Goal: Task Accomplishment & Management: Manage account settings

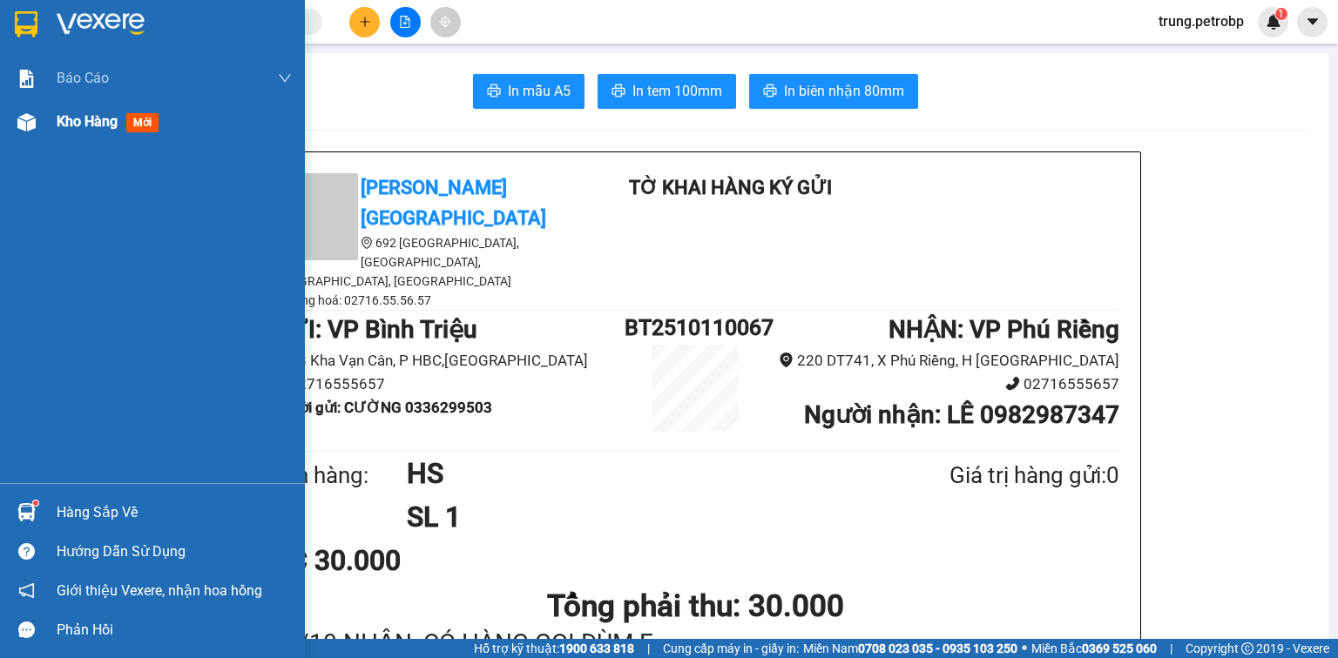
click at [77, 122] on span "Kho hàng" at bounding box center [87, 121] width 61 height 17
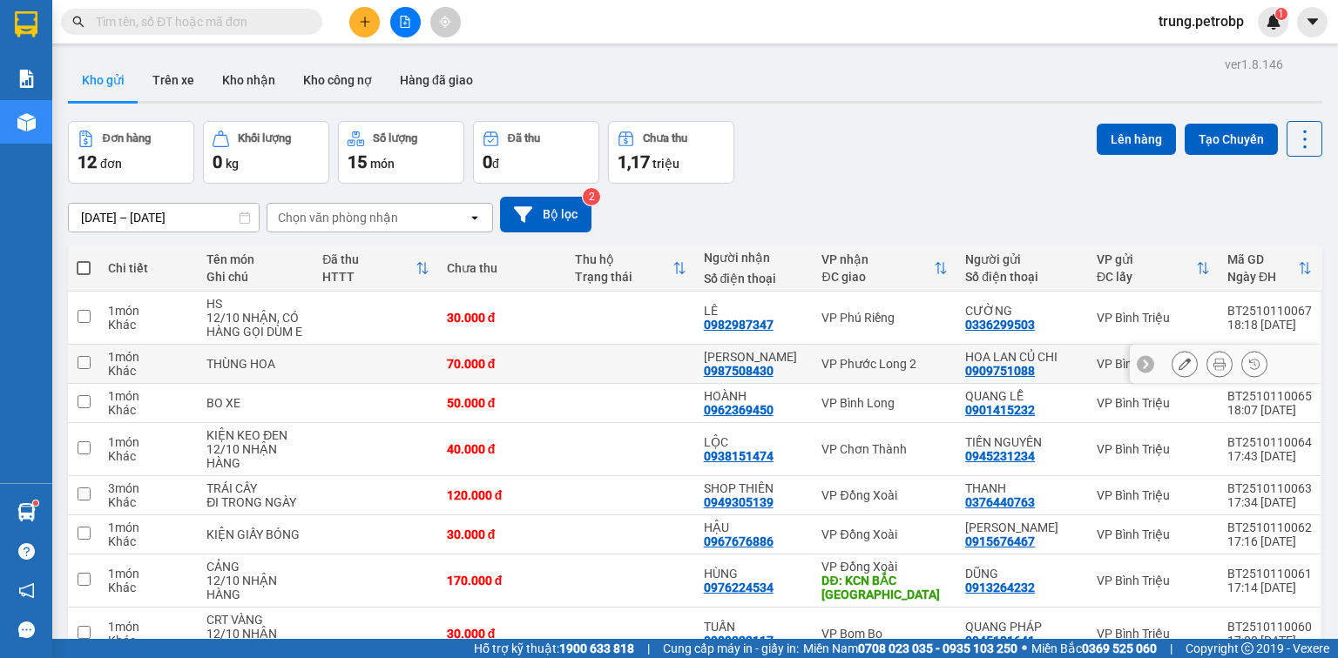
click at [81, 362] on input "checkbox" at bounding box center [84, 362] width 13 height 13
checkbox input "true"
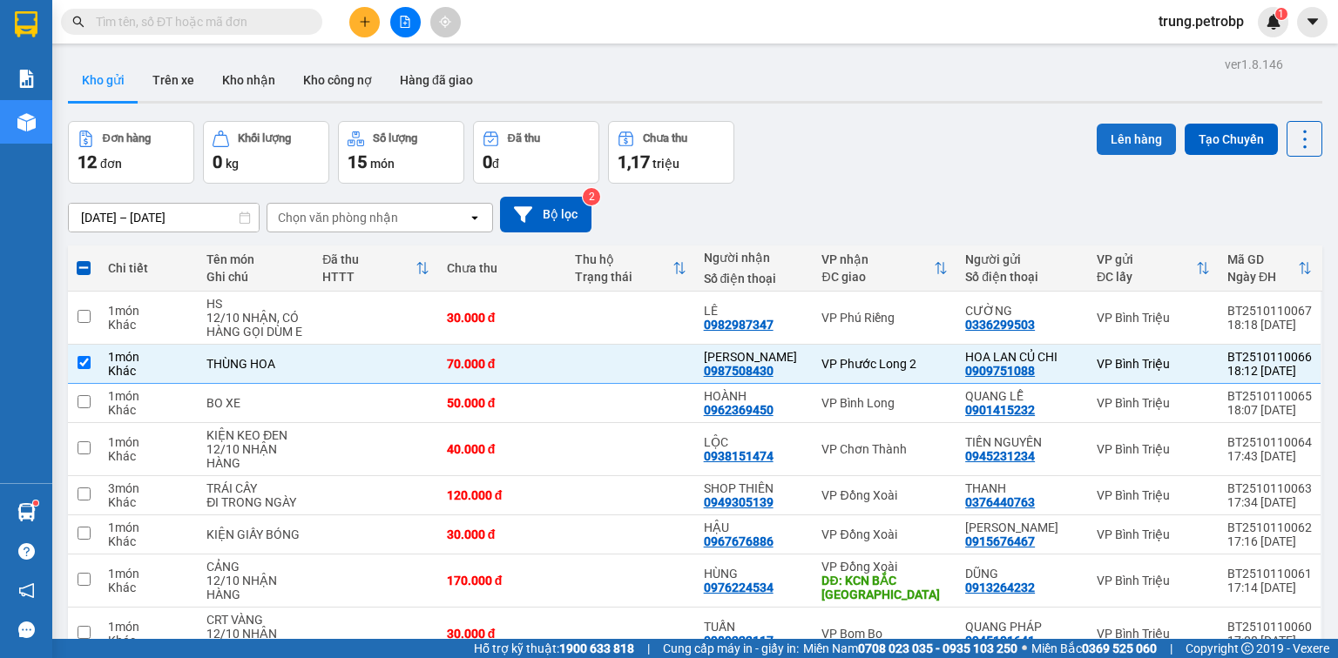
click at [1129, 134] on button "Lên hàng" at bounding box center [1135, 139] width 79 height 31
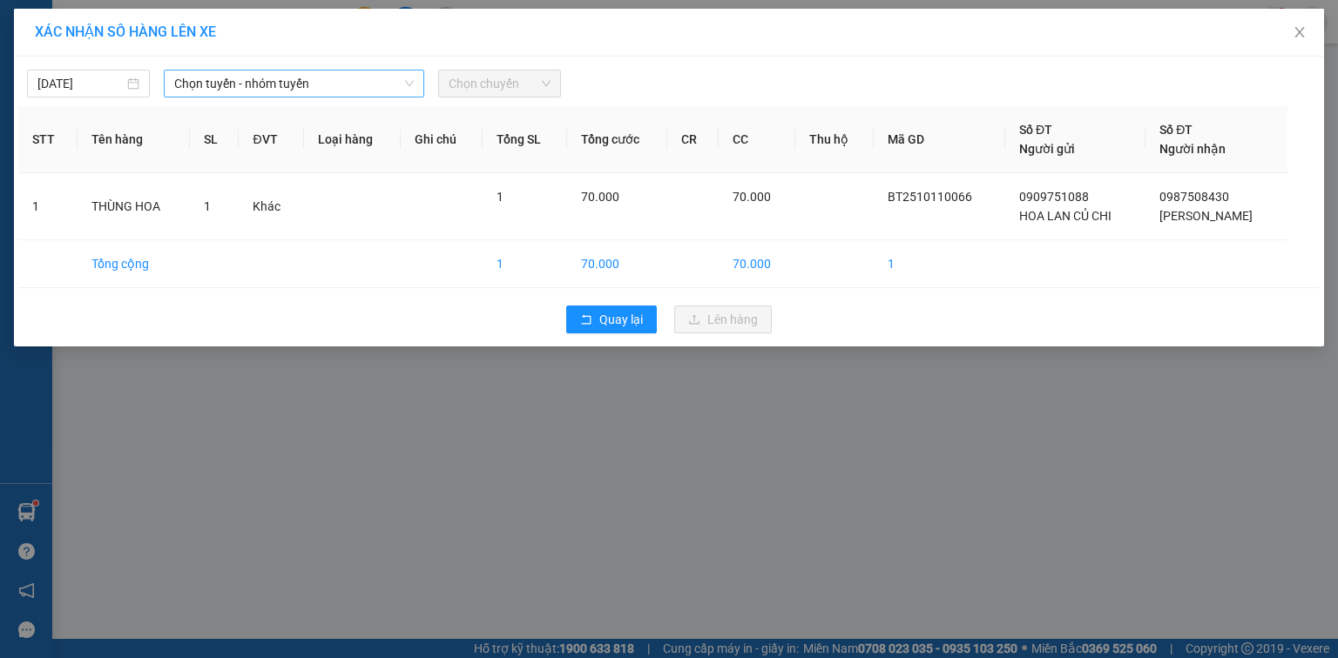
click at [305, 91] on span "Chọn tuyến - nhóm tuyến" at bounding box center [293, 84] width 239 height 26
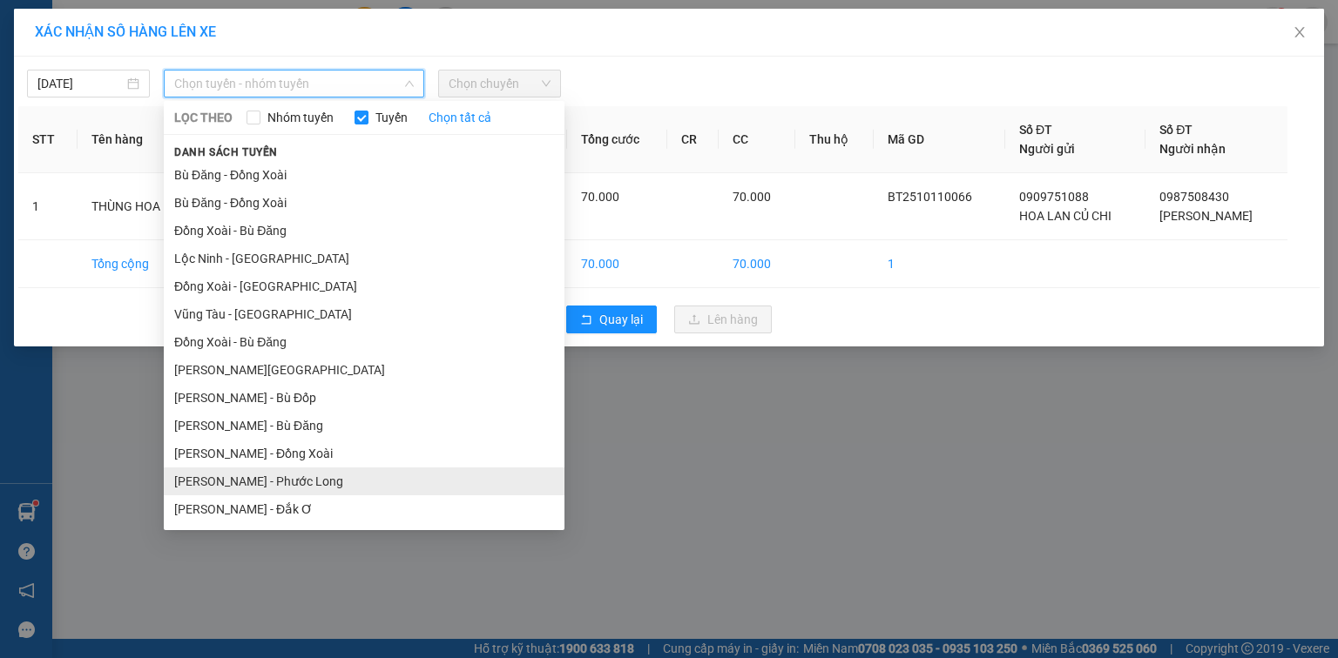
click at [306, 483] on li "[PERSON_NAME] - Phước Long" at bounding box center [364, 482] width 401 height 28
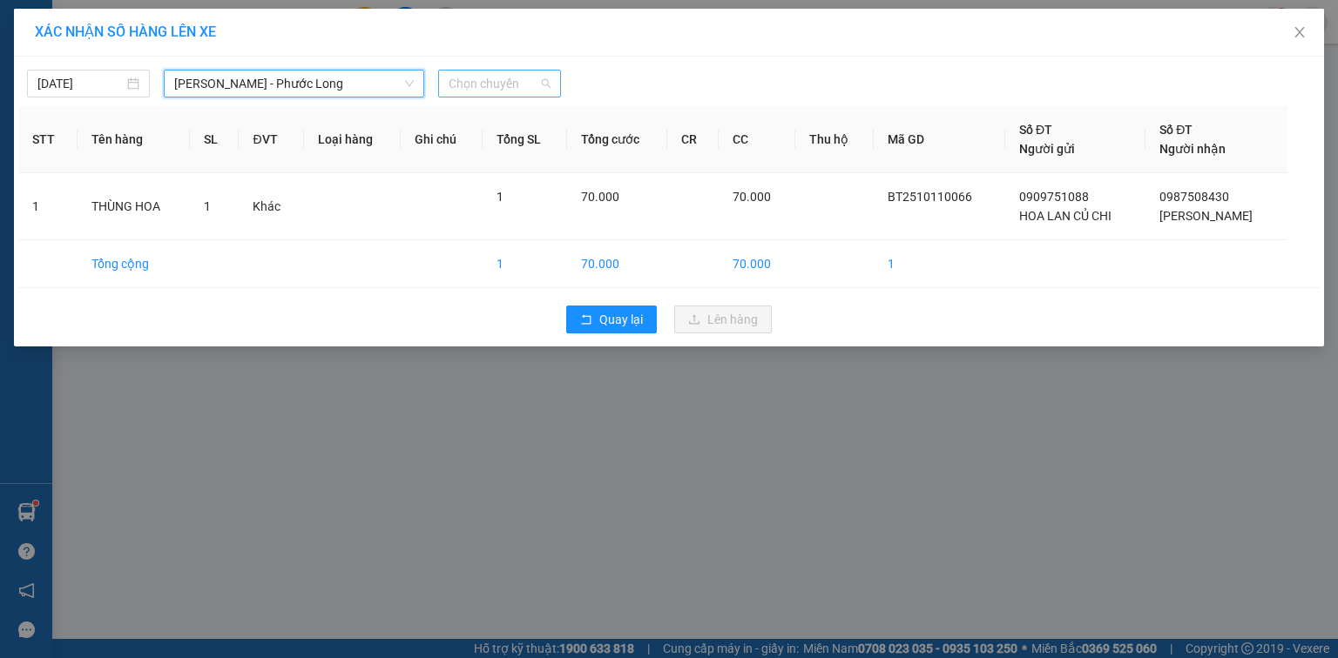
click at [524, 85] on span "Chọn chuyến" at bounding box center [500, 84] width 102 height 26
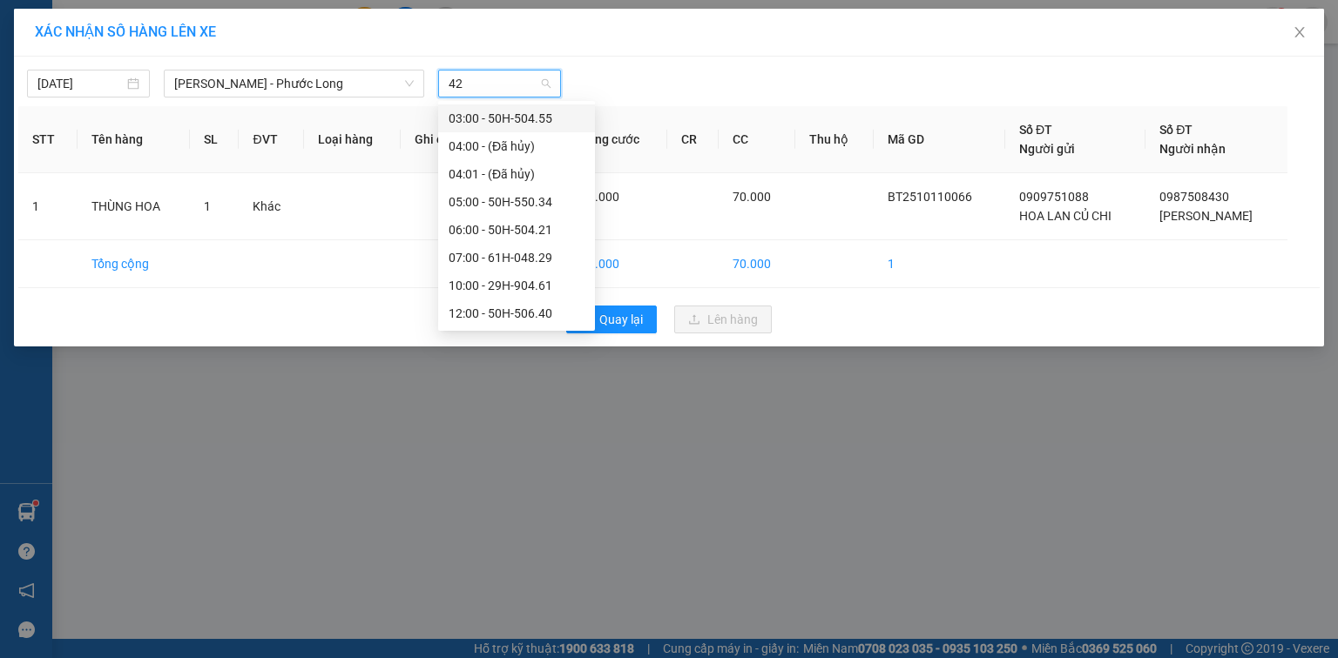
type input "421"
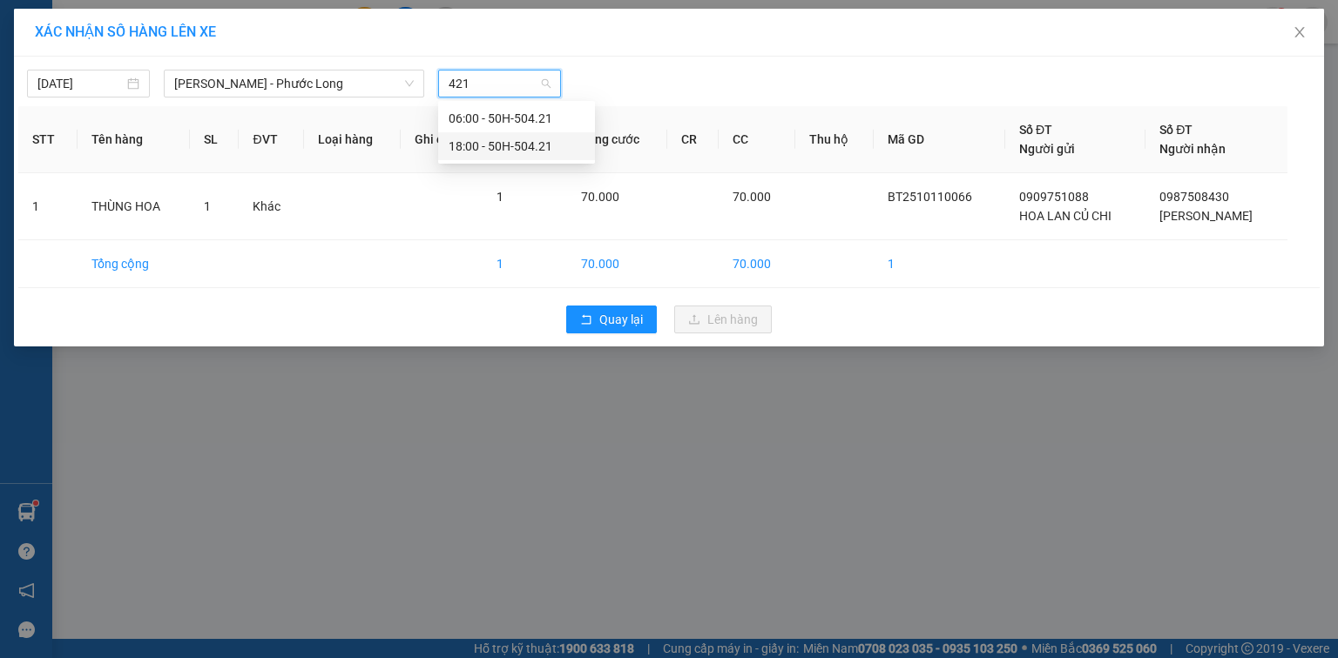
click at [547, 143] on div "18:00 - 50H-504.21" at bounding box center [517, 146] width 136 height 19
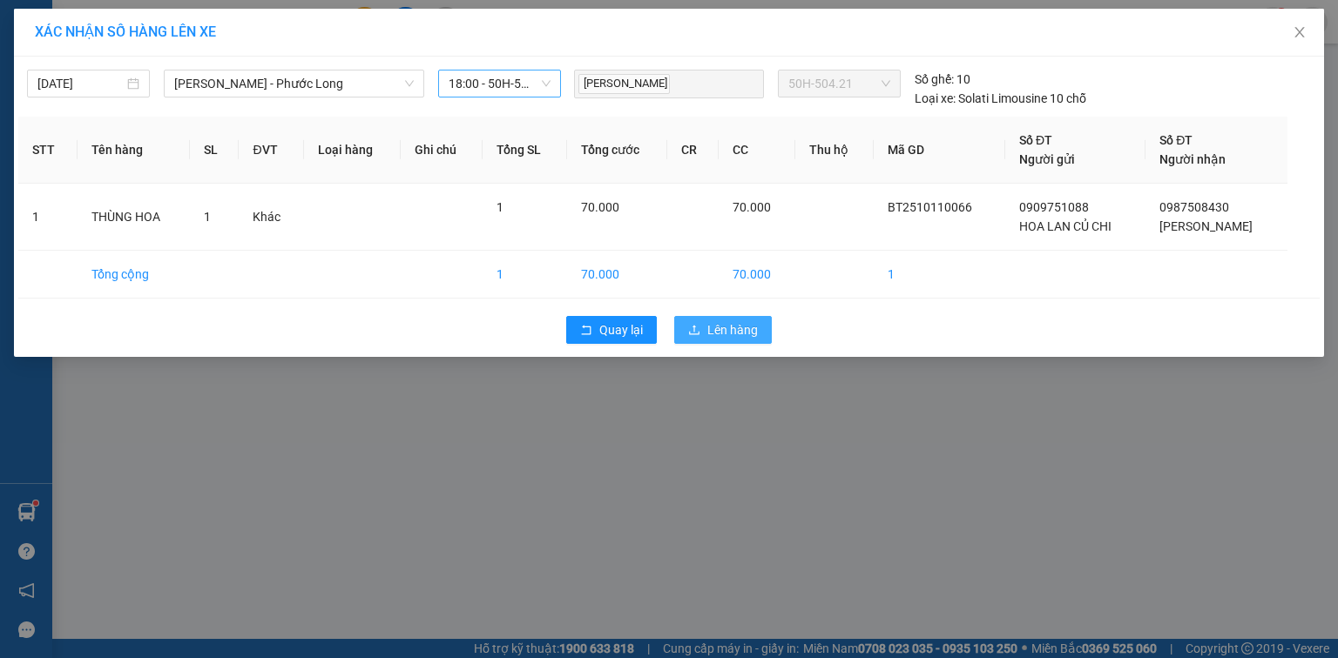
click at [732, 332] on span "Lên hàng" at bounding box center [732, 329] width 51 height 19
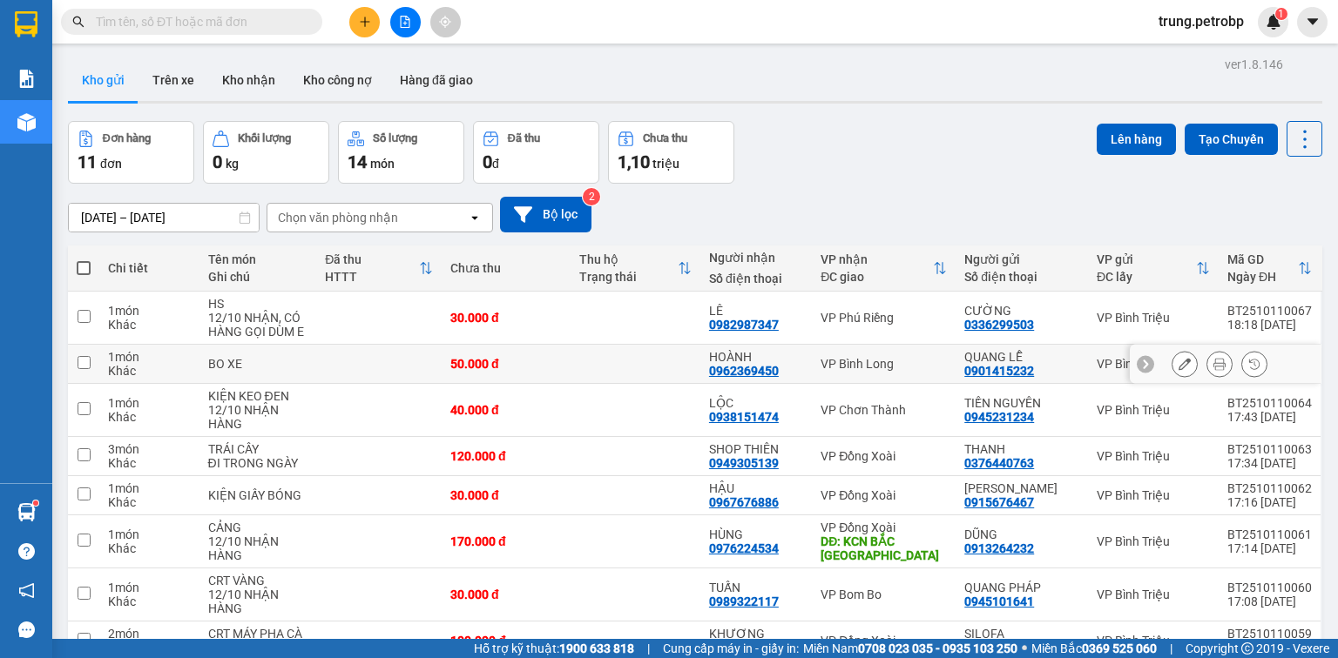
click at [102, 369] on td "1 món Khác" at bounding box center [149, 364] width 100 height 39
checkbox input "true"
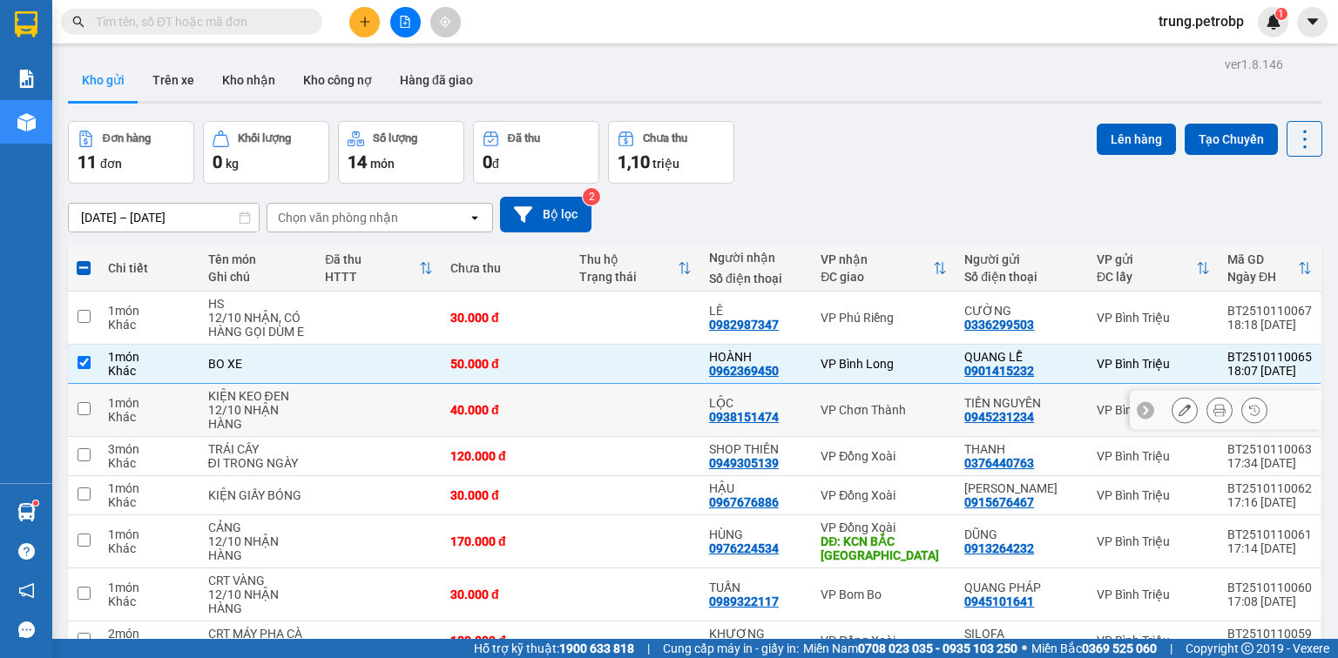
click at [107, 410] on td "1 món Khác" at bounding box center [149, 410] width 100 height 53
checkbox input "true"
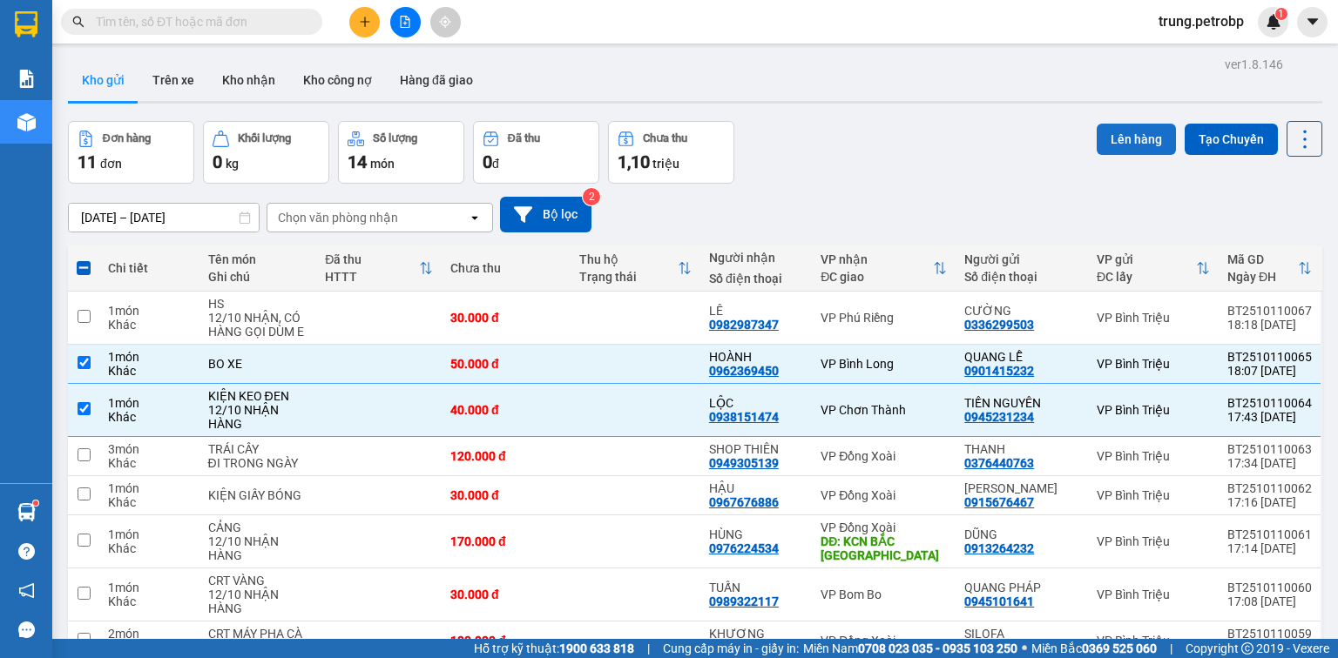
click at [1127, 145] on button "Lên hàng" at bounding box center [1135, 139] width 79 height 31
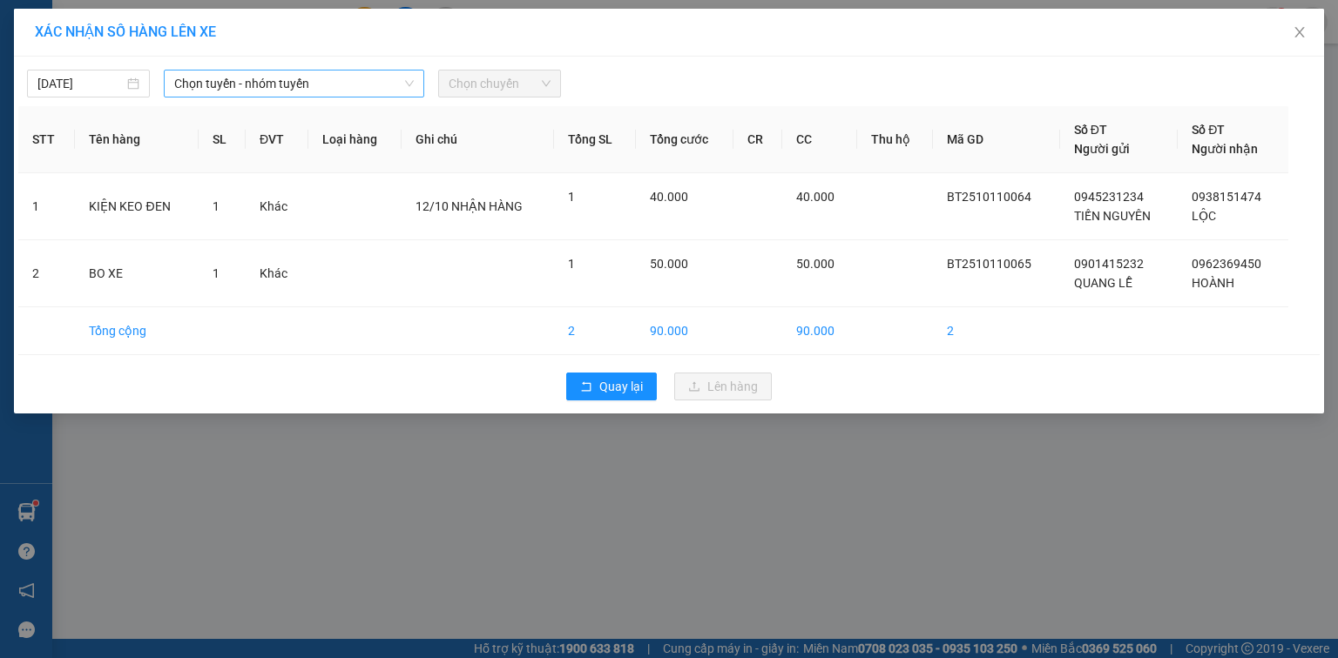
click at [226, 86] on span "Chọn tuyến - nhóm tuyến" at bounding box center [293, 84] width 239 height 26
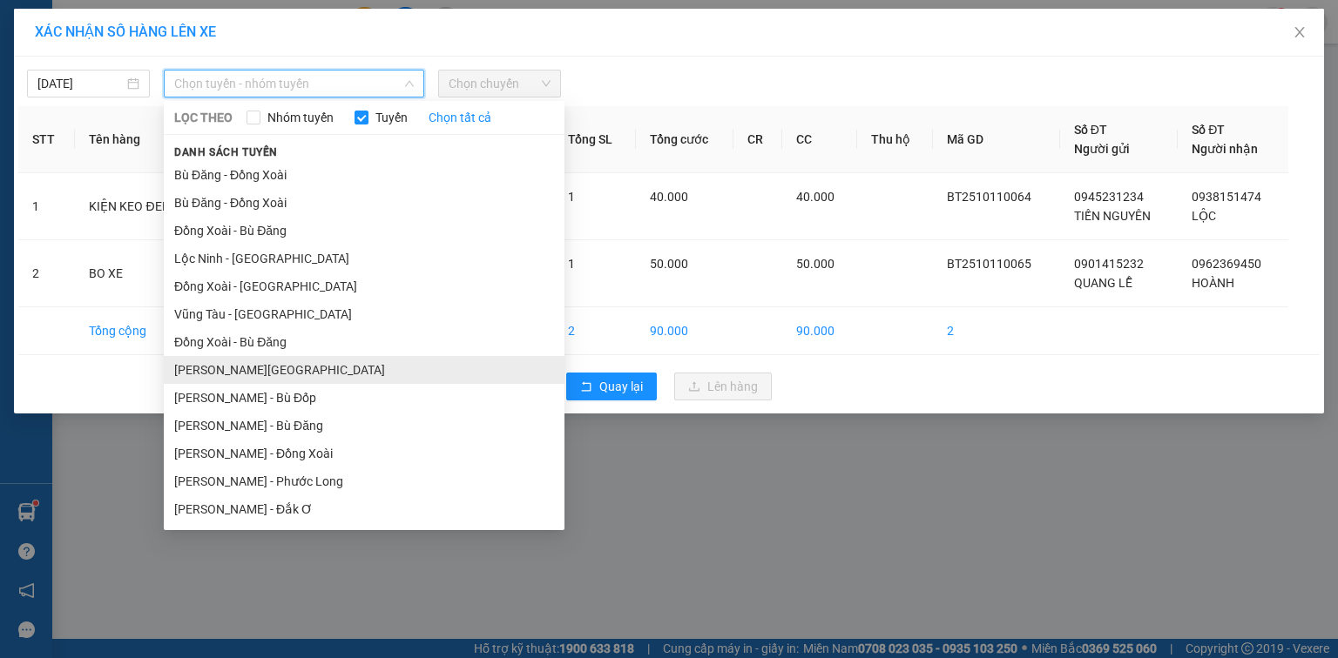
click at [325, 358] on li "[PERSON_NAME][GEOGRAPHIC_DATA]" at bounding box center [364, 370] width 401 height 28
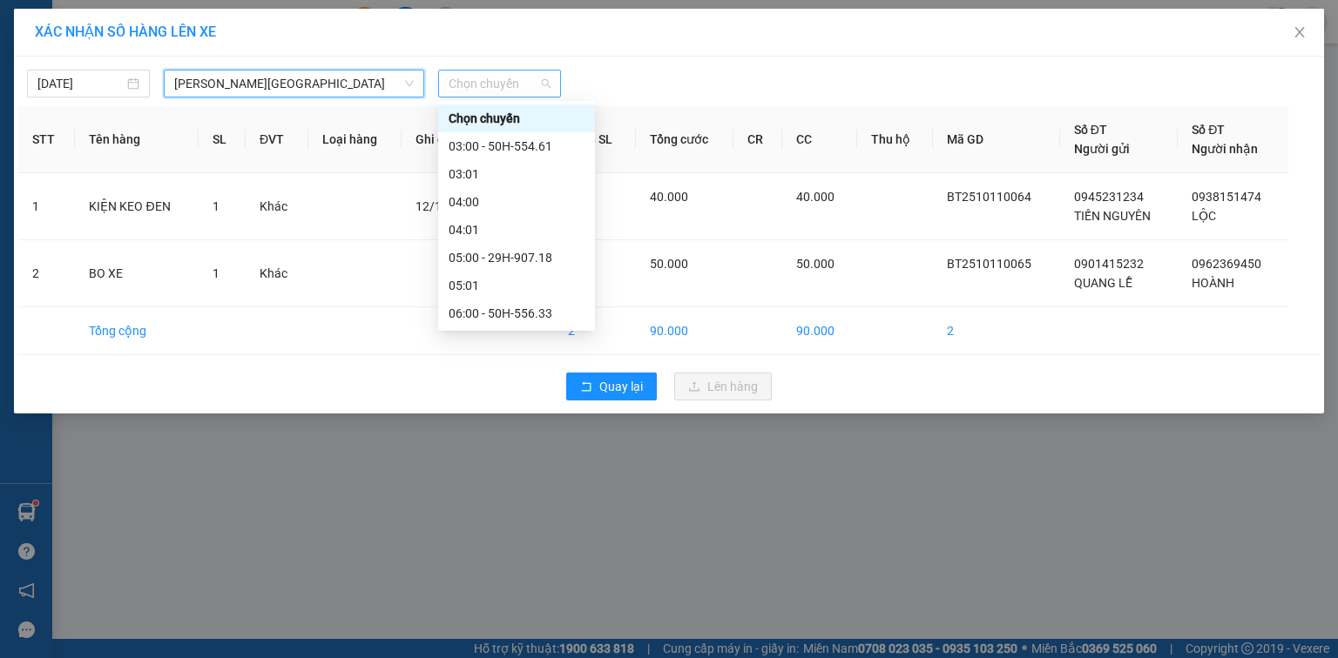
click at [498, 84] on span "Chọn chuyến" at bounding box center [500, 84] width 102 height 26
type input "933"
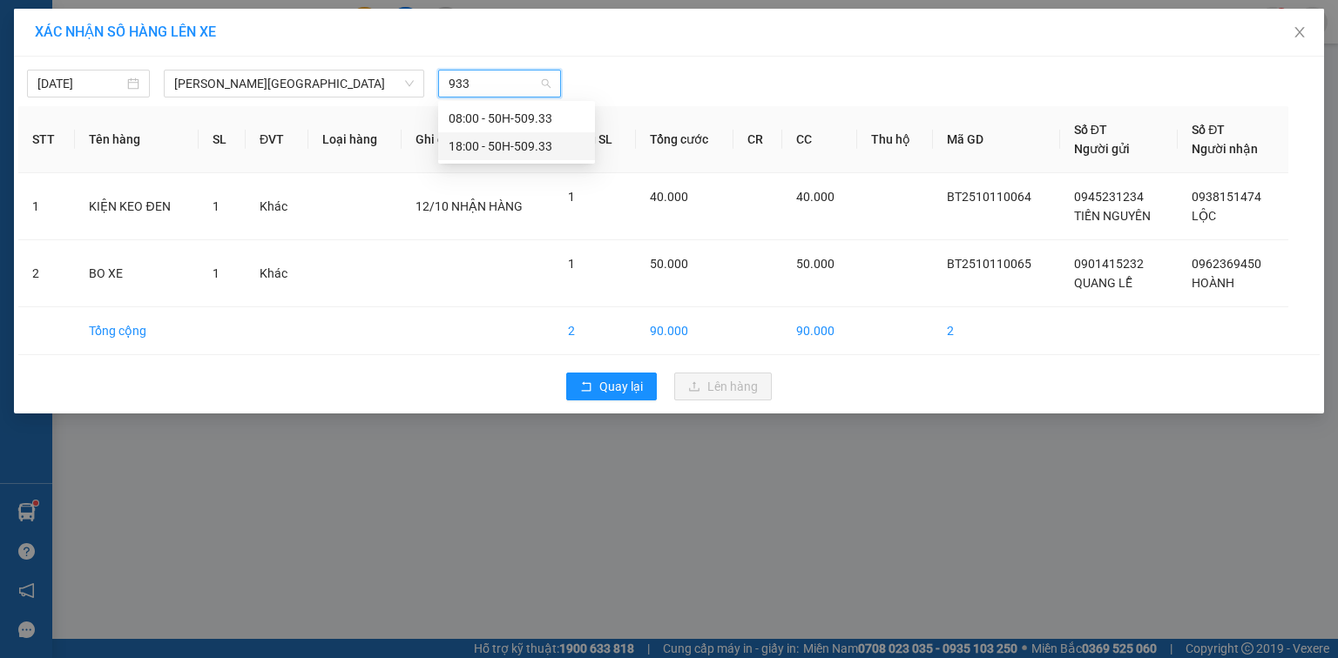
click at [516, 153] on div "18:00 - 50H-509.33" at bounding box center [517, 146] width 136 height 19
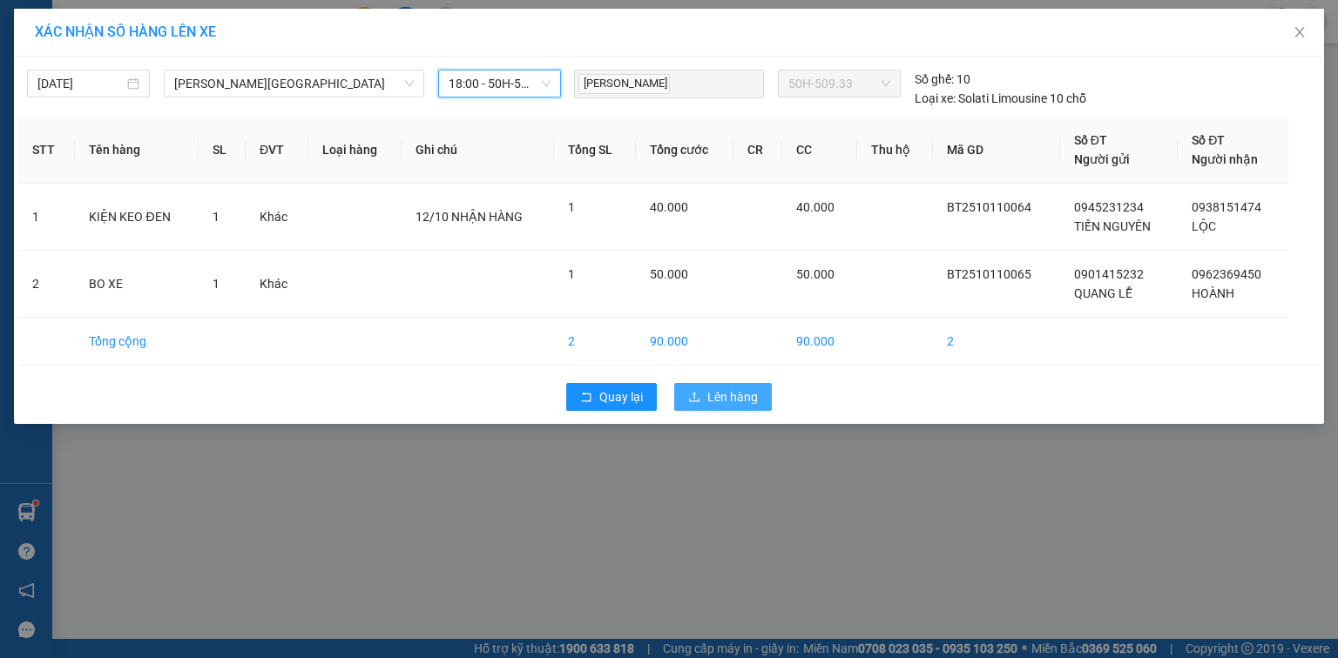
click at [757, 389] on button "Lên hàng" at bounding box center [723, 397] width 98 height 28
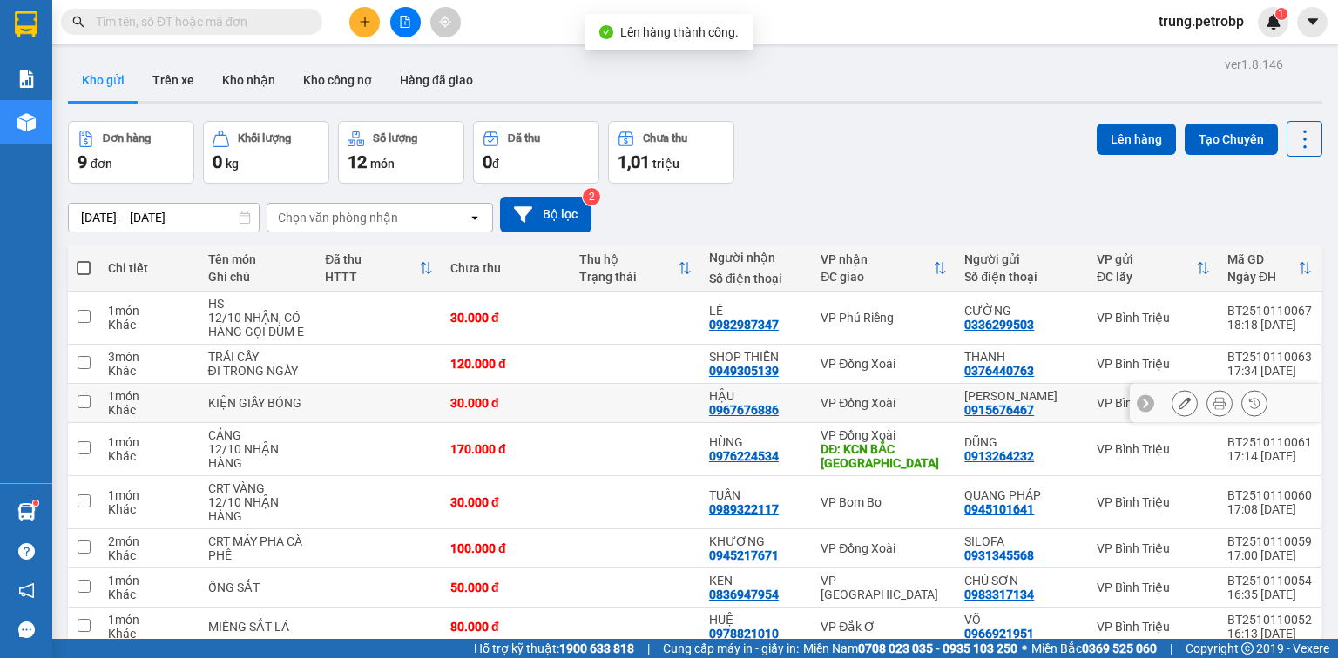
click at [586, 388] on td at bounding box center [634, 403] width 129 height 39
checkbox input "true"
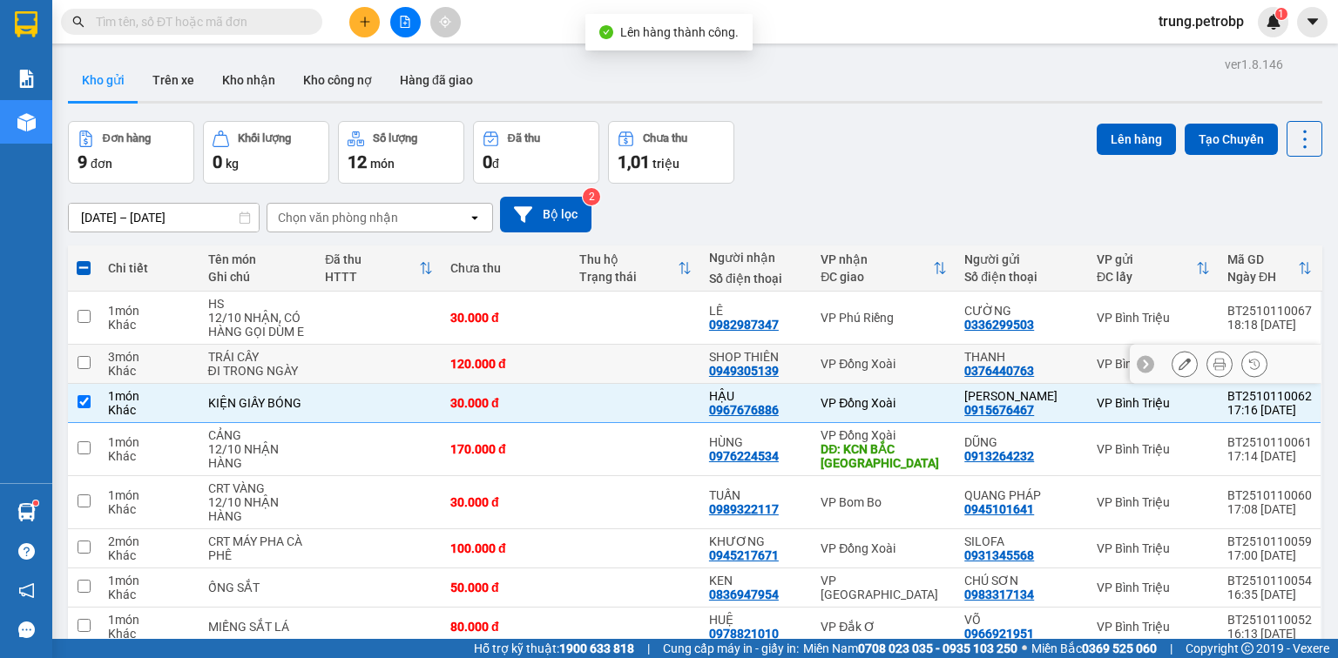
click at [554, 367] on div "120.000 đ" at bounding box center [505, 364] width 111 height 14
checkbox input "true"
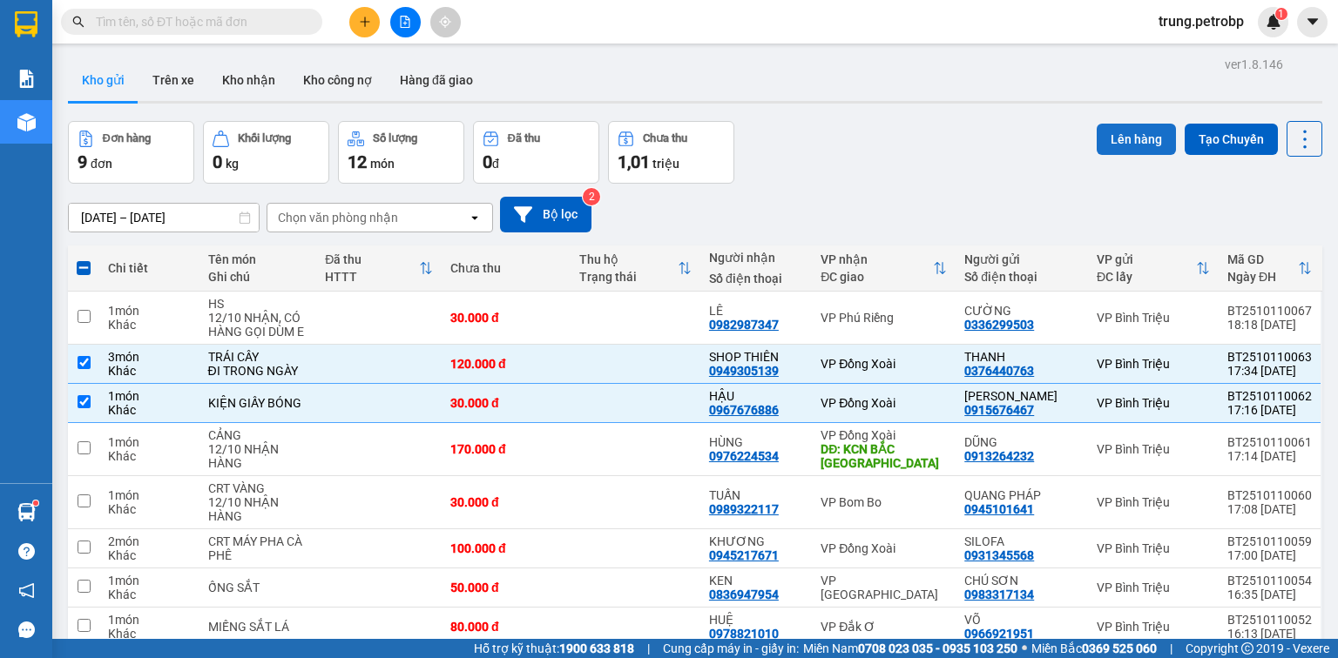
click at [1129, 137] on button "Lên hàng" at bounding box center [1135, 139] width 79 height 31
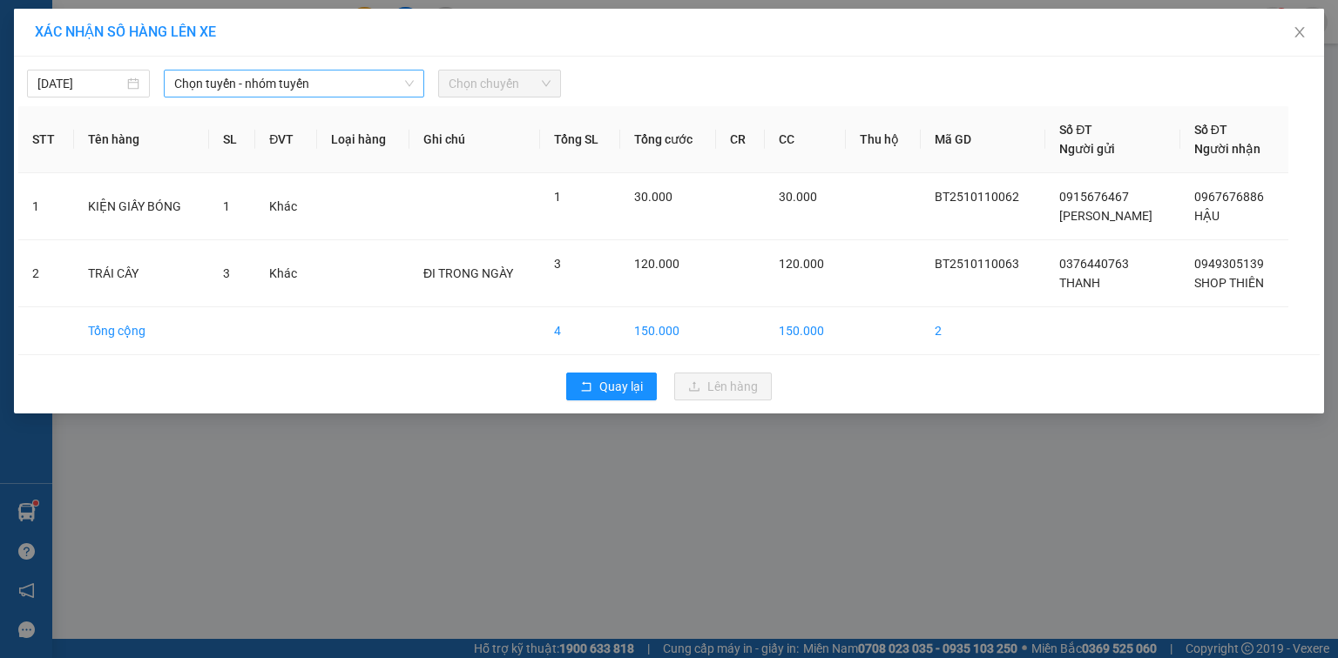
click at [232, 92] on span "Chọn tuyến - nhóm tuyến" at bounding box center [293, 84] width 239 height 26
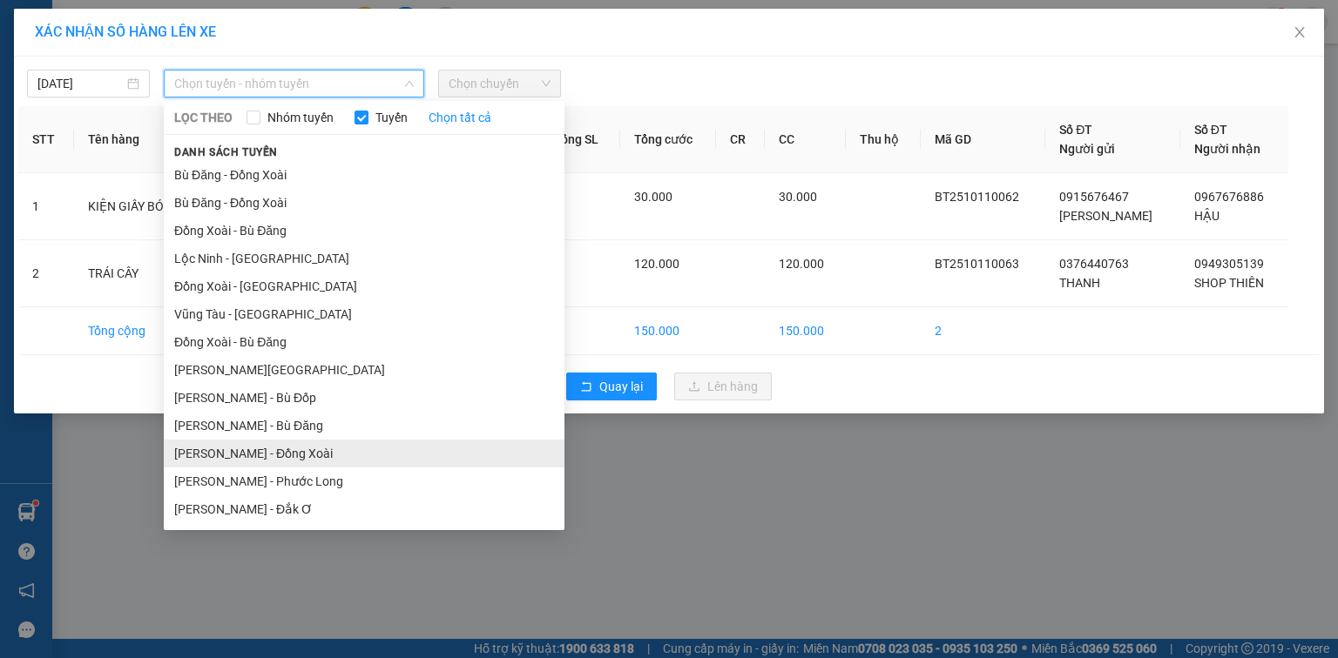
click at [327, 449] on li "[PERSON_NAME] - Đồng Xoài" at bounding box center [364, 454] width 401 height 28
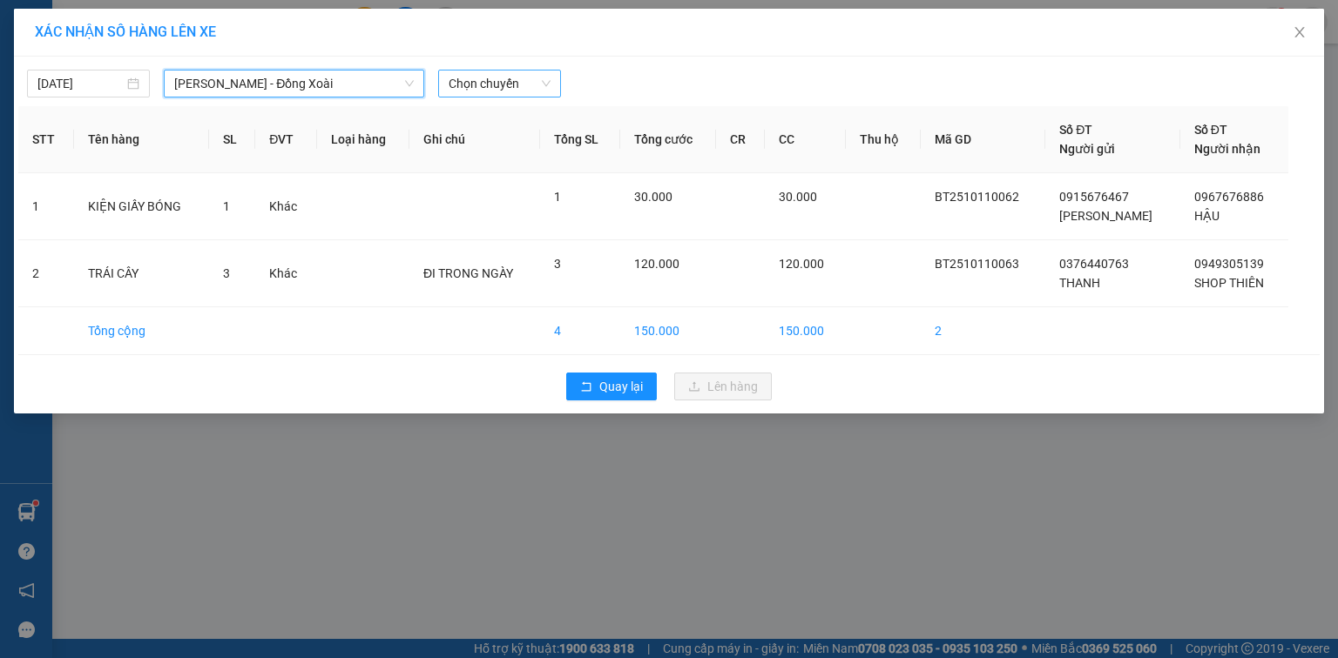
click at [477, 91] on span "Chọn chuyến" at bounding box center [500, 84] width 102 height 26
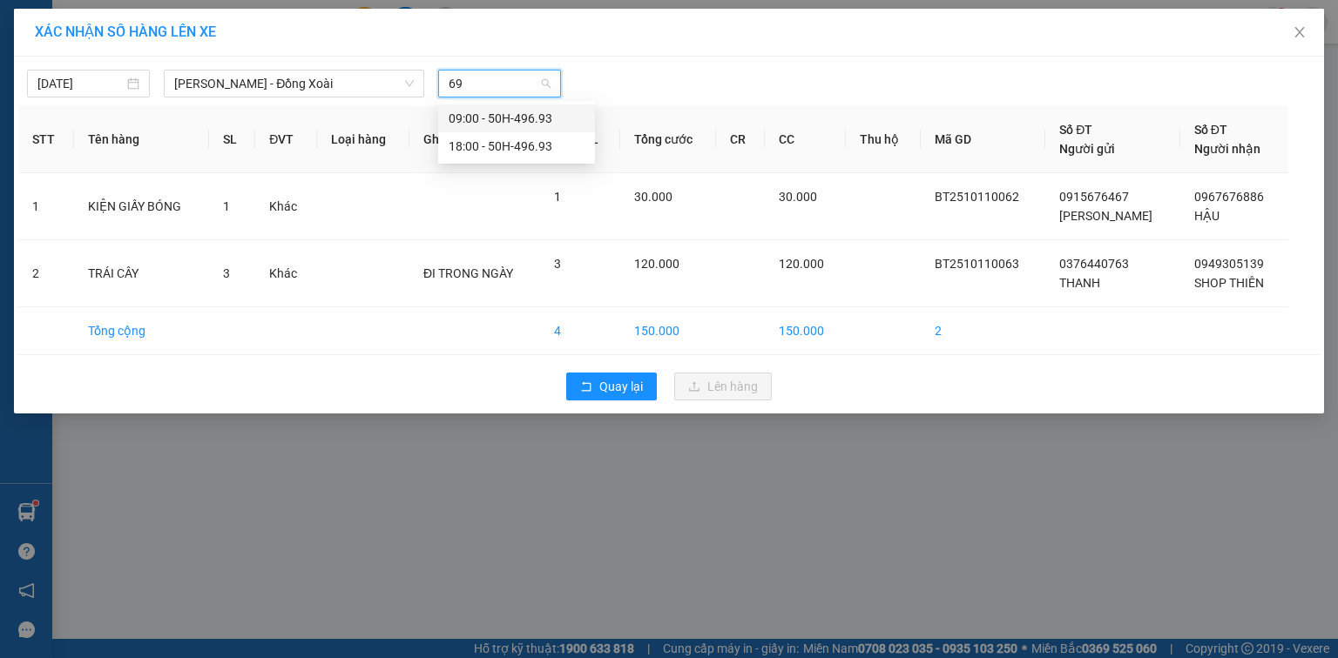
type input "693"
click at [474, 152] on div "18:00 - 50H-496.93" at bounding box center [517, 146] width 136 height 19
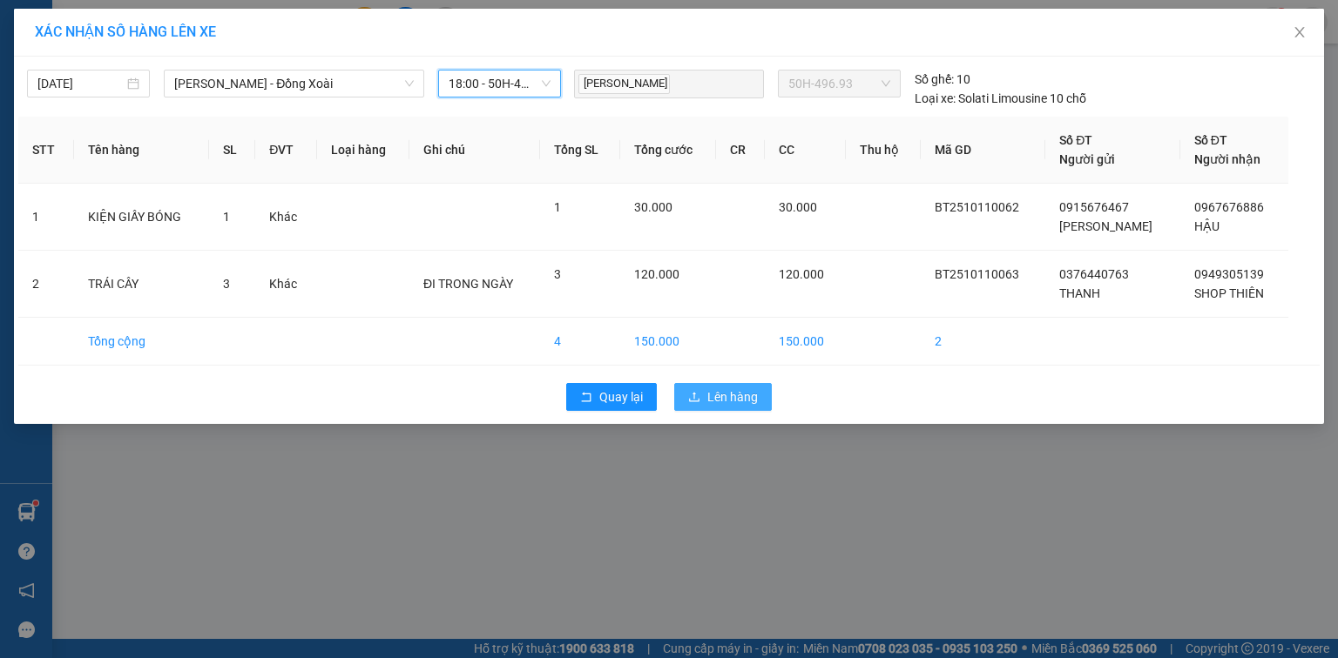
click at [729, 395] on span "Lên hàng" at bounding box center [732, 397] width 51 height 19
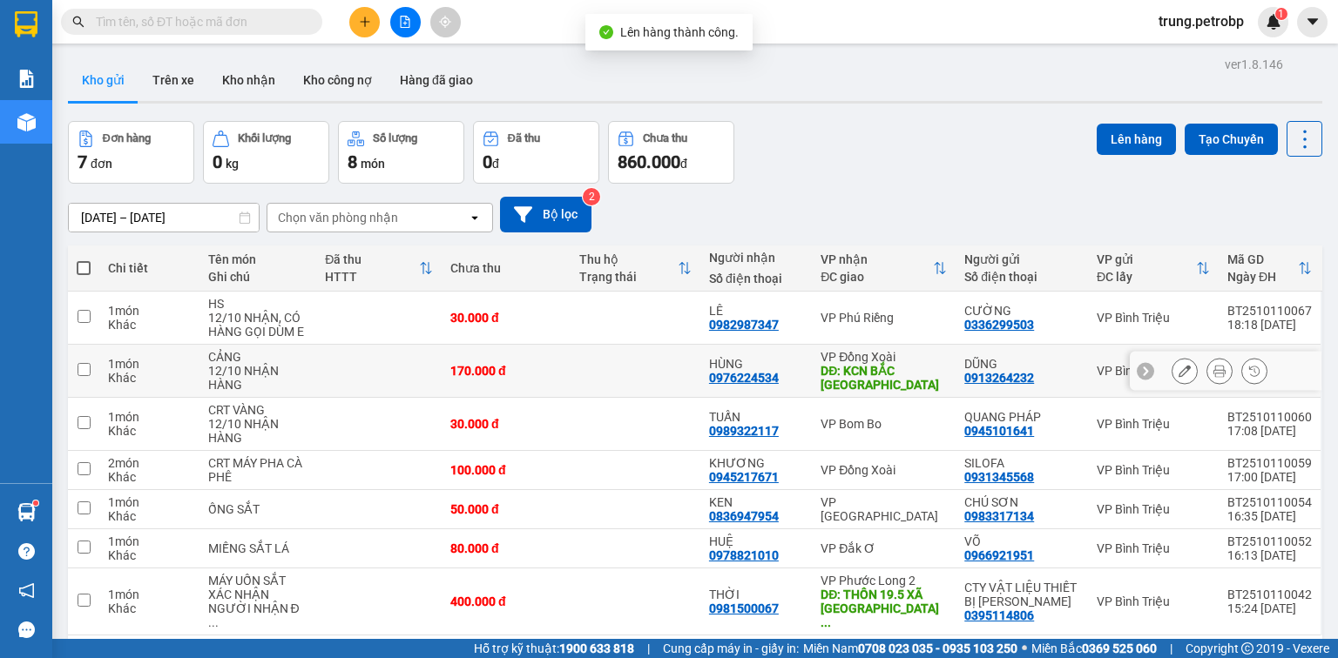
scroll to position [80, 0]
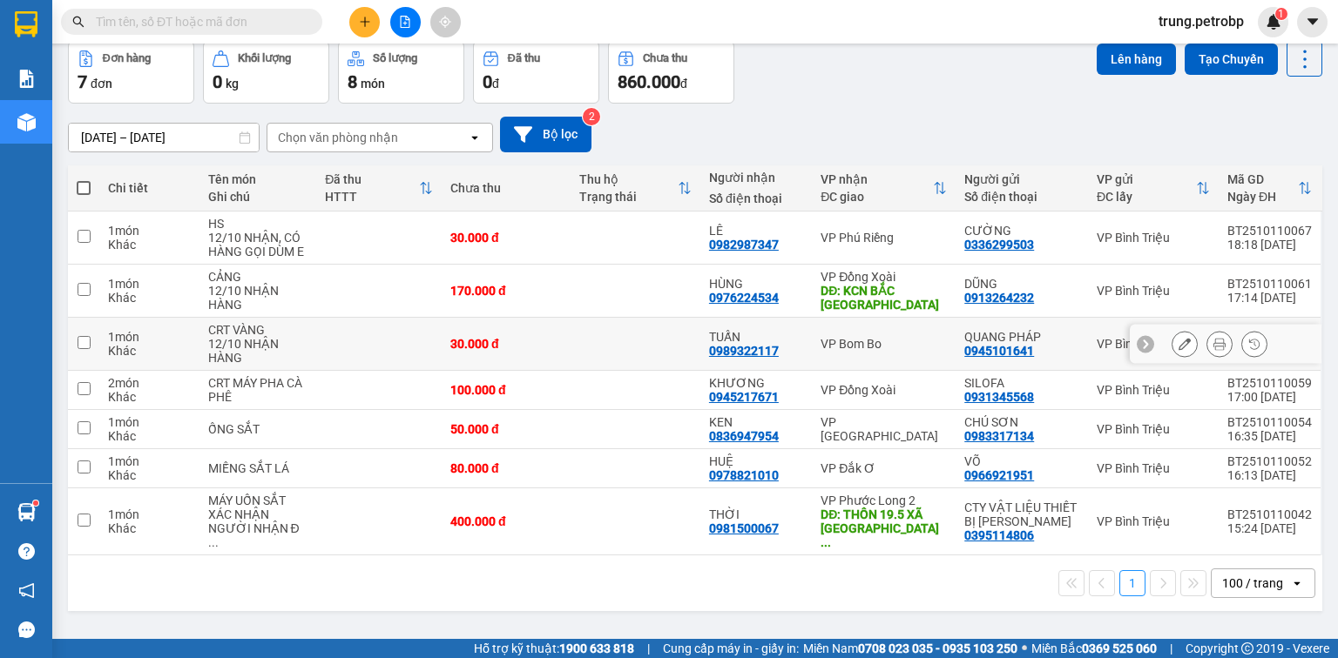
click at [92, 341] on td at bounding box center [83, 344] width 31 height 53
checkbox input "true"
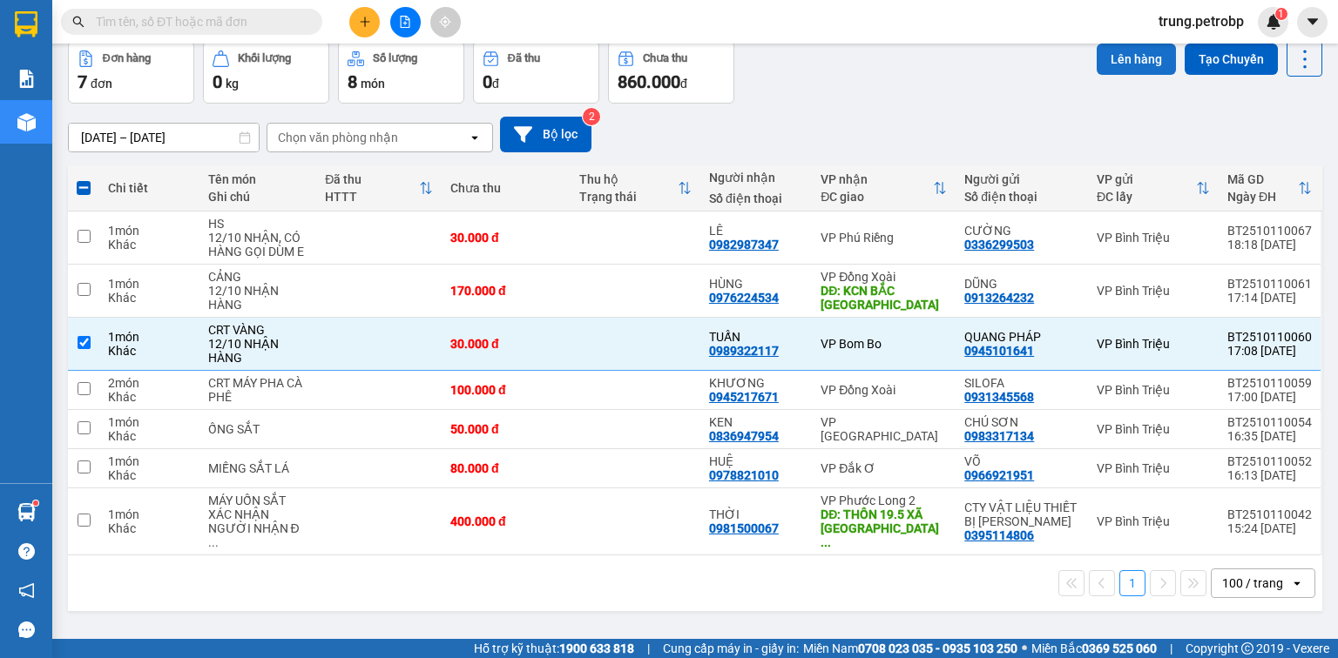
click at [1125, 68] on button "Lên hàng" at bounding box center [1135, 59] width 79 height 31
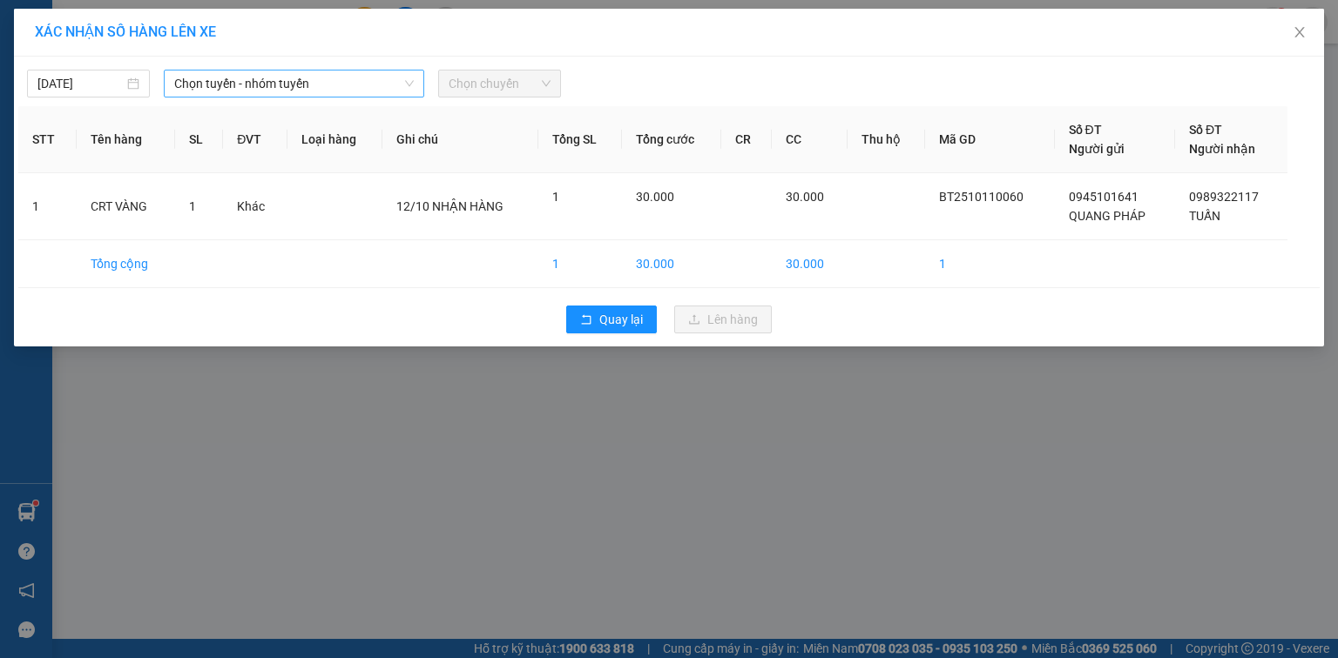
click at [293, 87] on span "Chọn tuyến - nhóm tuyến" at bounding box center [293, 84] width 239 height 26
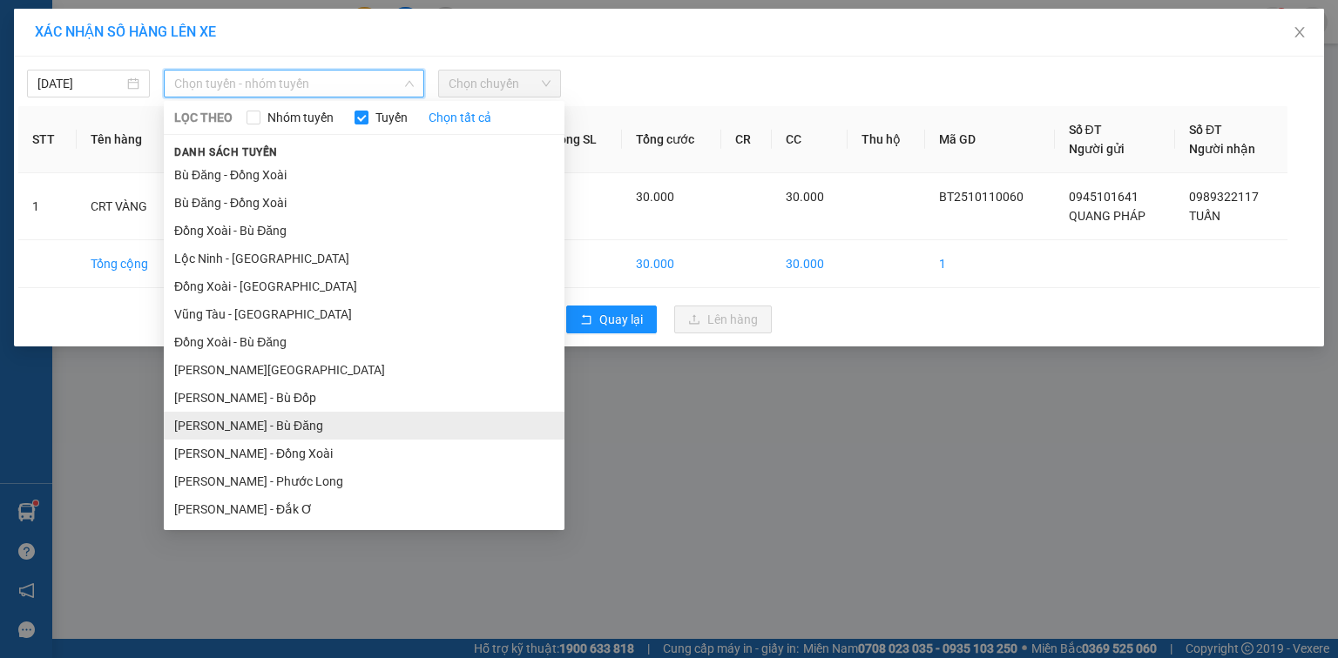
click at [320, 428] on li "[PERSON_NAME] - Bù Đăng" at bounding box center [364, 426] width 401 height 28
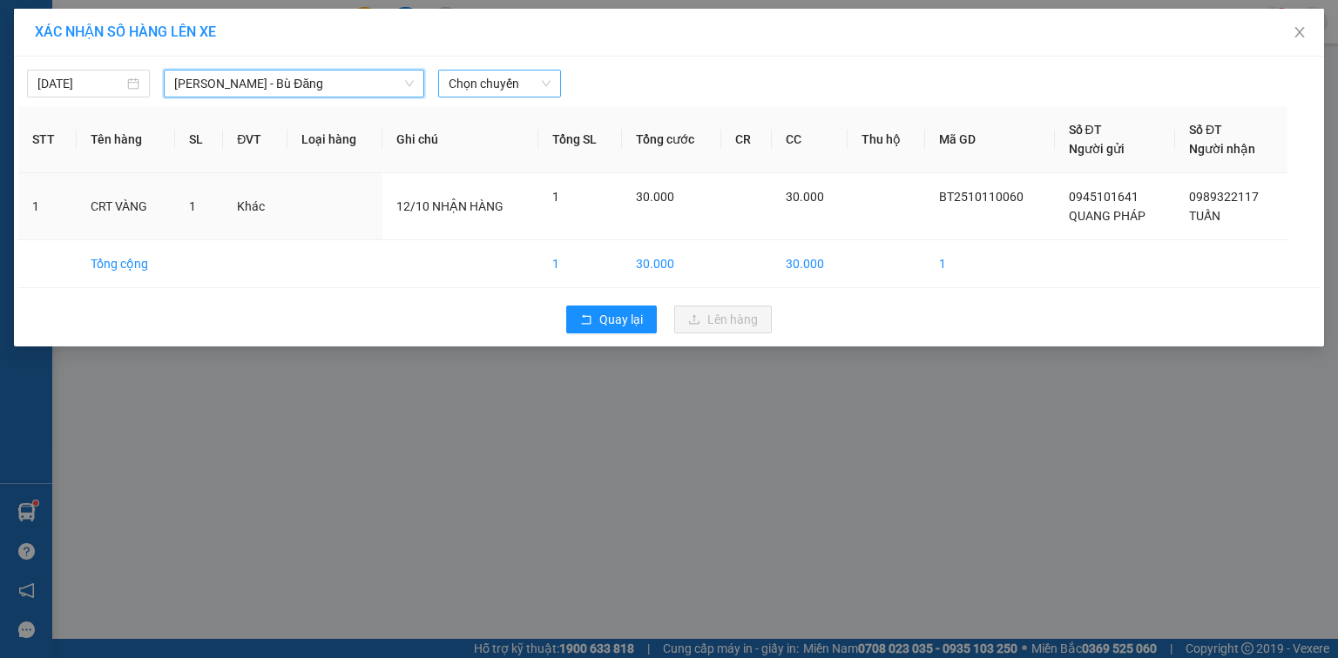
click at [505, 84] on span "Chọn chuyến" at bounding box center [500, 84] width 102 height 26
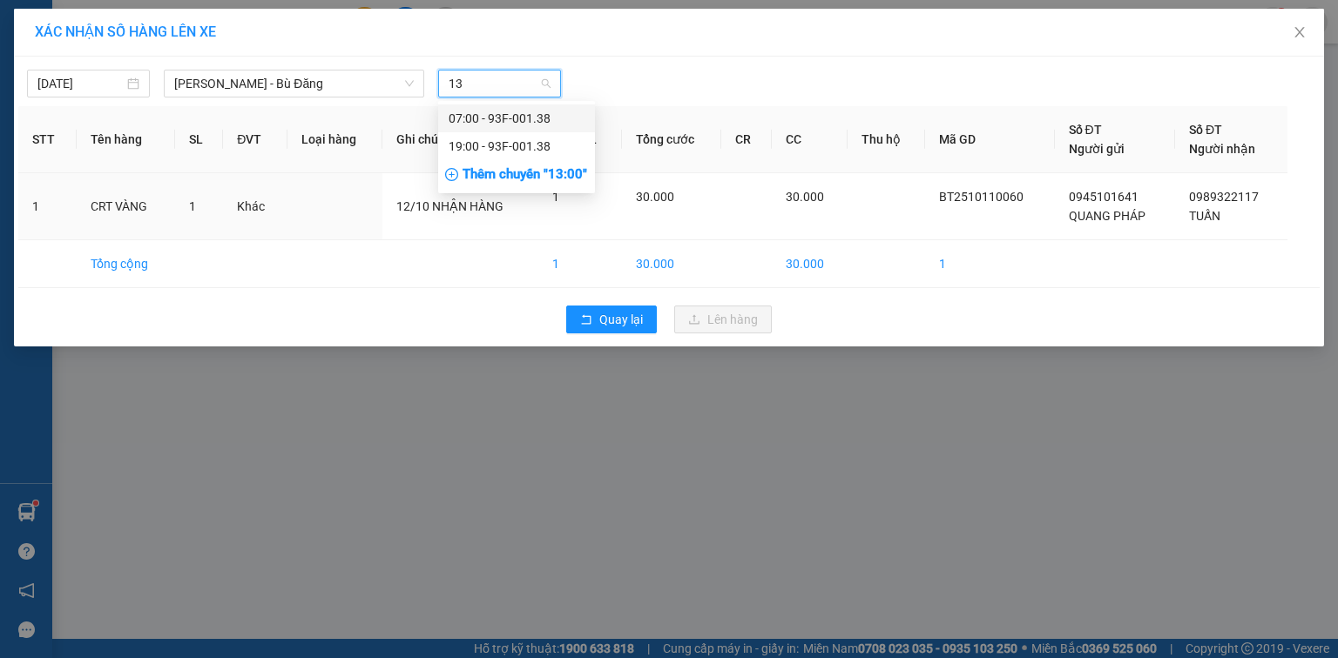
type input "138"
click at [523, 145] on div "19:00 - 93F-001.38" at bounding box center [517, 146] width 136 height 19
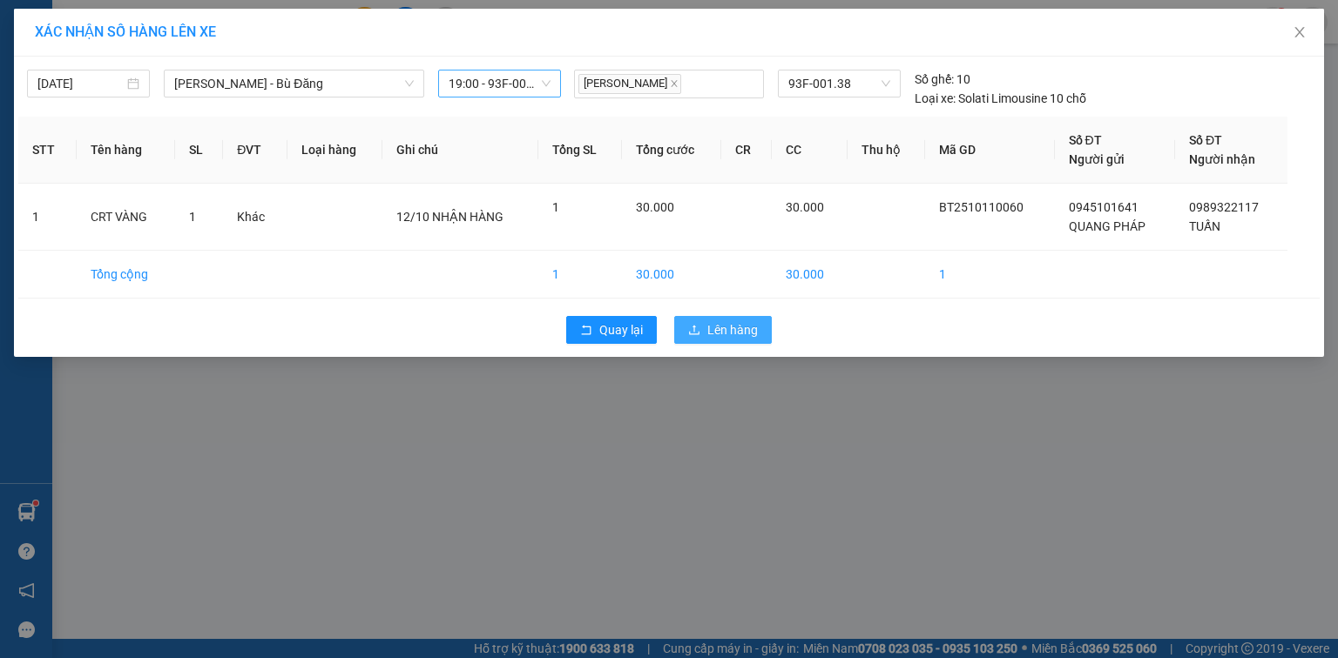
click at [735, 341] on button "Lên hàng" at bounding box center [723, 330] width 98 height 28
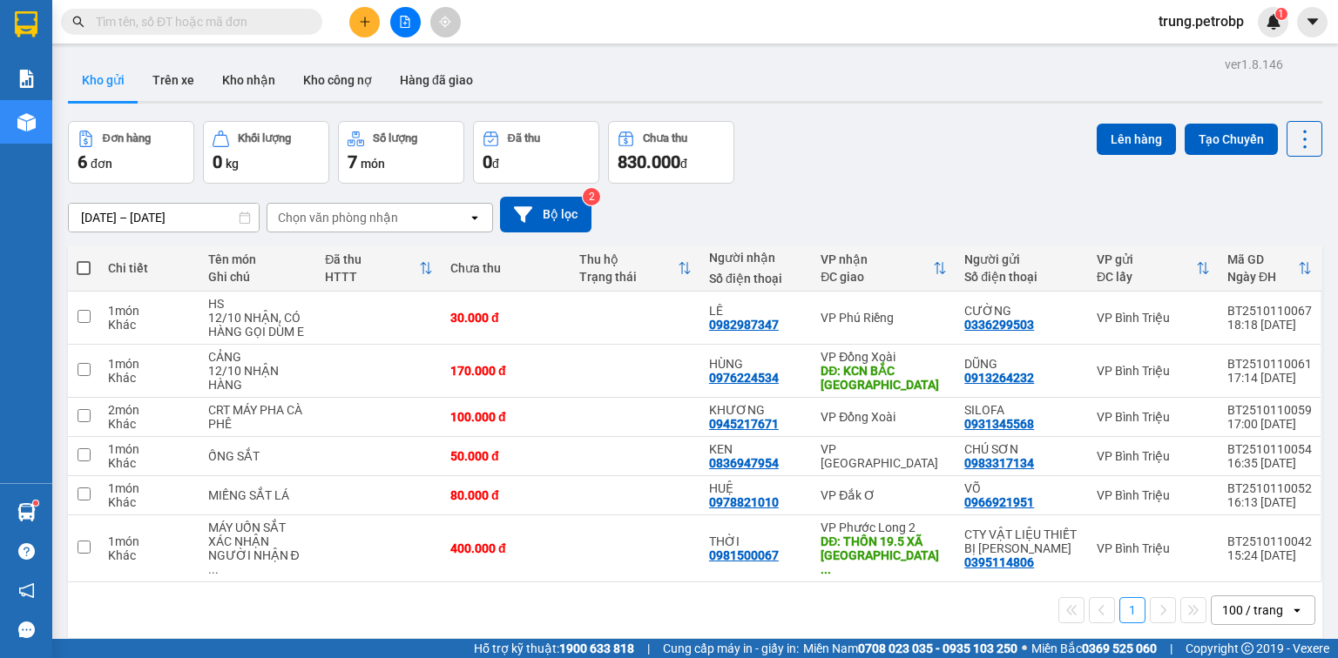
click at [191, 29] on input "text" at bounding box center [199, 21] width 206 height 19
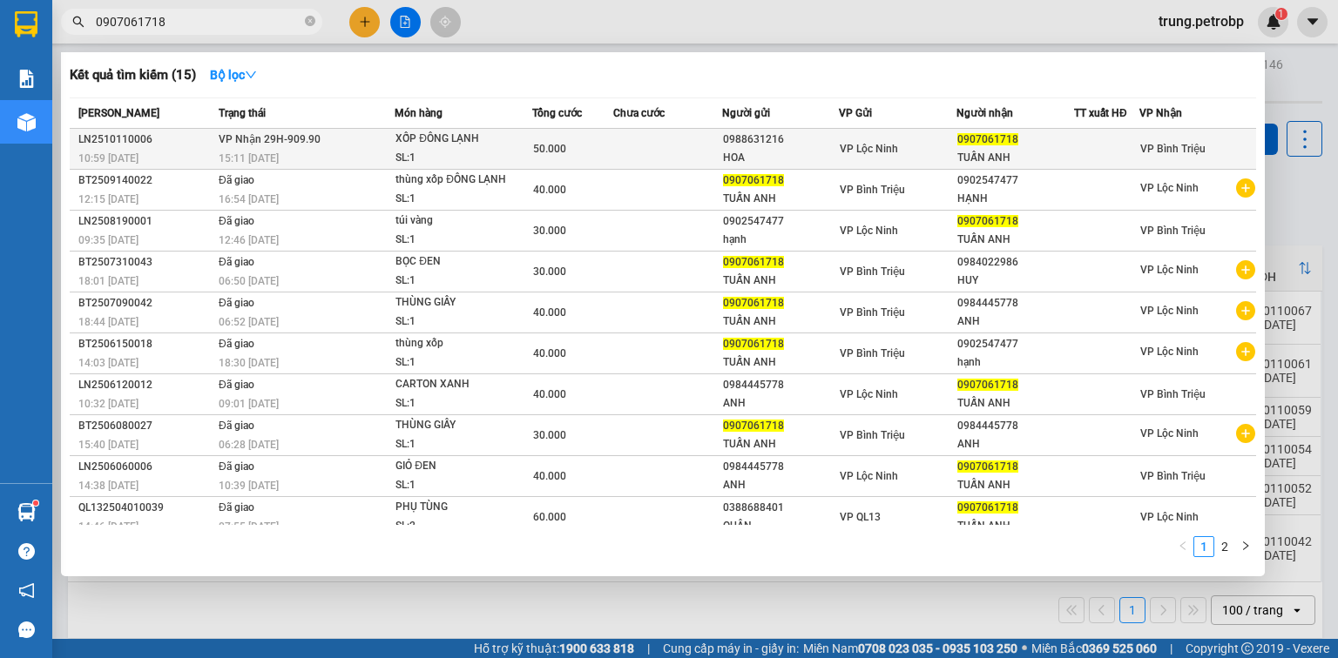
type input "0907061718"
click at [442, 147] on div "XỐP ĐÔNG LẠNH" at bounding box center [460, 139] width 131 height 19
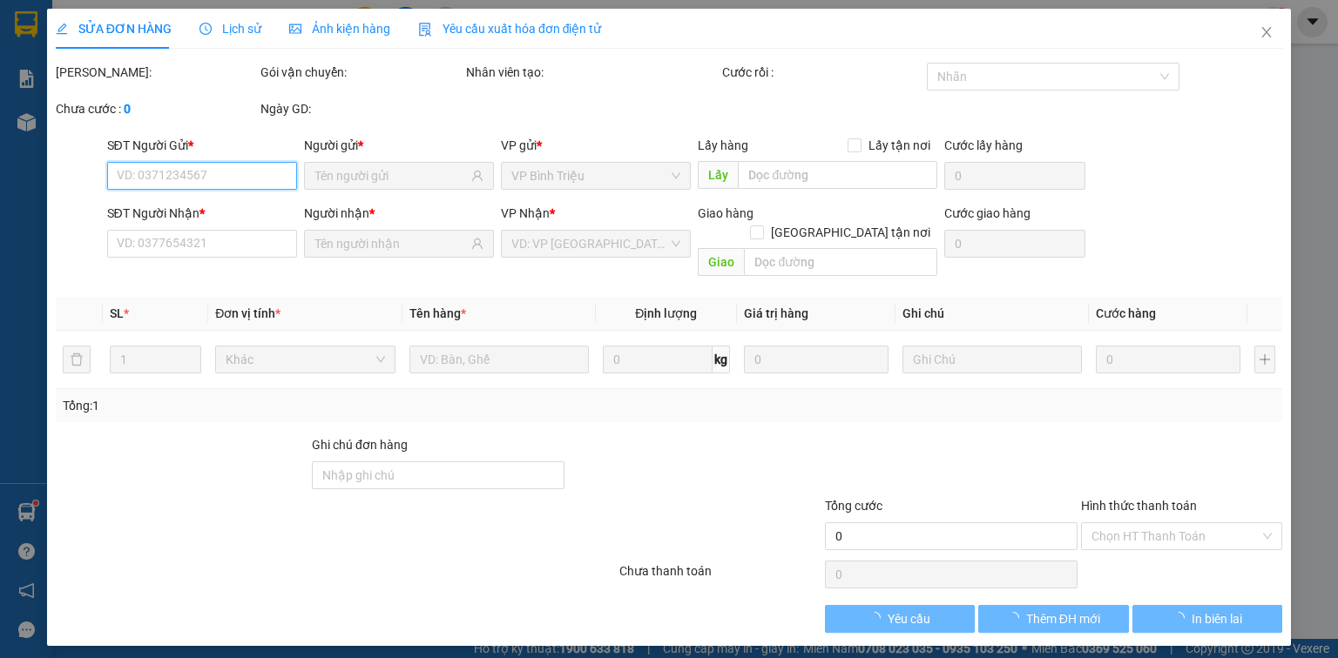
type input "0988631216"
type input "HOA"
type input "0907061718"
type input "TUẤN ANH"
type input "50.000"
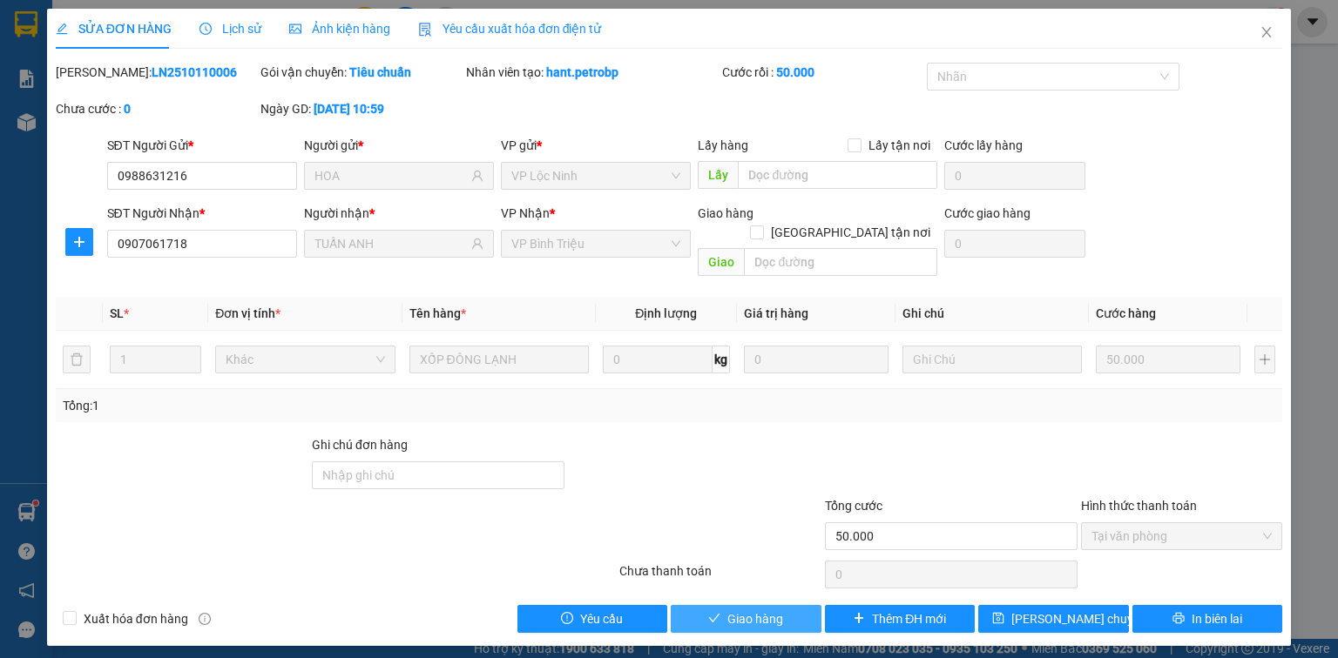
click at [786, 605] on button "Giao hàng" at bounding box center [746, 619] width 151 height 28
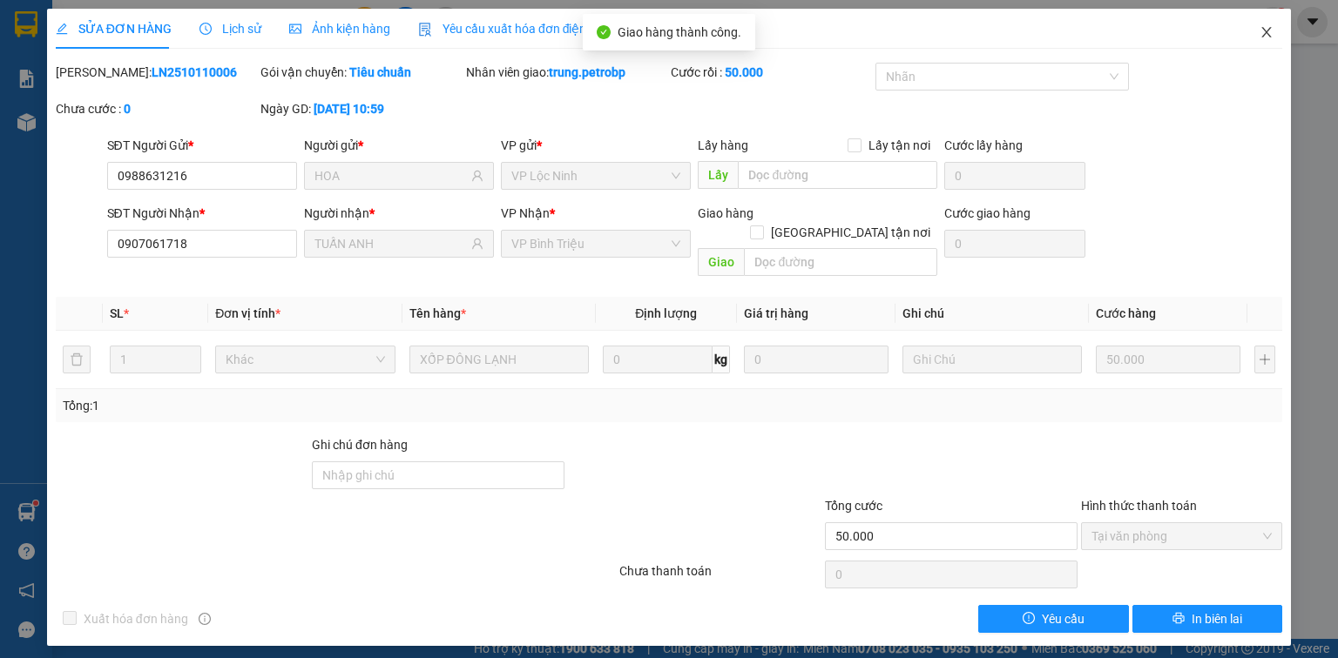
click at [1265, 34] on icon "close" at bounding box center [1267, 32] width 10 height 10
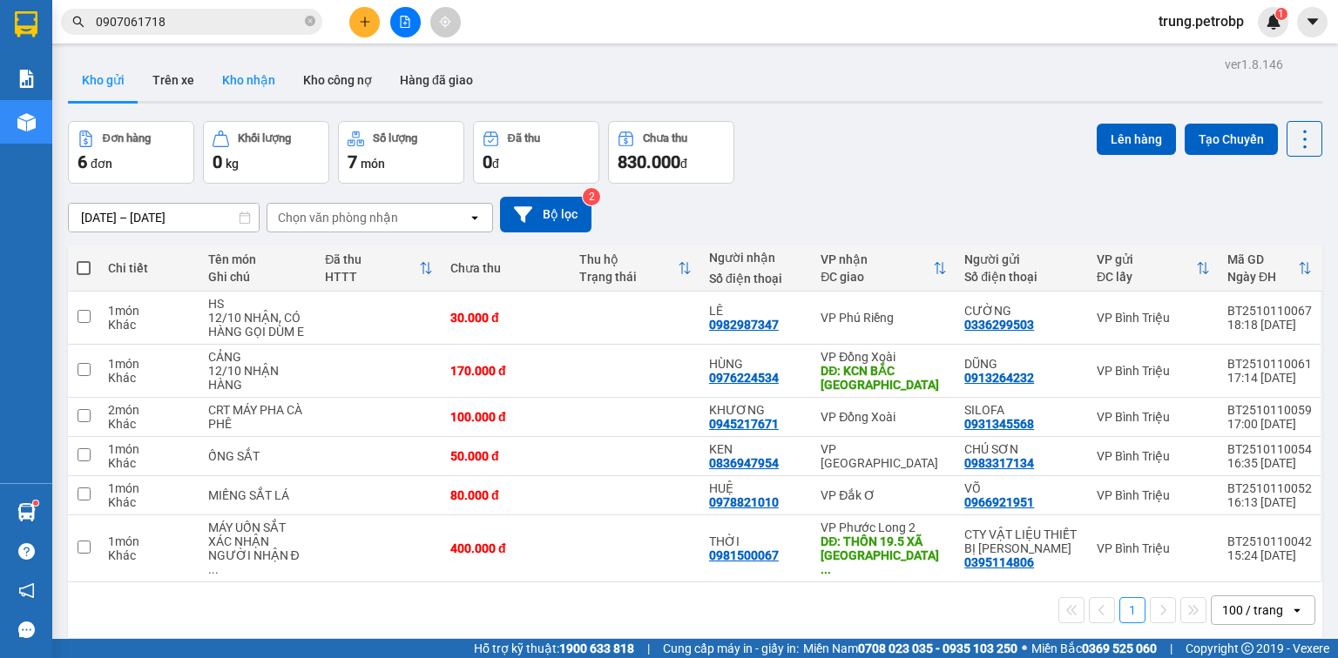
click at [259, 83] on button "Kho nhận" at bounding box center [248, 80] width 81 height 42
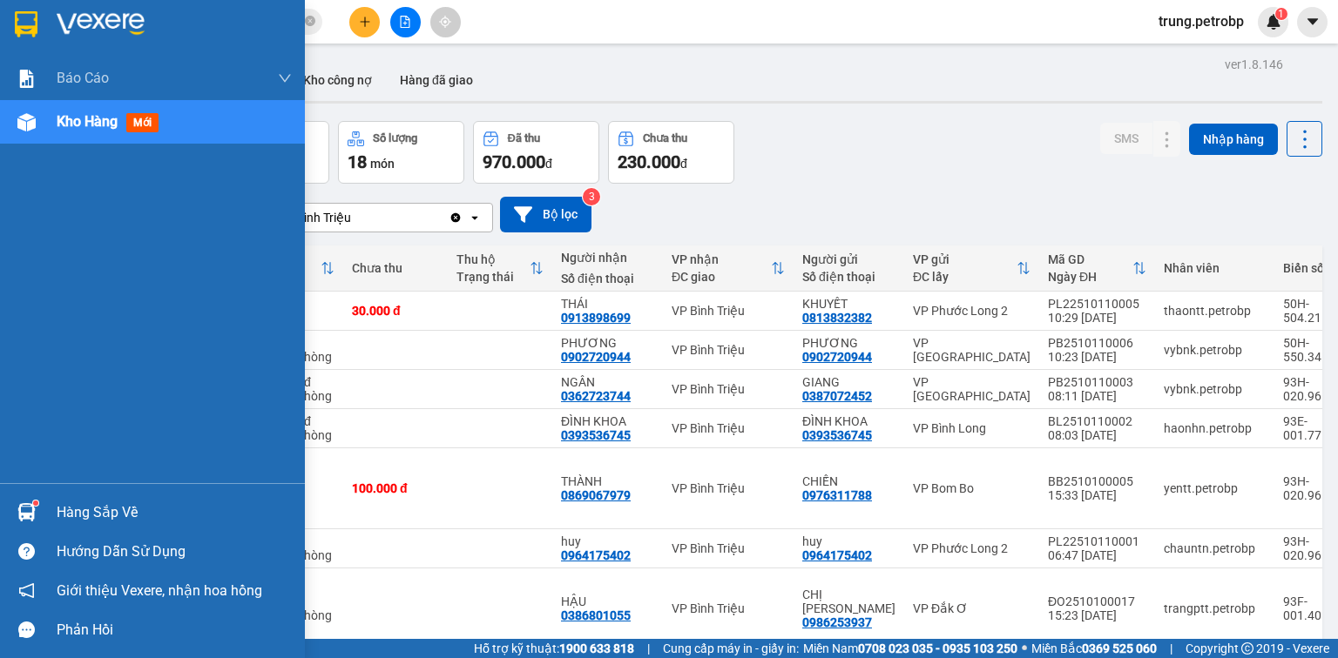
click at [94, 518] on div "Hàng sắp về" at bounding box center [174, 513] width 235 height 26
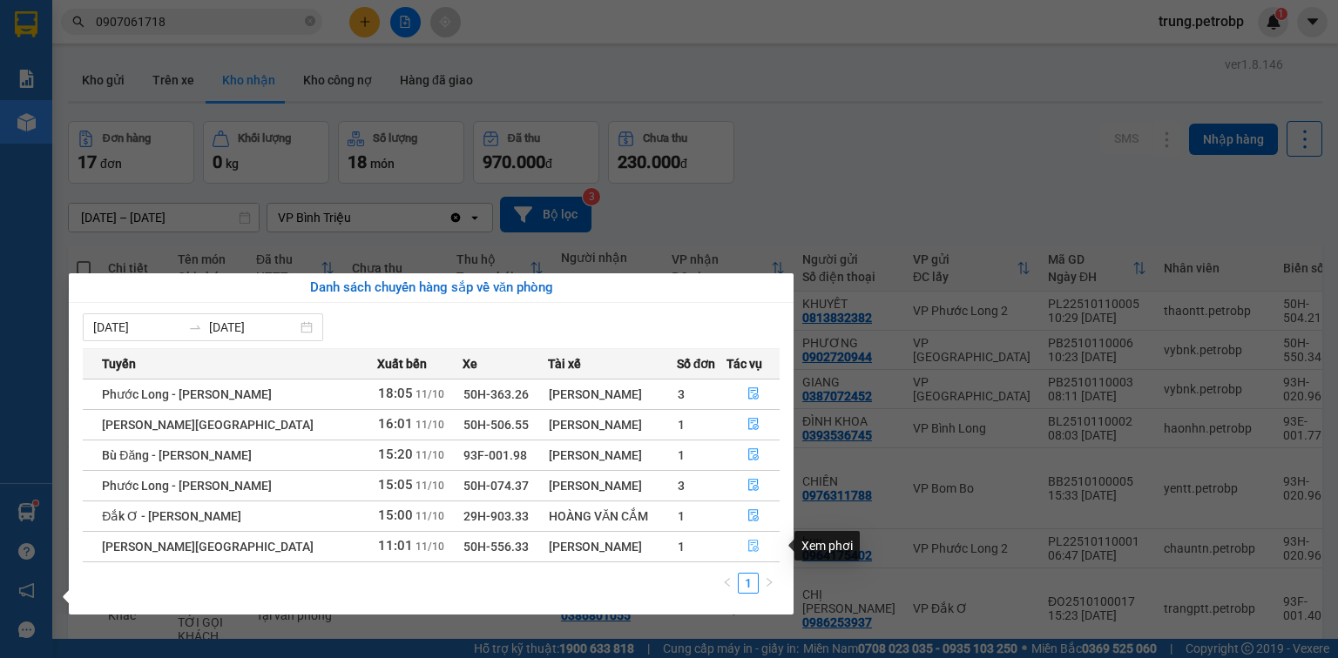
click at [757, 544] on button "button" at bounding box center [752, 547] width 51 height 28
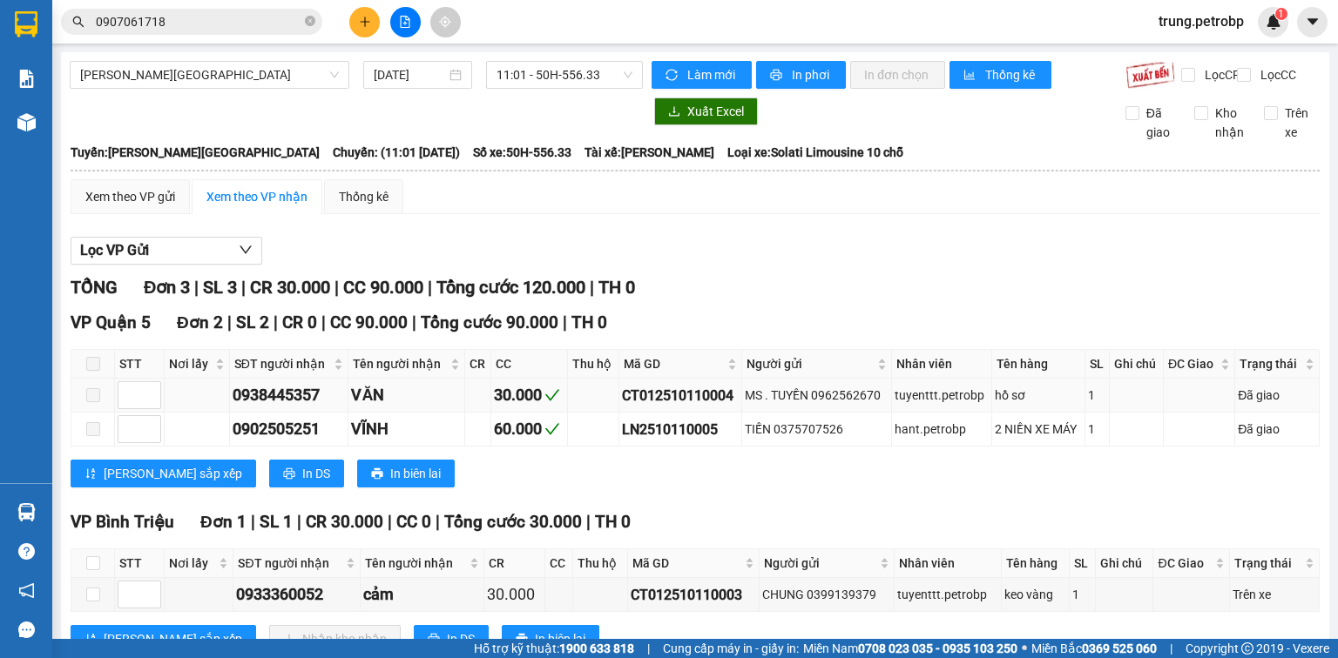
scroll to position [74, 0]
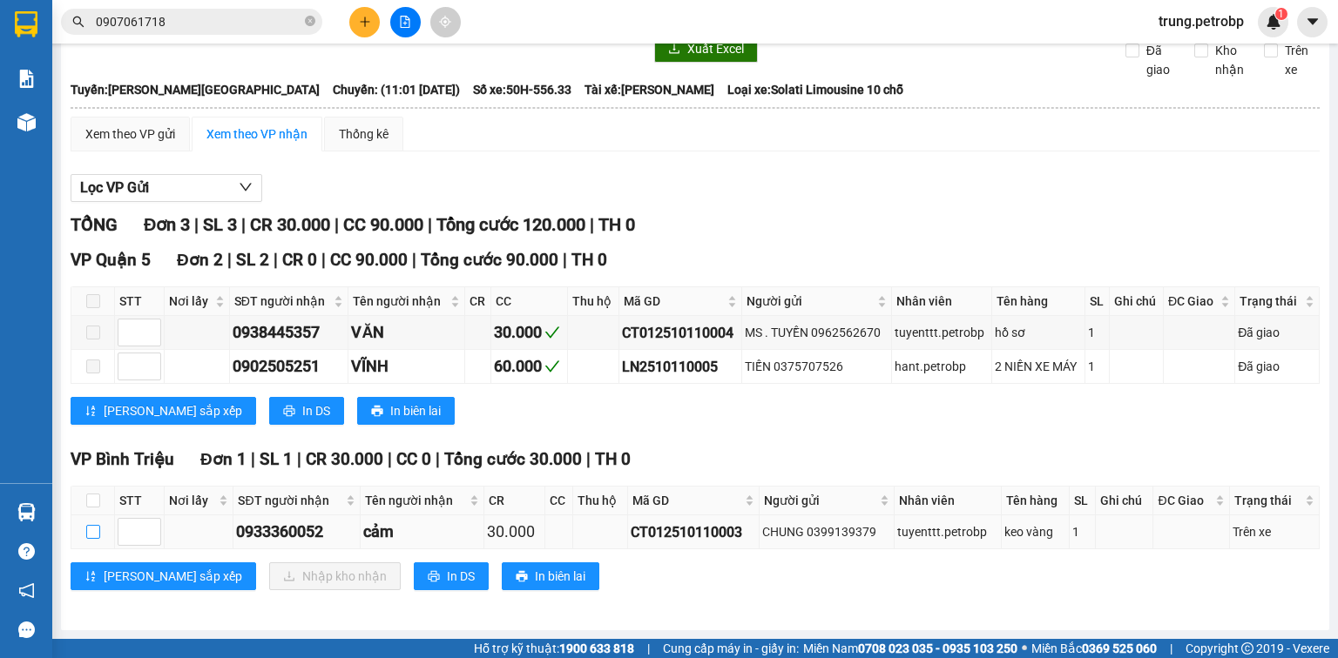
click at [93, 529] on input "checkbox" at bounding box center [93, 532] width 14 height 14
checkbox input "true"
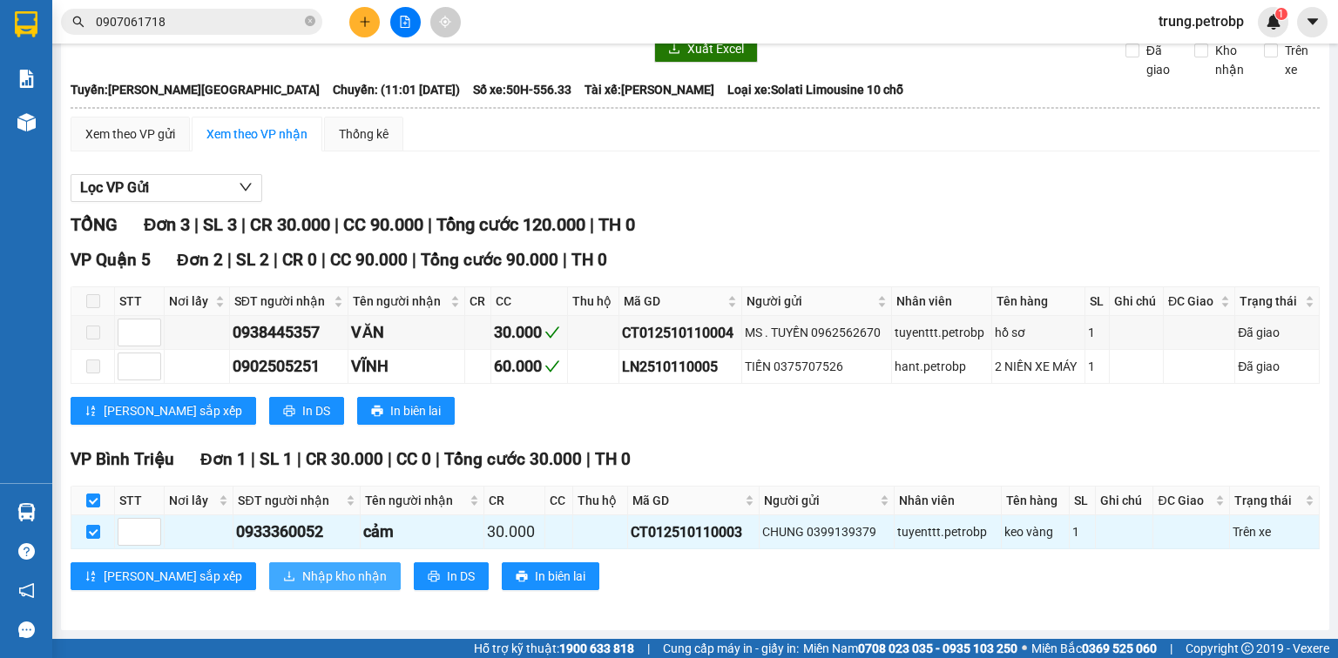
click at [302, 585] on span "Nhập kho nhận" at bounding box center [344, 576] width 84 height 19
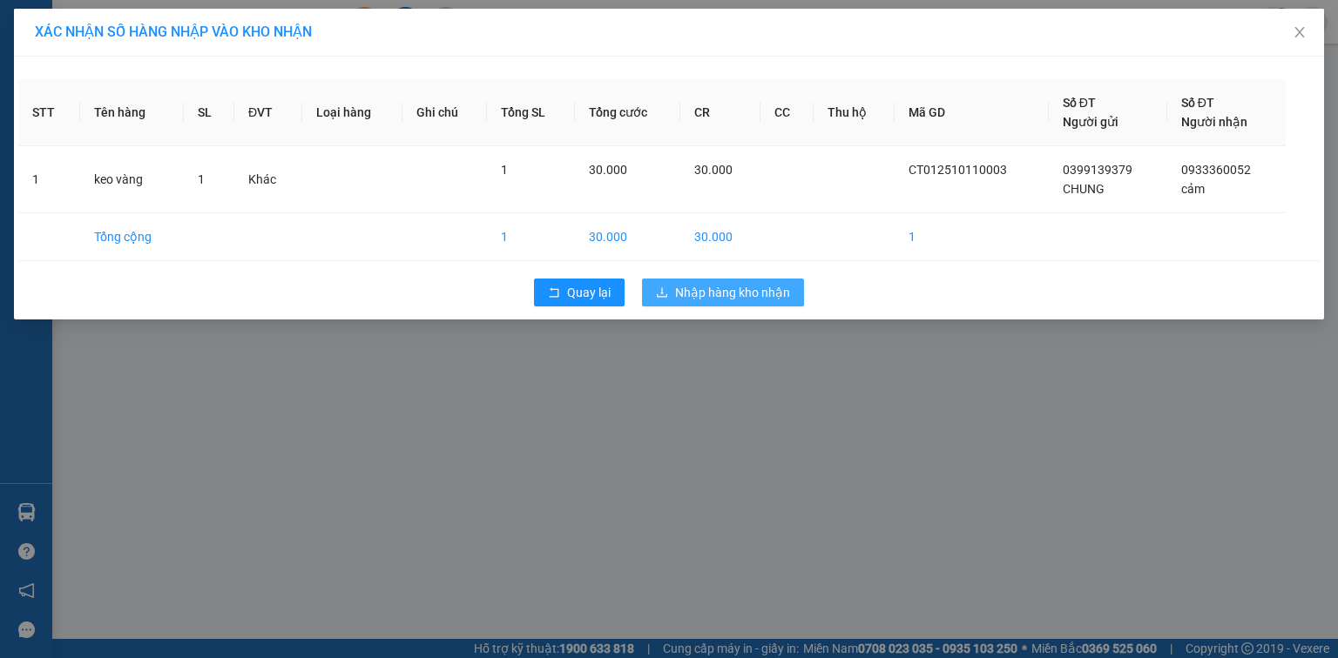
click at [718, 298] on span "Nhập hàng kho nhận" at bounding box center [732, 292] width 115 height 19
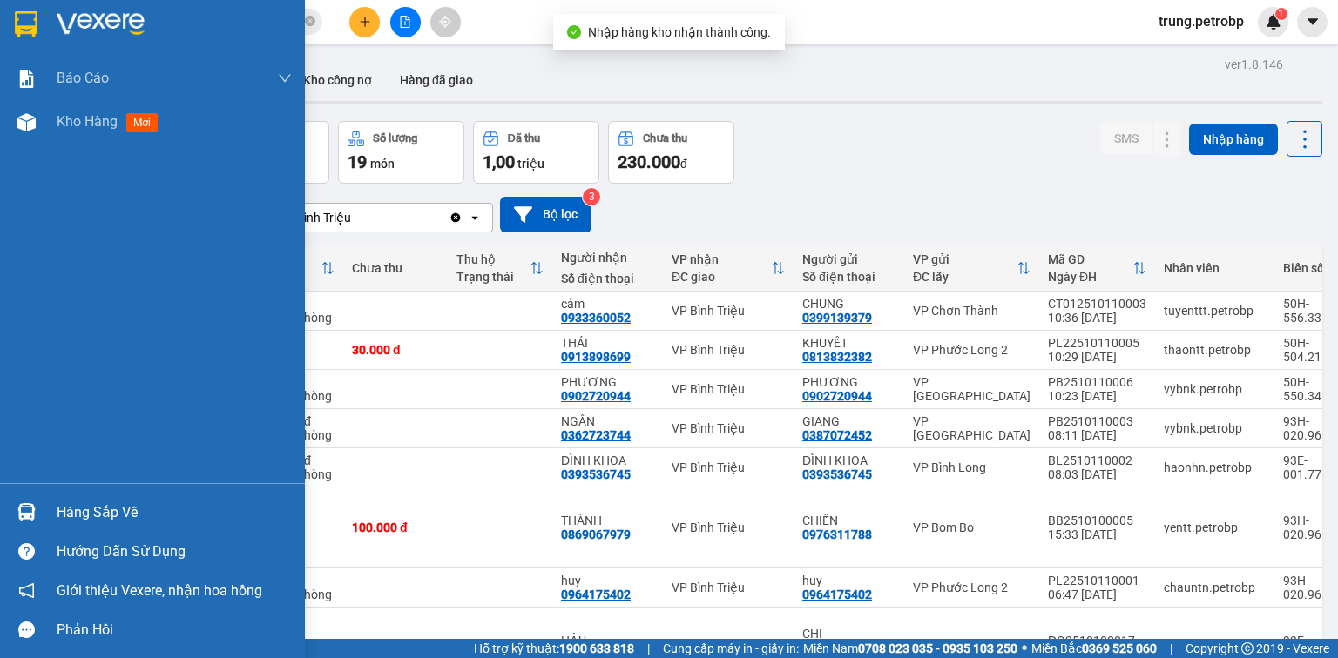
click at [54, 510] on div "Hàng sắp về" at bounding box center [152, 512] width 305 height 39
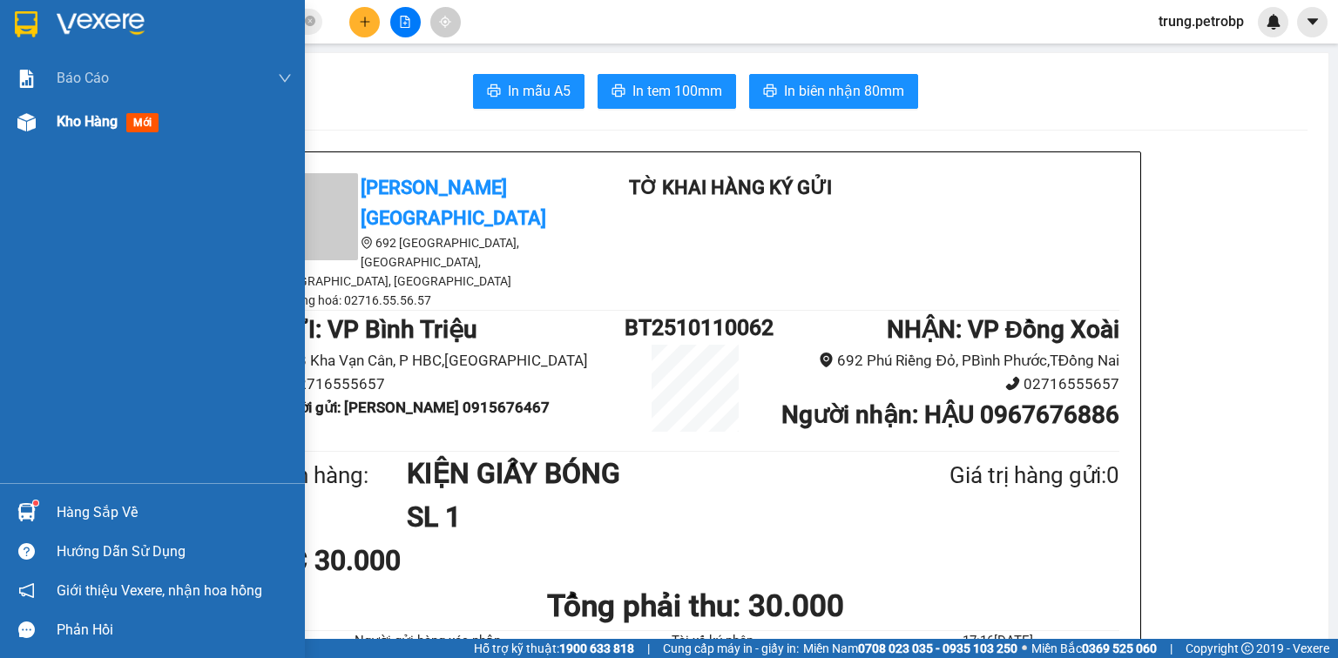
click at [77, 125] on span "Kho hàng" at bounding box center [87, 121] width 61 height 17
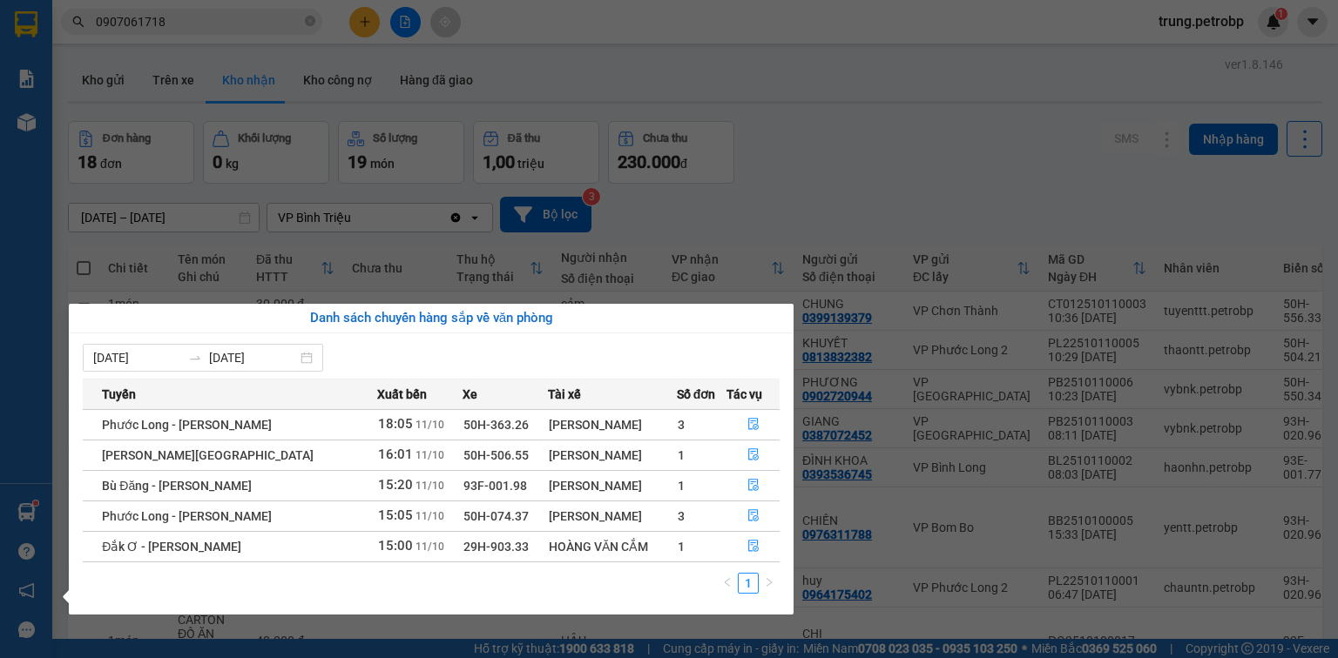
click at [280, 82] on section "Kết quả tìm kiếm ( 15 ) Bộ lọc Mã ĐH Trạng thái Món hàng Tổng cước Chưa cước Ng…" at bounding box center [669, 329] width 1338 height 658
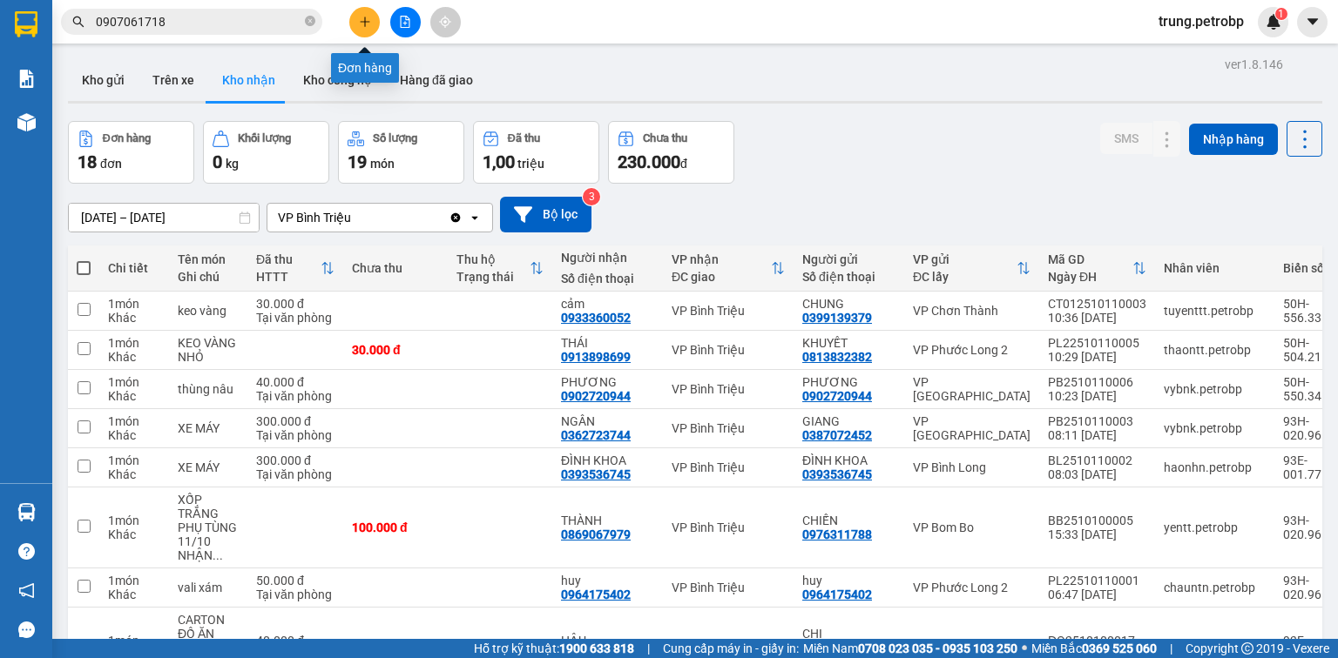
click at [362, 31] on button at bounding box center [364, 22] width 30 height 30
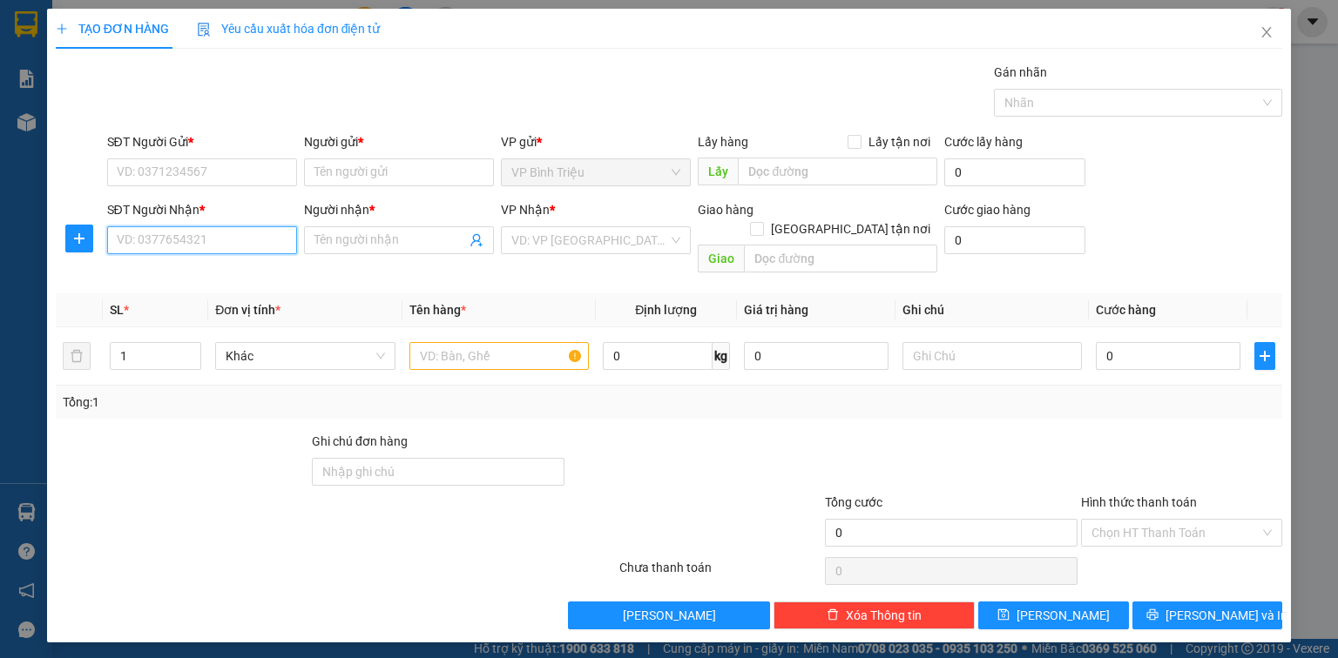
click at [252, 237] on input "SĐT Người Nhận *" at bounding box center [202, 240] width 190 height 28
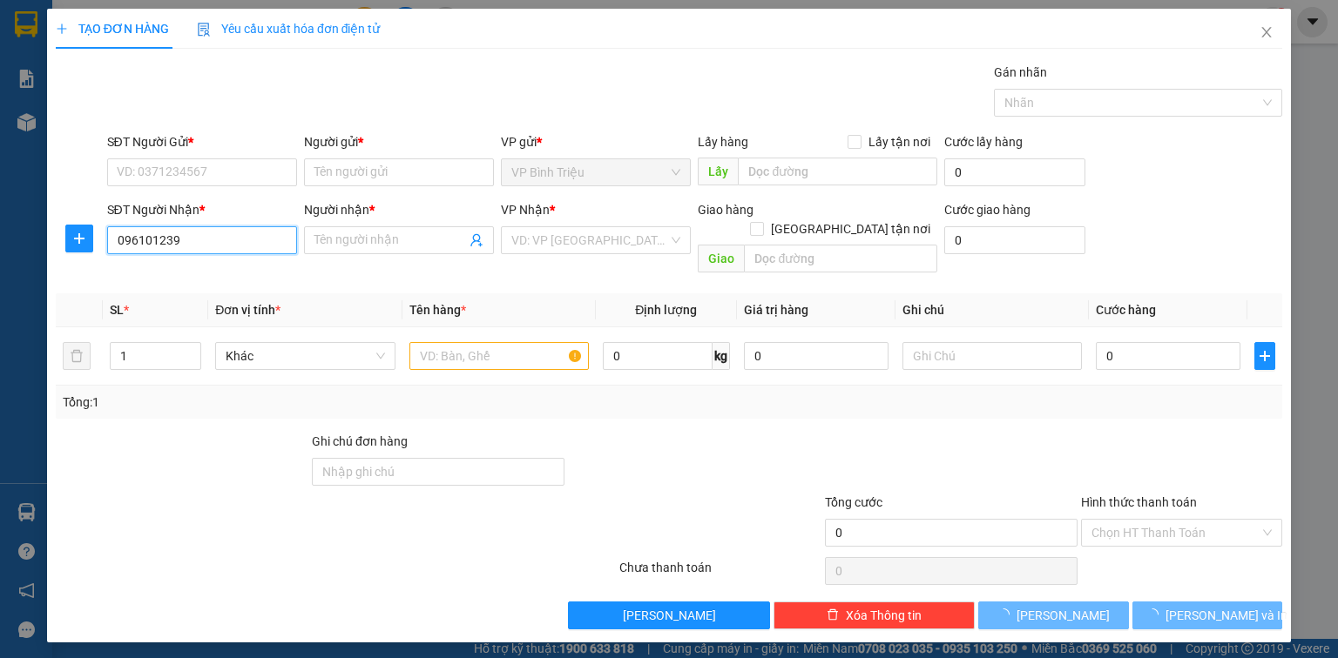
type input "0961012393"
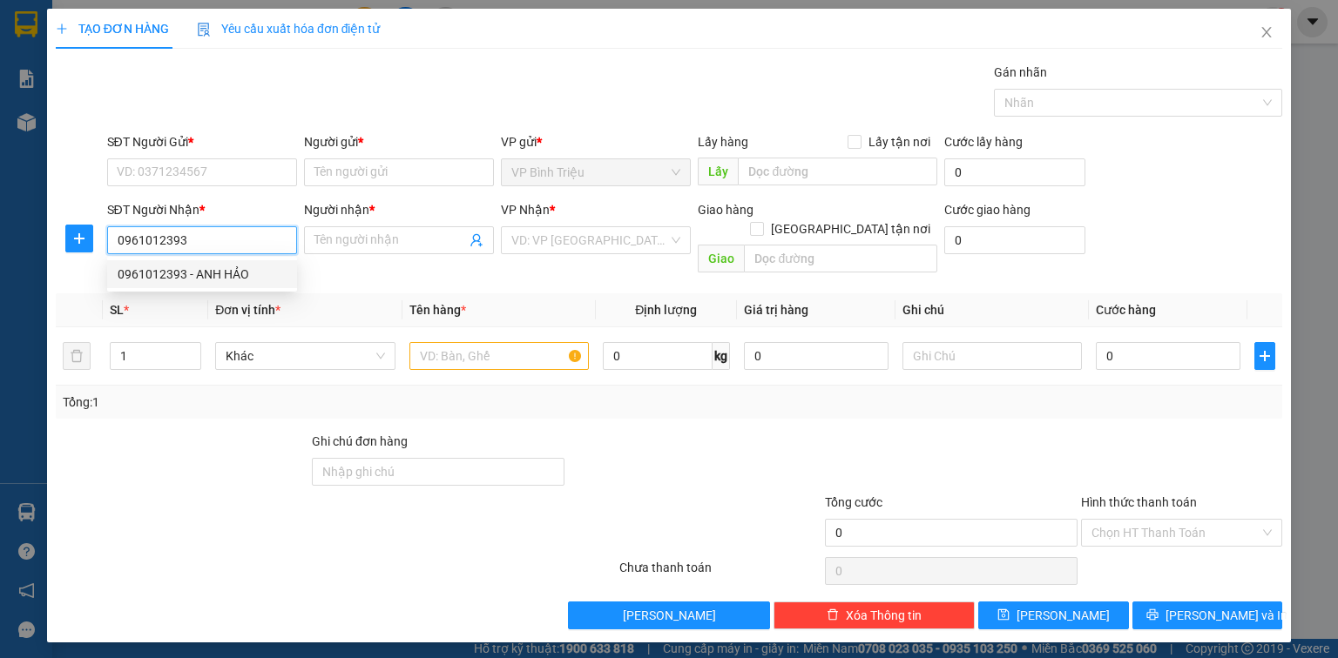
click at [272, 275] on div "0961012393 - ANH HẢO" at bounding box center [202, 274] width 169 height 19
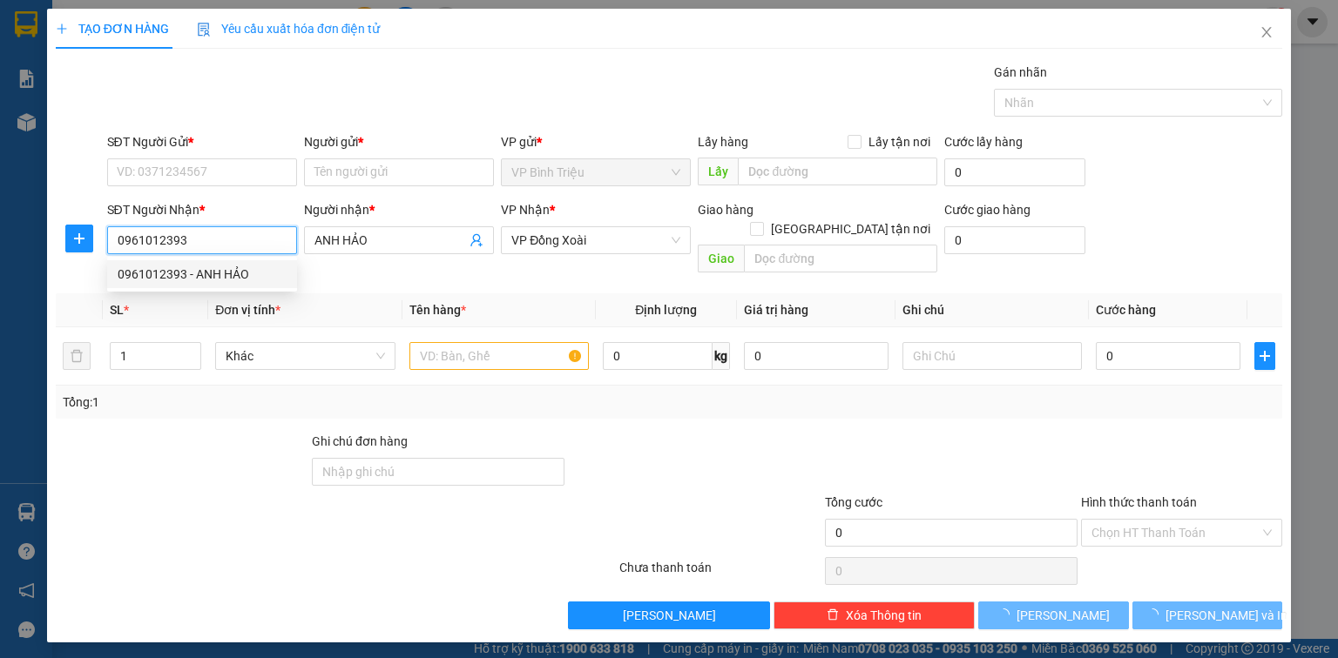
type input "ANH HẢO"
type input "30.000"
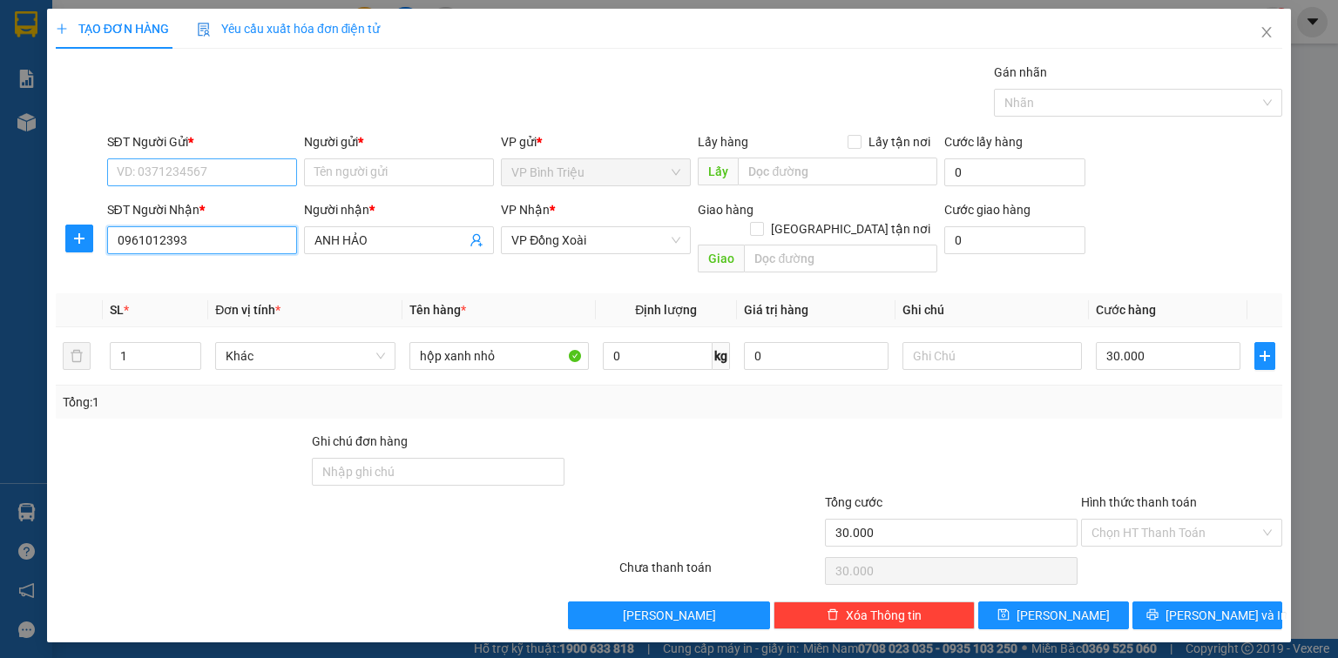
type input "0961012393"
click at [246, 181] on input "SĐT Người Gửi *" at bounding box center [202, 173] width 190 height 28
click at [230, 226] on div "0933370987 - DUY" at bounding box center [202, 234] width 169 height 19
type input "0933370987"
type input "DUY"
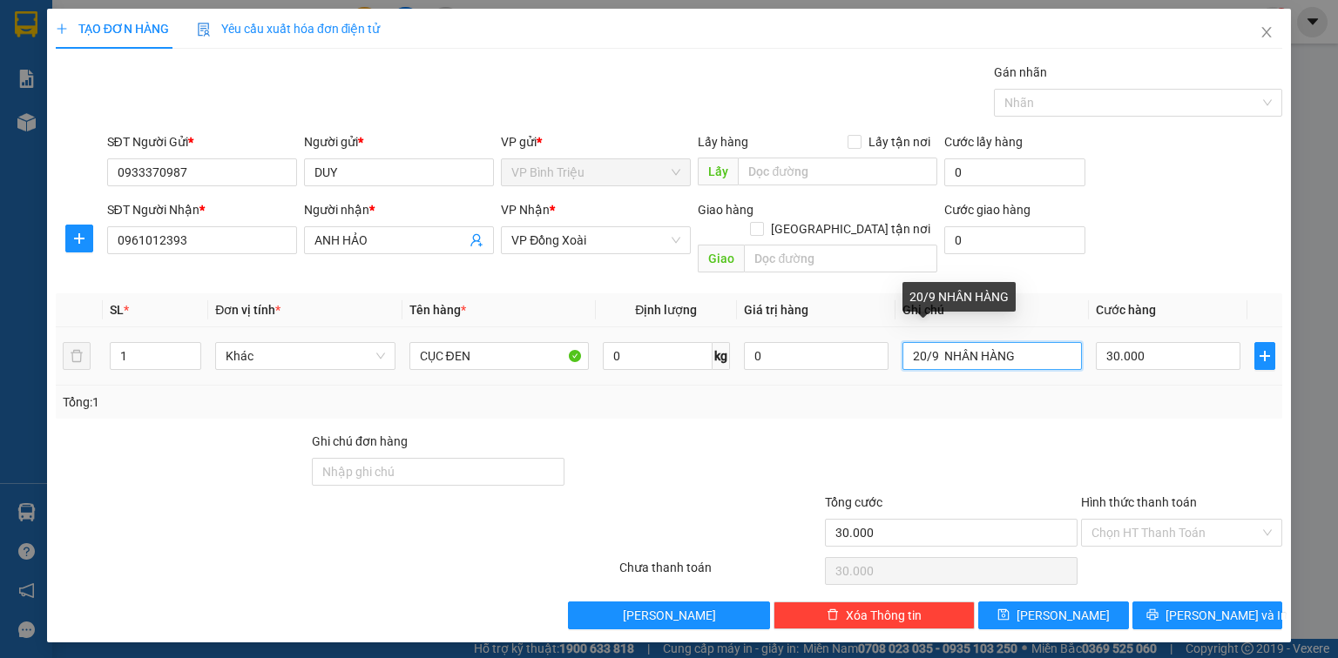
click at [954, 342] on input "20/9 NHÂN HÀNG" at bounding box center [991, 356] width 179 height 28
click at [943, 342] on input "20/9 NHÂN HÀNG" at bounding box center [991, 356] width 179 height 28
type input "12/10 NHÂN HÀNG"
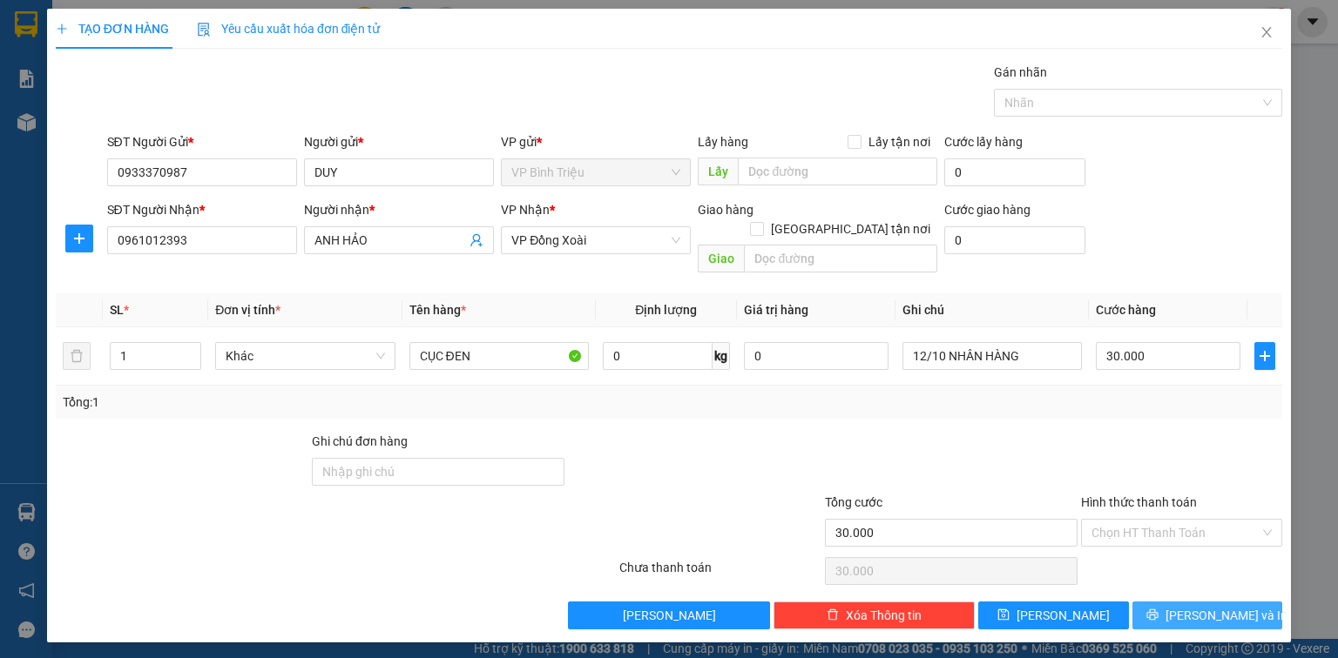
click at [1223, 606] on span "Lưu và In" at bounding box center [1226, 615] width 122 height 19
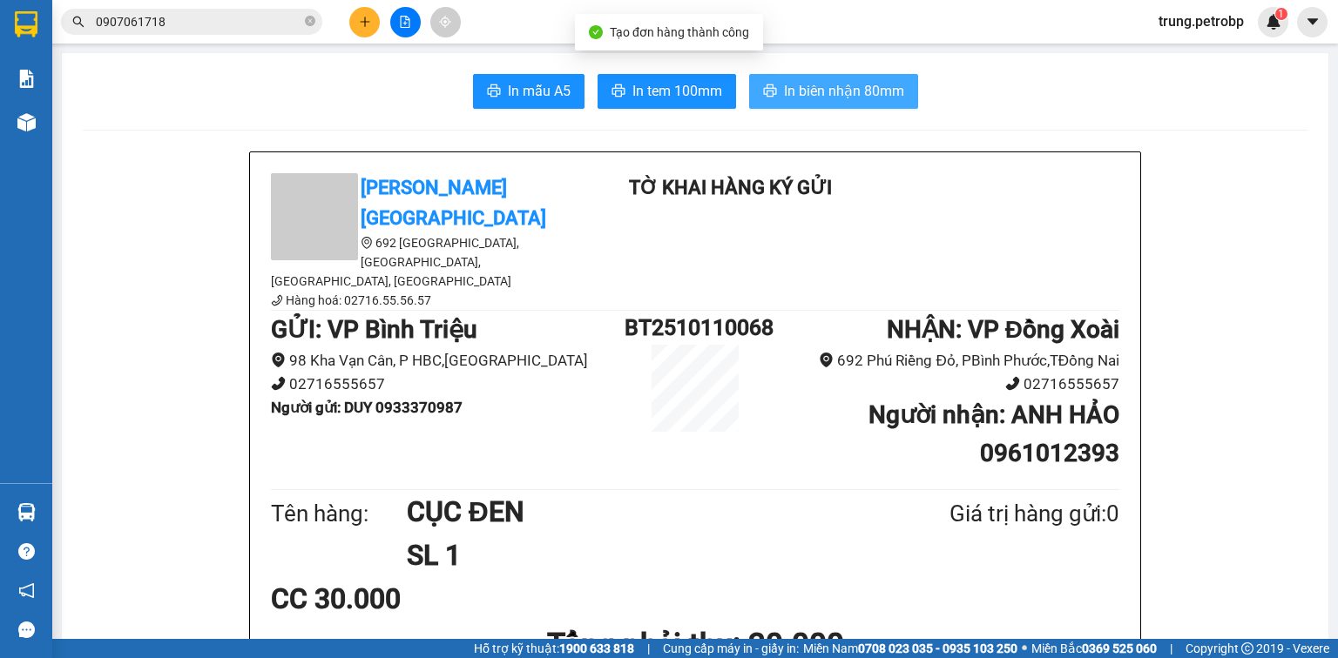
click at [868, 91] on span "In biên nhận 80mm" at bounding box center [844, 91] width 120 height 22
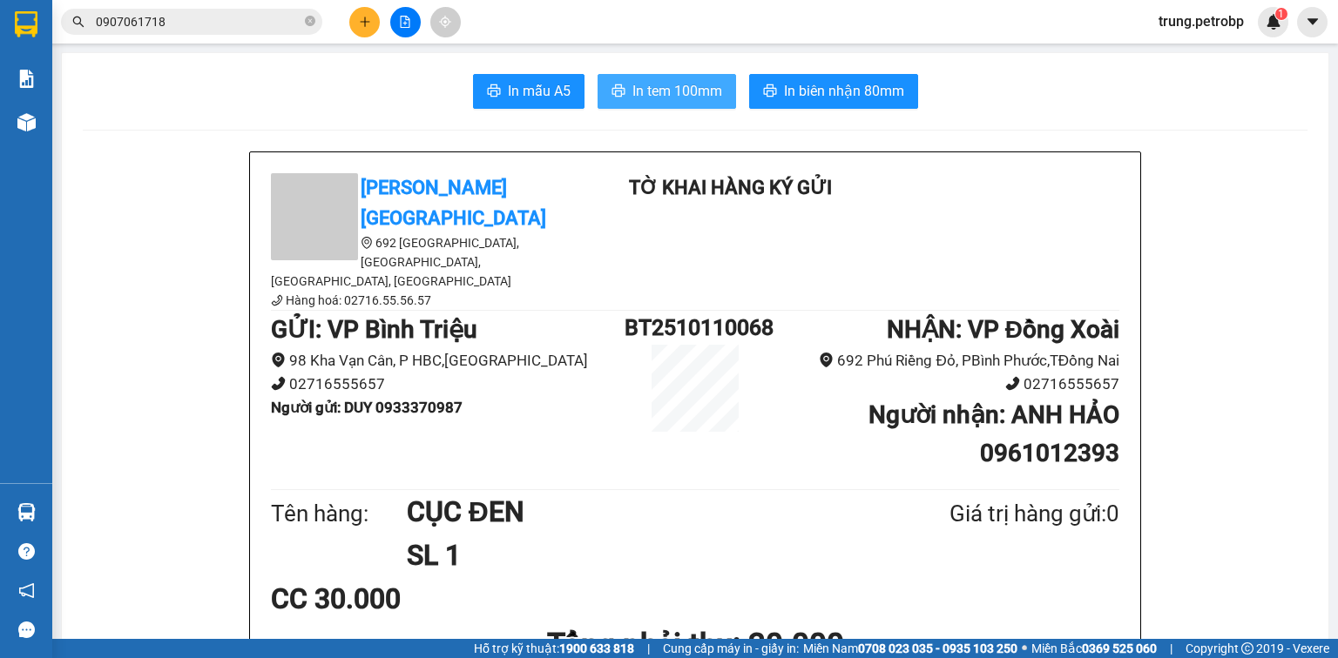
click at [691, 93] on span "In tem 100mm" at bounding box center [677, 91] width 90 height 22
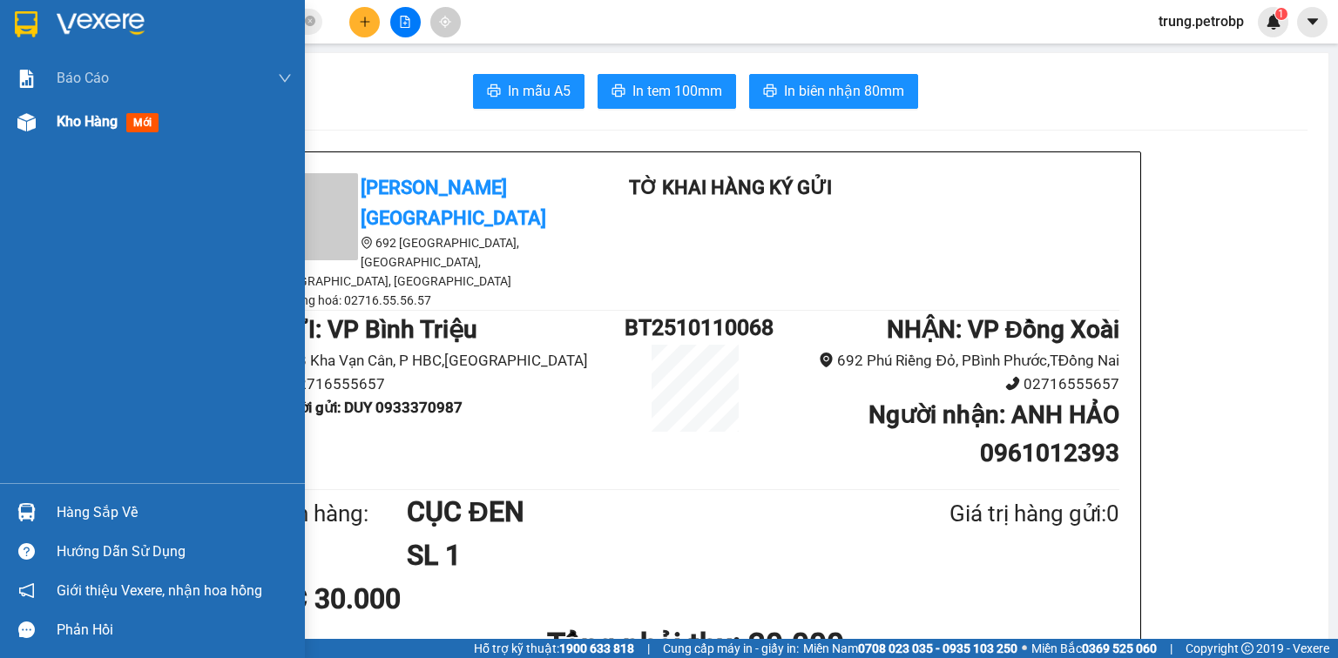
click at [73, 136] on div "Kho hàng mới" at bounding box center [174, 122] width 235 height 44
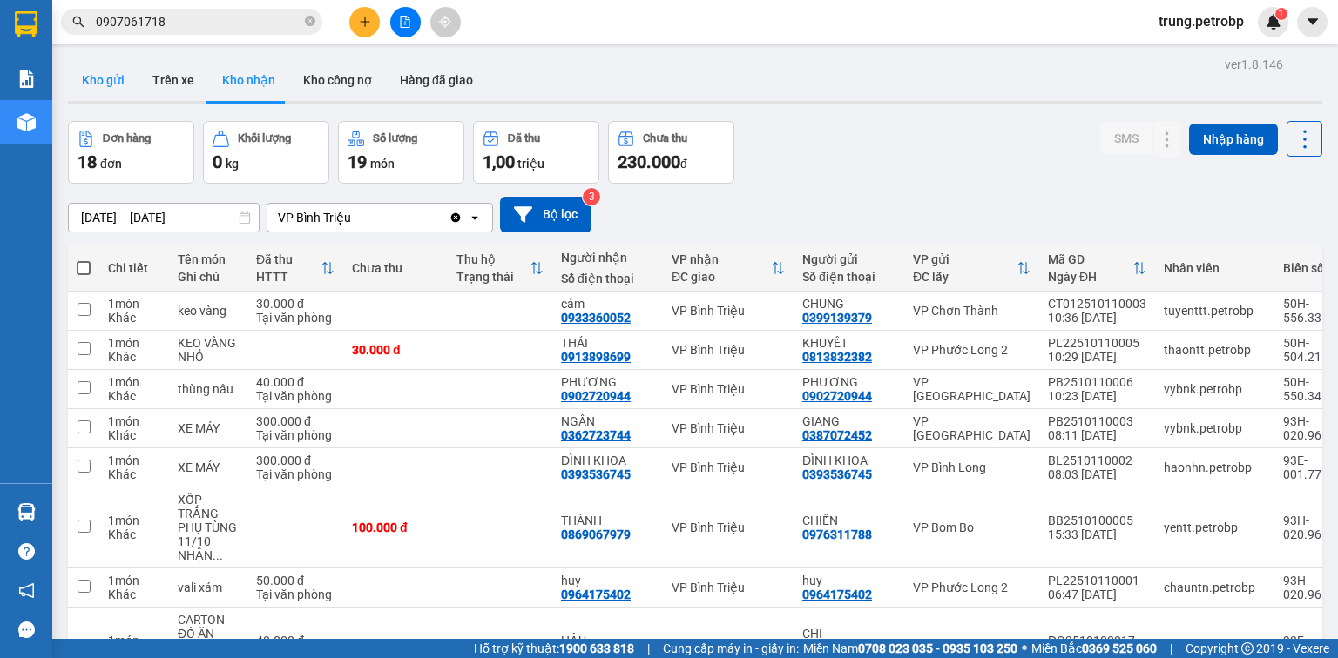
click at [115, 77] on button "Kho gửi" at bounding box center [103, 80] width 71 height 42
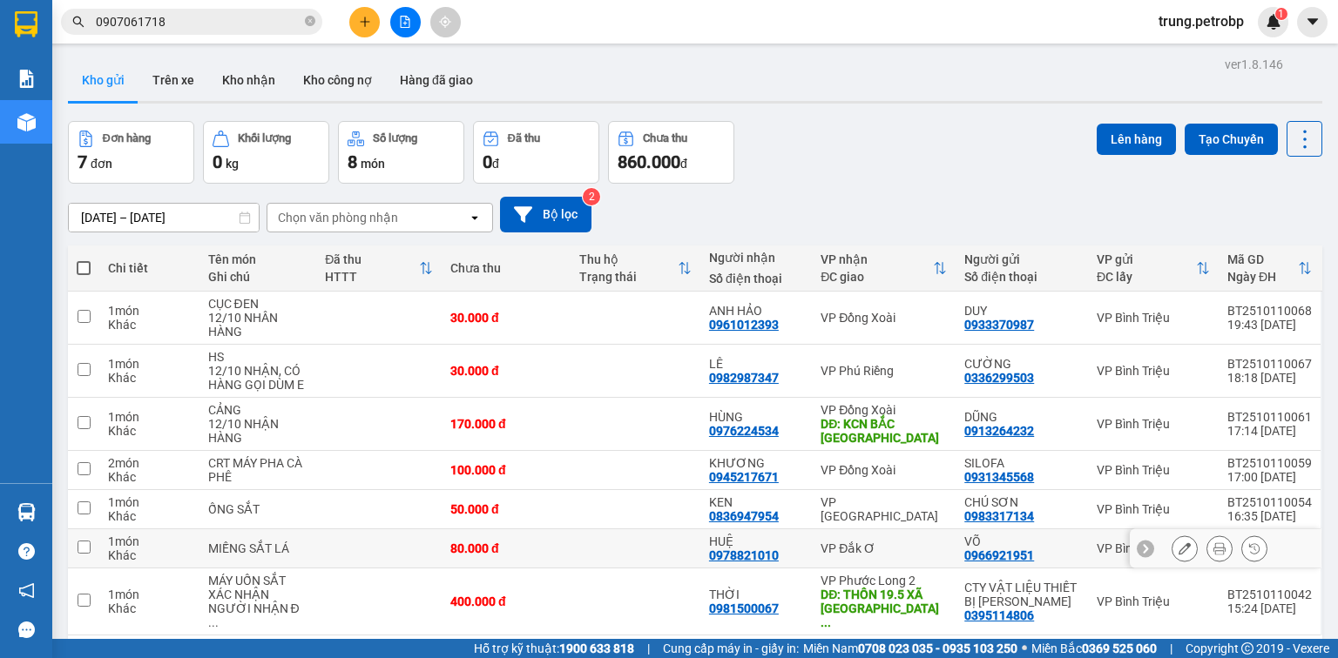
click at [88, 543] on input "checkbox" at bounding box center [84, 547] width 13 height 13
checkbox input "true"
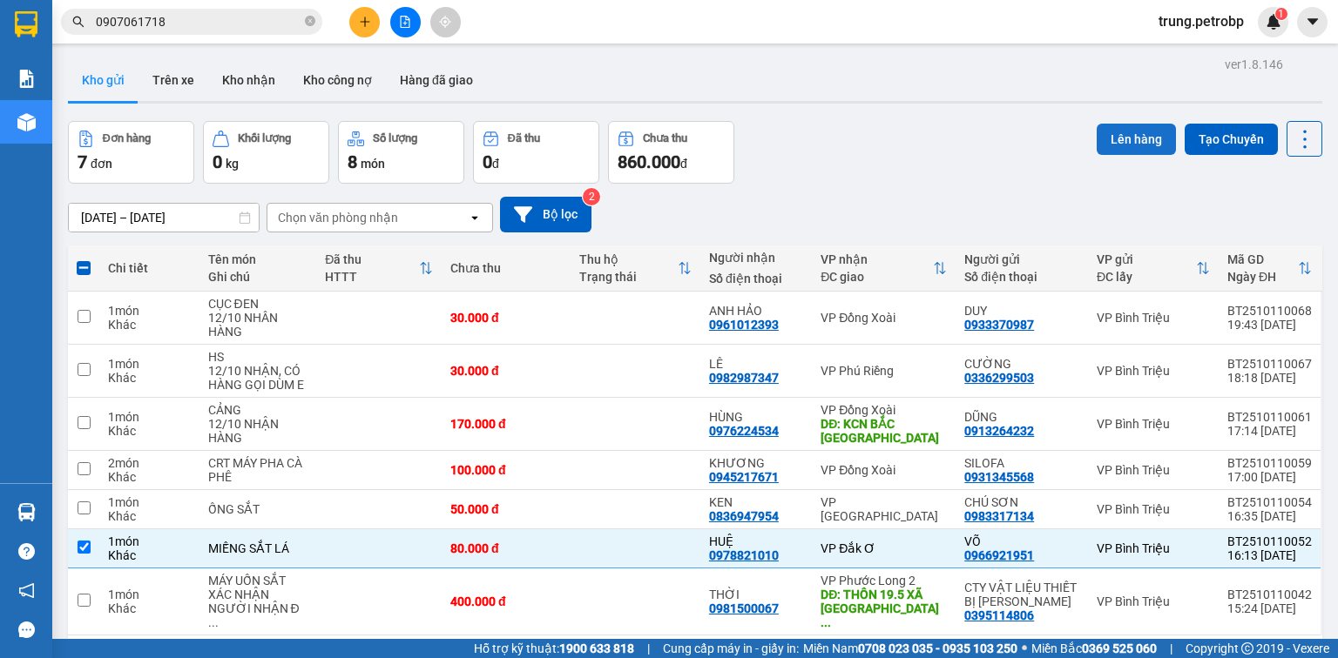
click at [1146, 138] on button "Lên hàng" at bounding box center [1135, 139] width 79 height 31
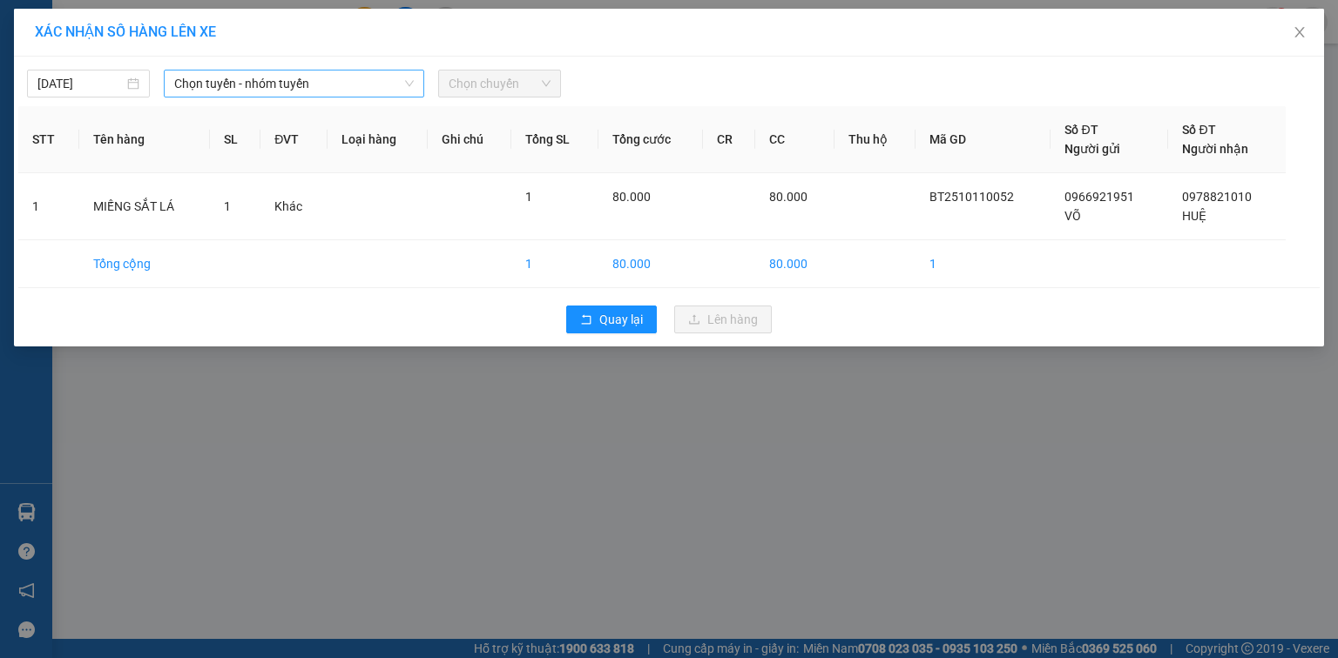
click at [232, 85] on span "Chọn tuyến - nhóm tuyến" at bounding box center [293, 84] width 239 height 26
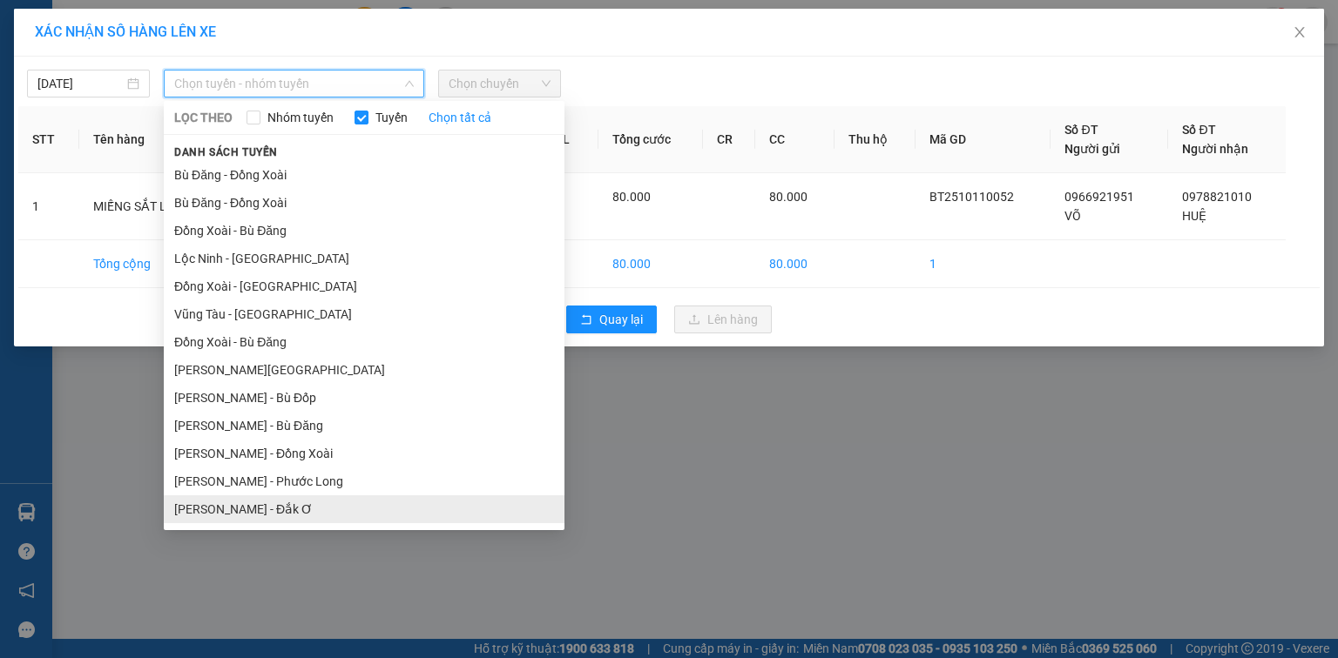
click at [286, 505] on li "[PERSON_NAME] - Đắk Ơ" at bounding box center [364, 510] width 401 height 28
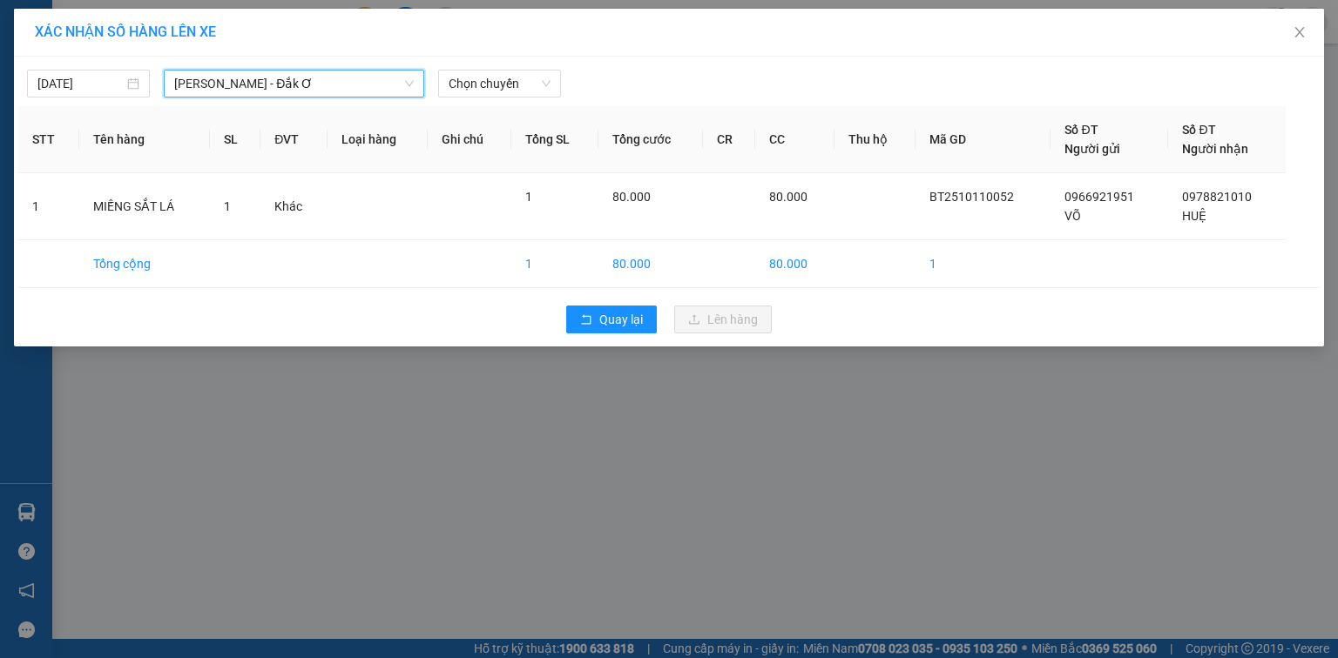
click at [496, 99] on div "11/10/2025 Hồ Chí Minh - Đắk Ơ Hồ Chí Minh - Đắk Ơ LỌC THEO Nhóm tuyến Tuyến Ch…" at bounding box center [669, 202] width 1310 height 290
click at [496, 92] on span "Chọn chuyến" at bounding box center [500, 84] width 102 height 26
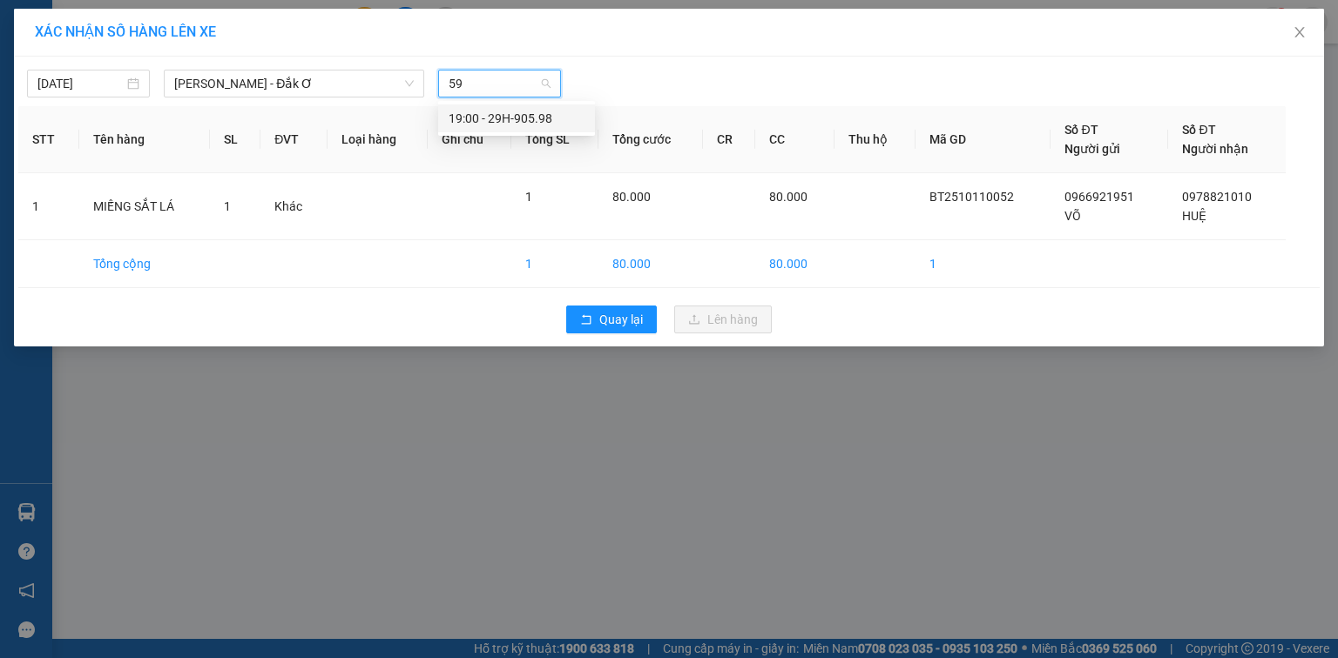
type input "598"
click at [515, 112] on div "19:00 - 29H-905.98" at bounding box center [517, 118] width 136 height 19
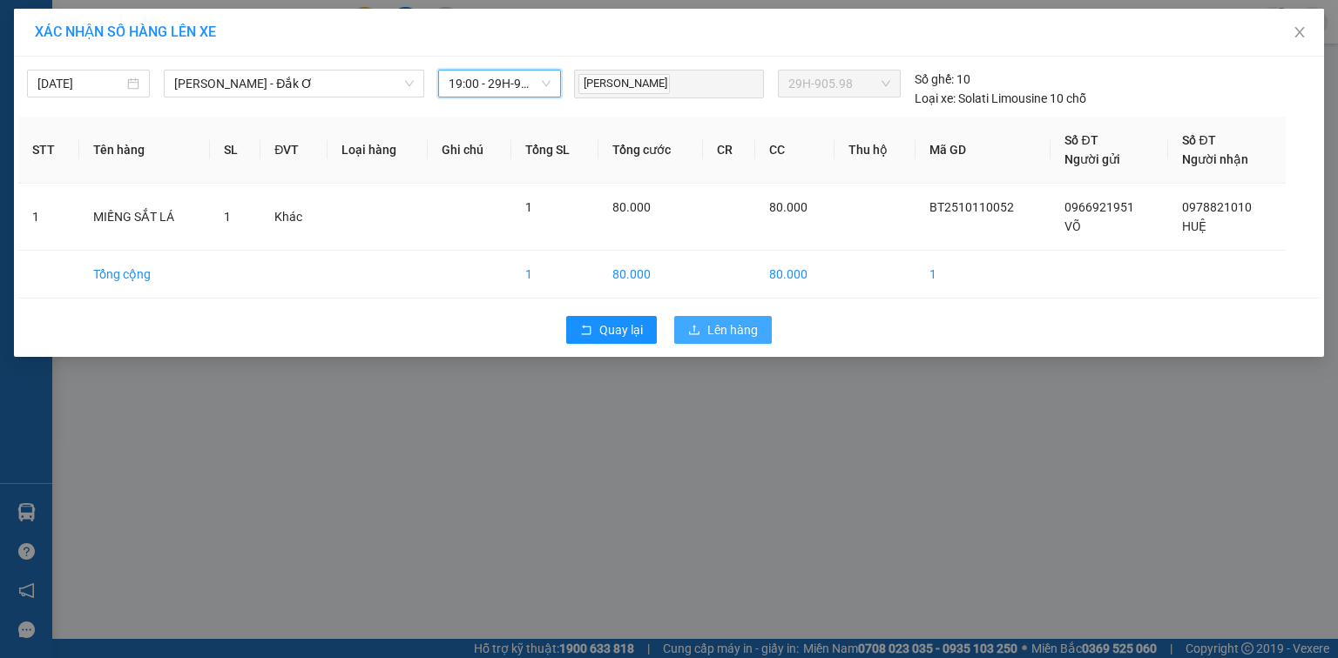
click at [754, 338] on span "Lên hàng" at bounding box center [732, 329] width 51 height 19
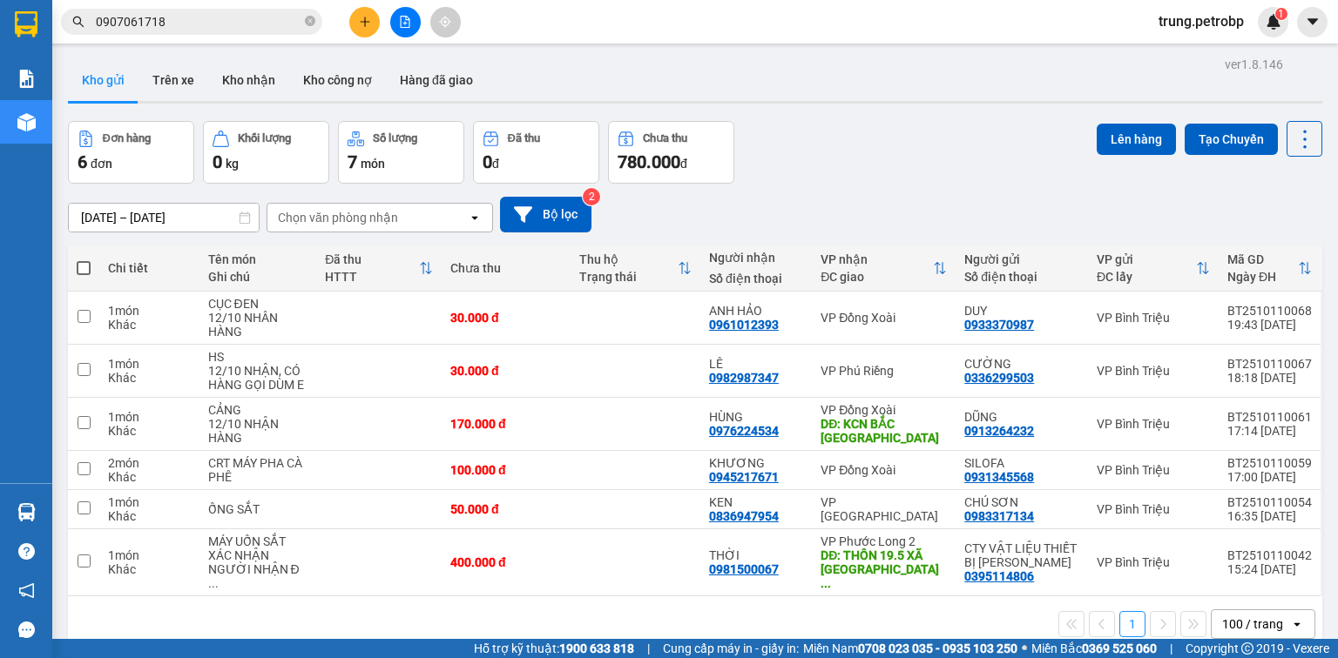
click at [364, 24] on icon "plus" at bounding box center [364, 22] width 1 height 10
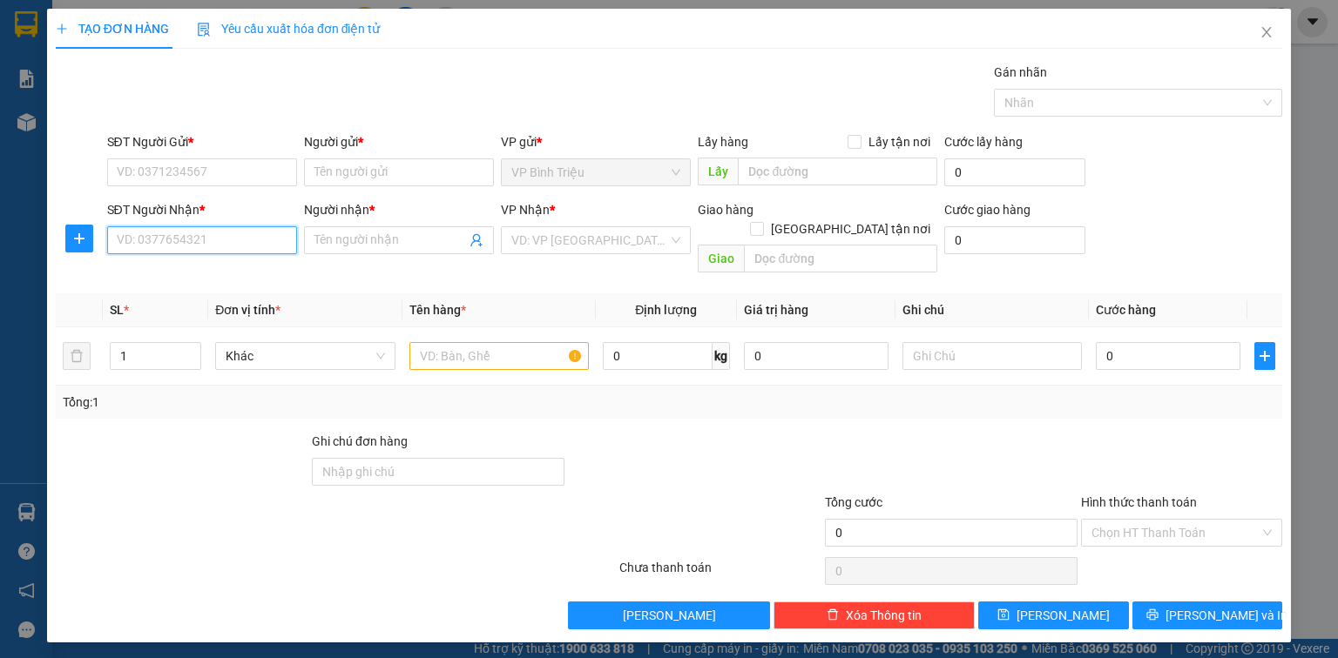
click at [187, 248] on input "SĐT Người Nhận *" at bounding box center [202, 240] width 190 height 28
click at [188, 261] on div "0907845800 - thảo" at bounding box center [202, 274] width 190 height 28
type input "0907845800"
type input "thảo"
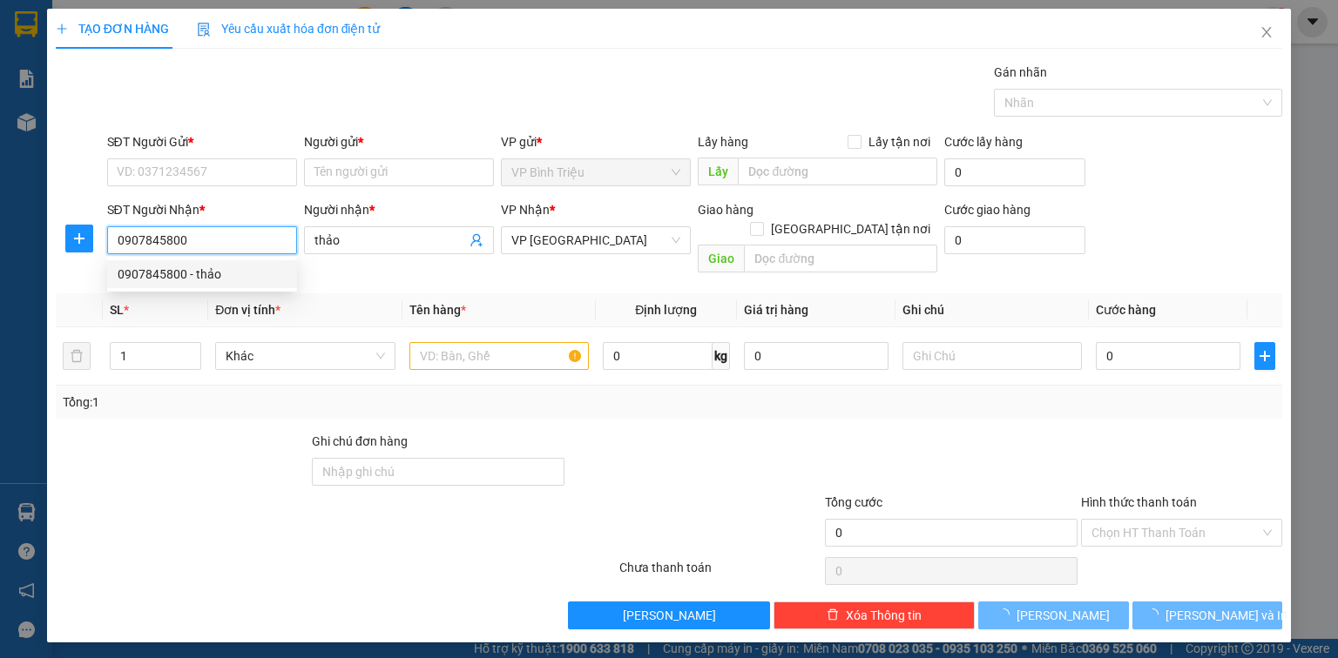
type input "350.000"
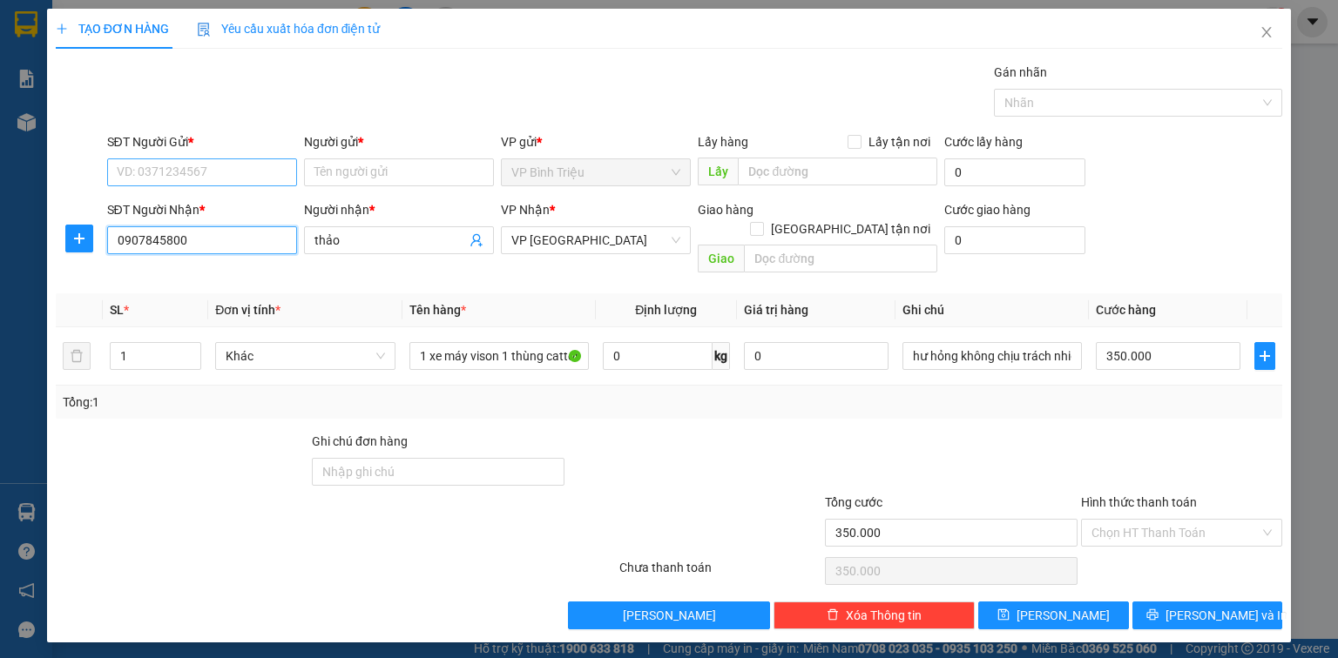
type input "0907845800"
click at [208, 173] on input "SĐT Người Gửi *" at bounding box center [202, 173] width 190 height 28
click at [219, 204] on div "0907845800 - thảo" at bounding box center [202, 206] width 169 height 19
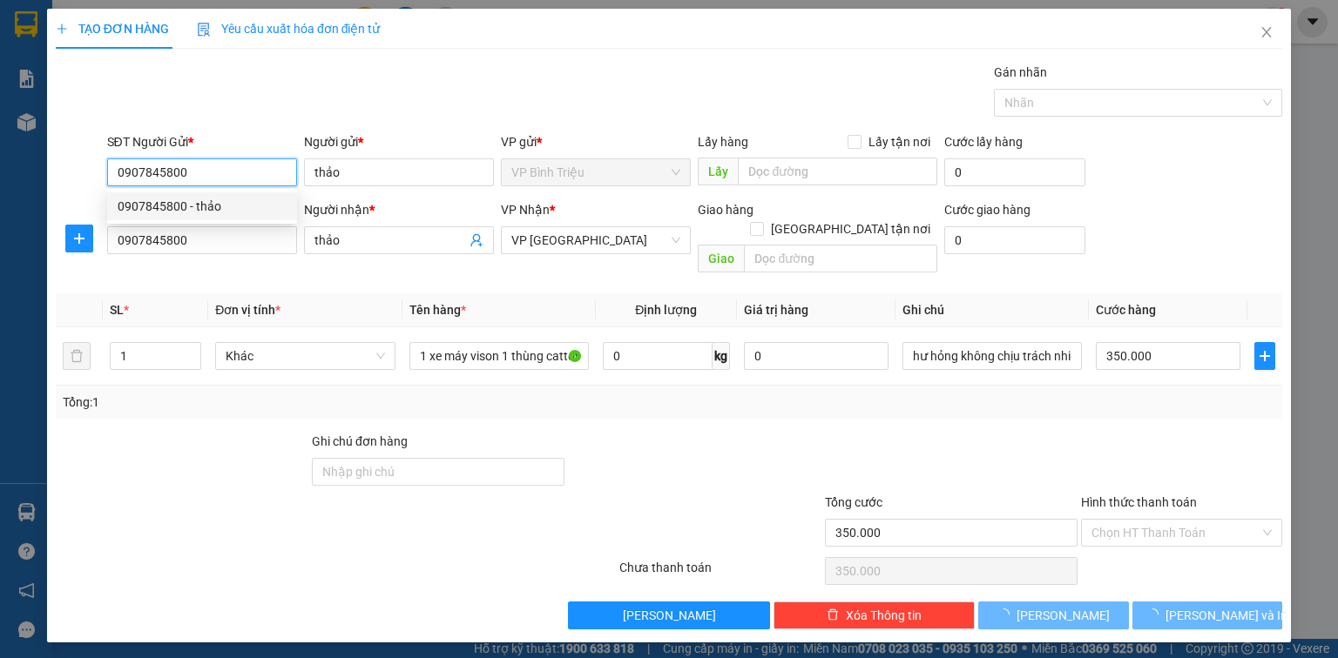
type input "0907845800"
type input "thảo"
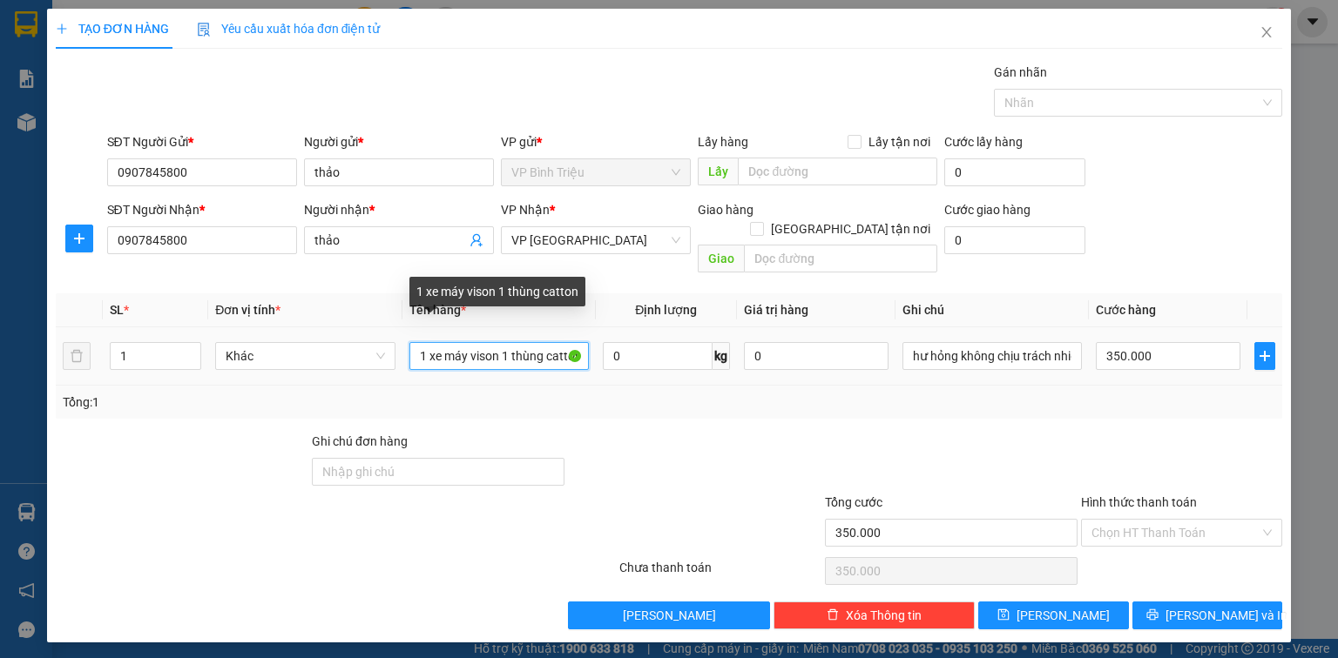
scroll to position [0, 2]
drag, startPoint x: 415, startPoint y: 334, endPoint x: 648, endPoint y: 358, distance: 234.6
click at [648, 358] on tr "1 Khác 1 xe máy vison 1 thùng catton 0 kg 0 hư hỏng không chịu trách nhiệm 350.…" at bounding box center [669, 356] width 1226 height 58
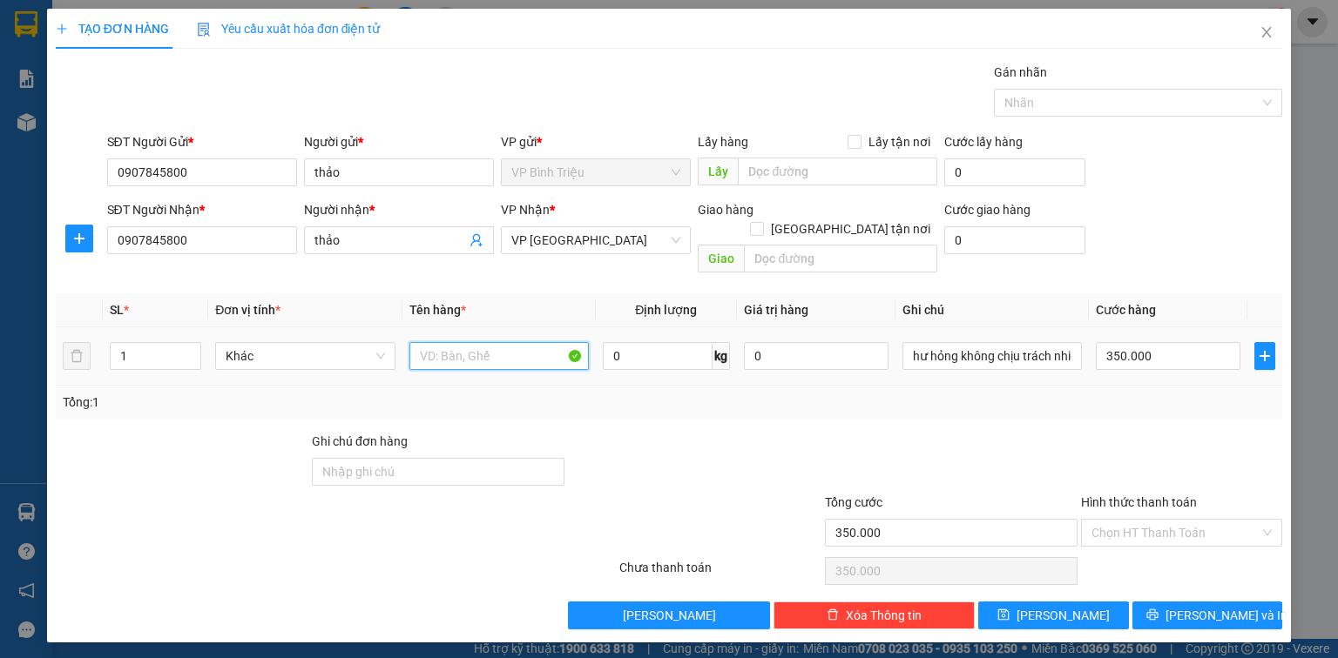
scroll to position [0, 0]
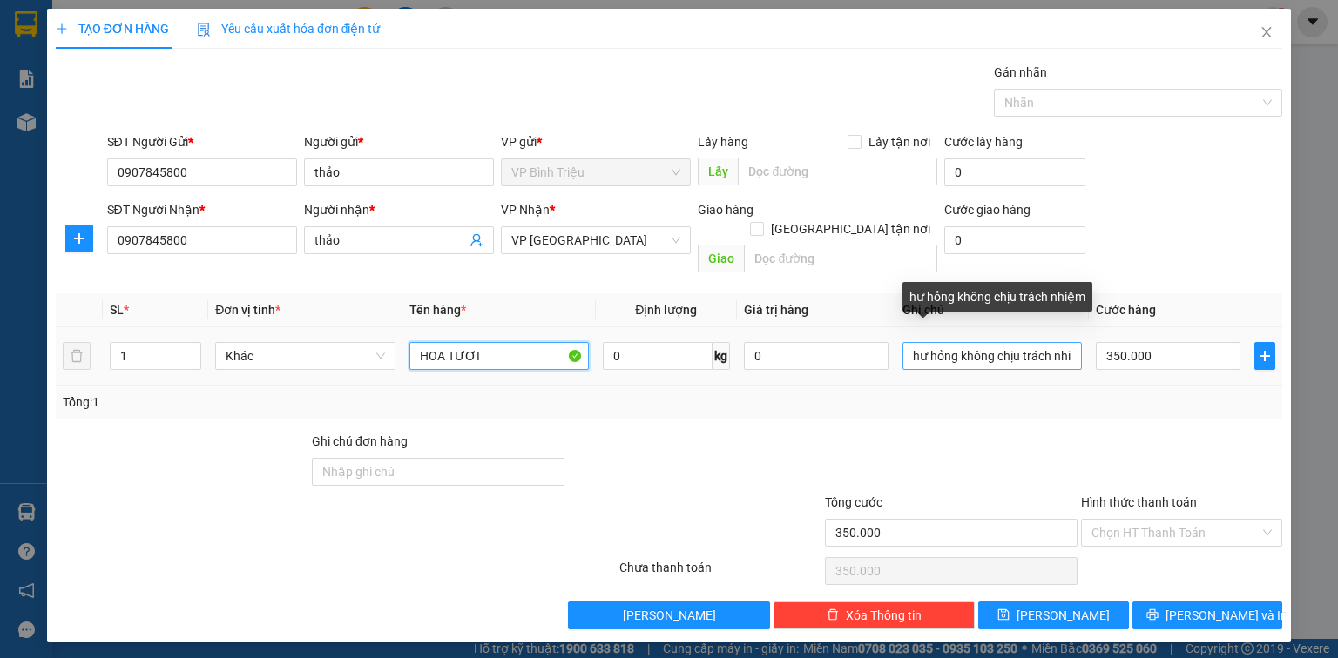
type input "HOA TƯƠI"
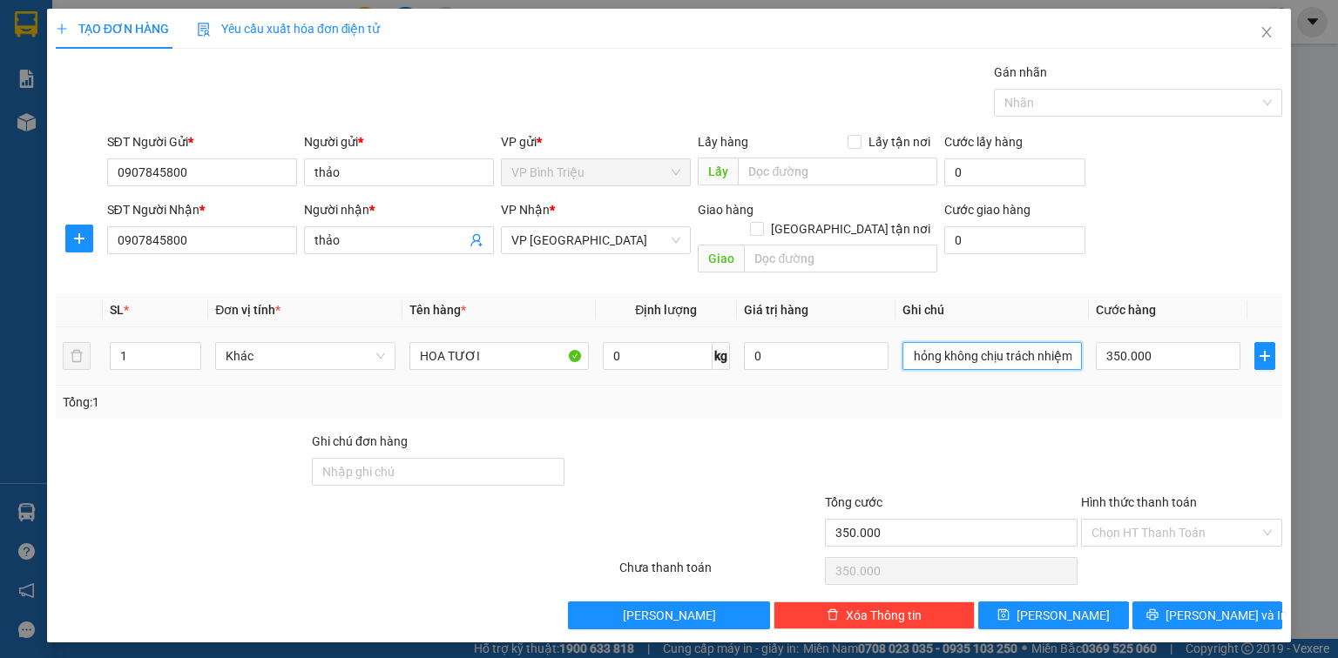
drag, startPoint x: 902, startPoint y: 334, endPoint x: 1137, endPoint y: 350, distance: 234.8
click at [1137, 350] on tr "1 Khác HOA TƯƠI 0 kg 0 hư hỏng không chịu trách nhiệm 350.000" at bounding box center [669, 356] width 1226 height 58
type input "N"
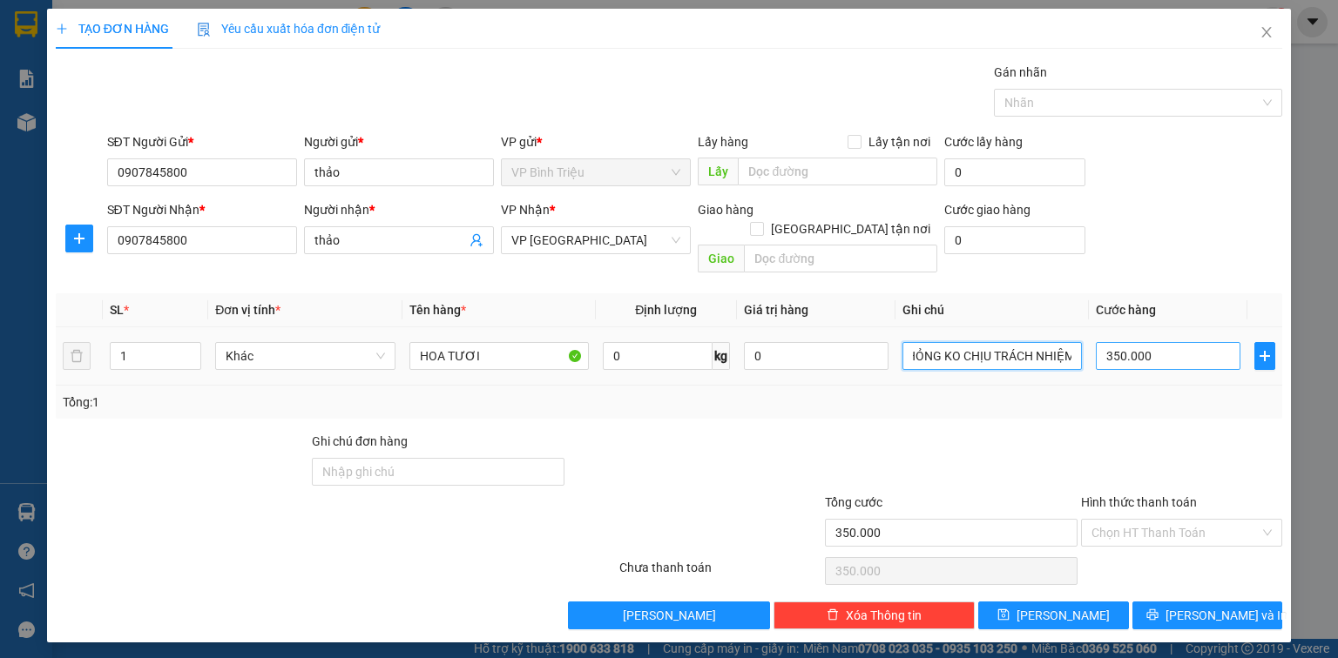
type input "12/10, HƯ HỎNG KO CHỊU TRÁCH NHIỆM"
click at [1168, 342] on input "350.000" at bounding box center [1168, 356] width 145 height 28
type input "0"
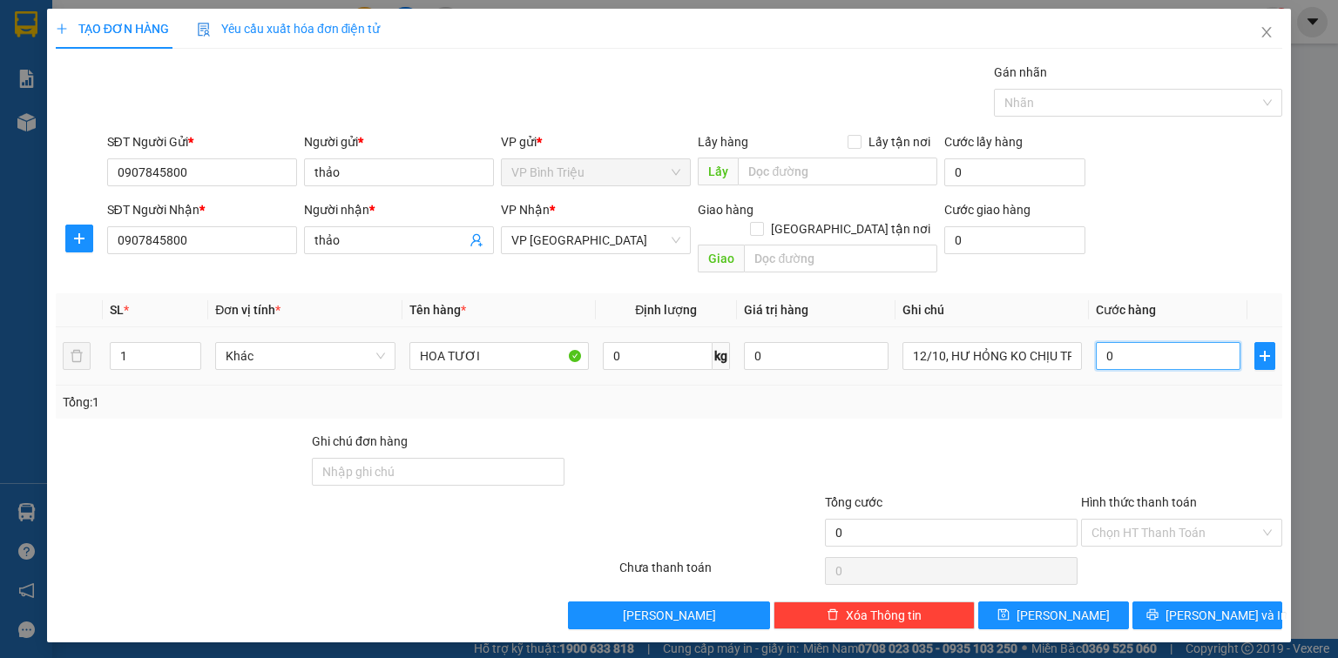
type input "0"
type input "3"
type input "03"
type input "30"
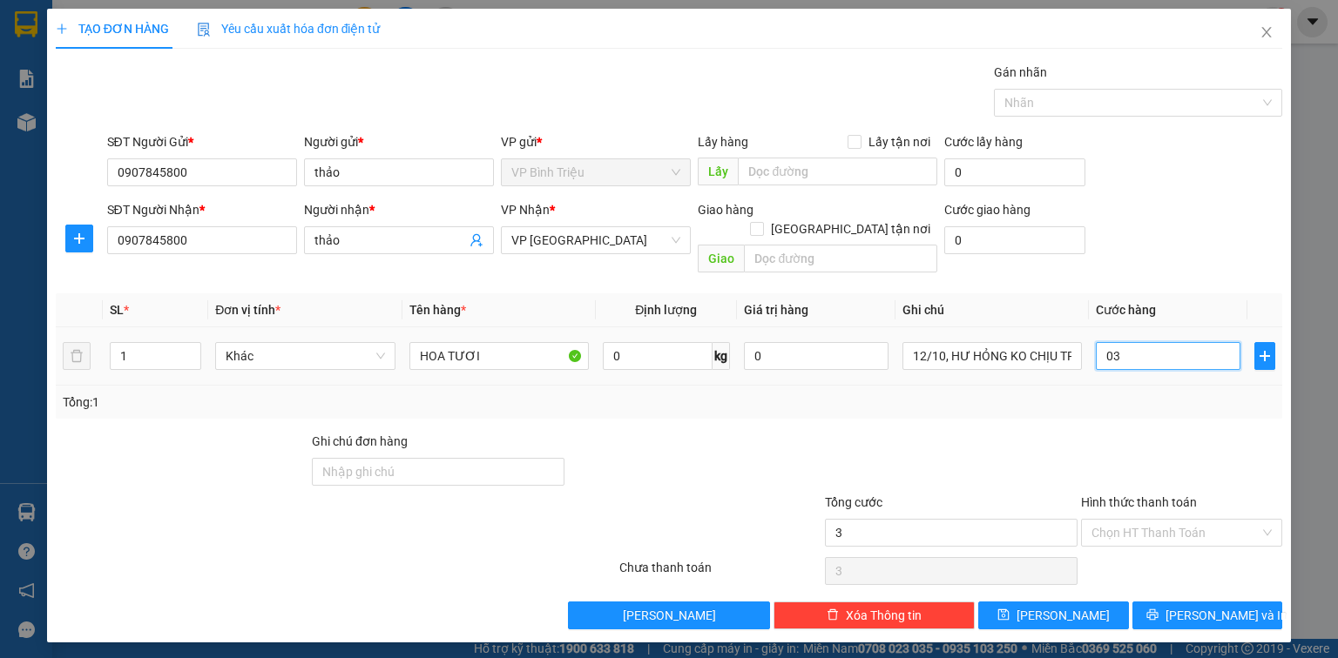
type input "30"
type input "030"
type input "30.000"
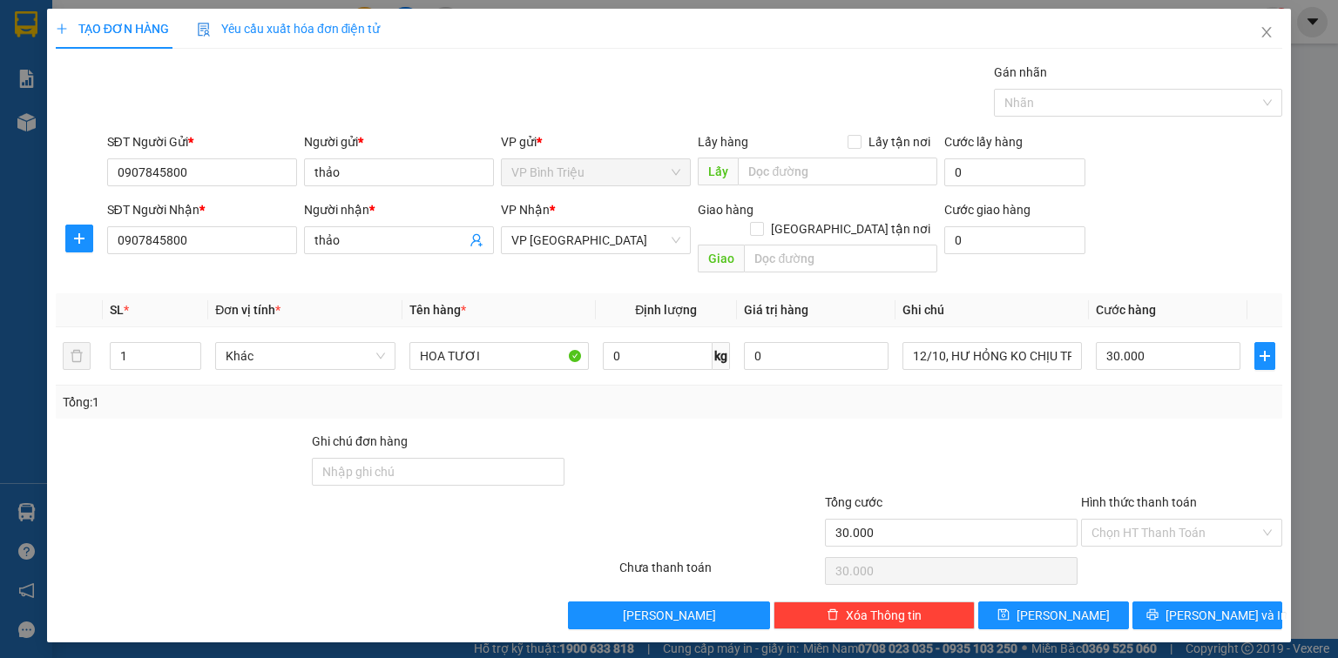
click at [1152, 393] on div "Tổng: 1" at bounding box center [669, 402] width 1212 height 19
click at [624, 239] on span "VP [GEOGRAPHIC_DATA]" at bounding box center [595, 240] width 169 height 26
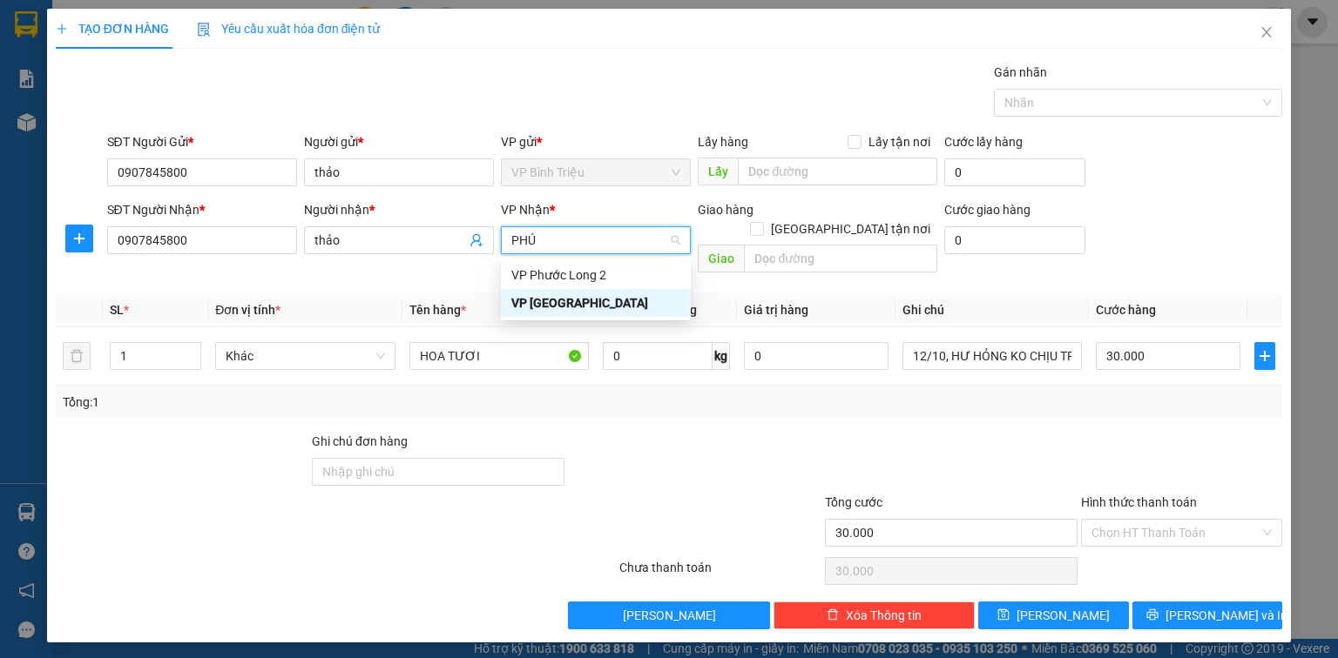
type input "PHÚO"
click at [628, 266] on div "VP Phước Long 2" at bounding box center [595, 275] width 169 height 19
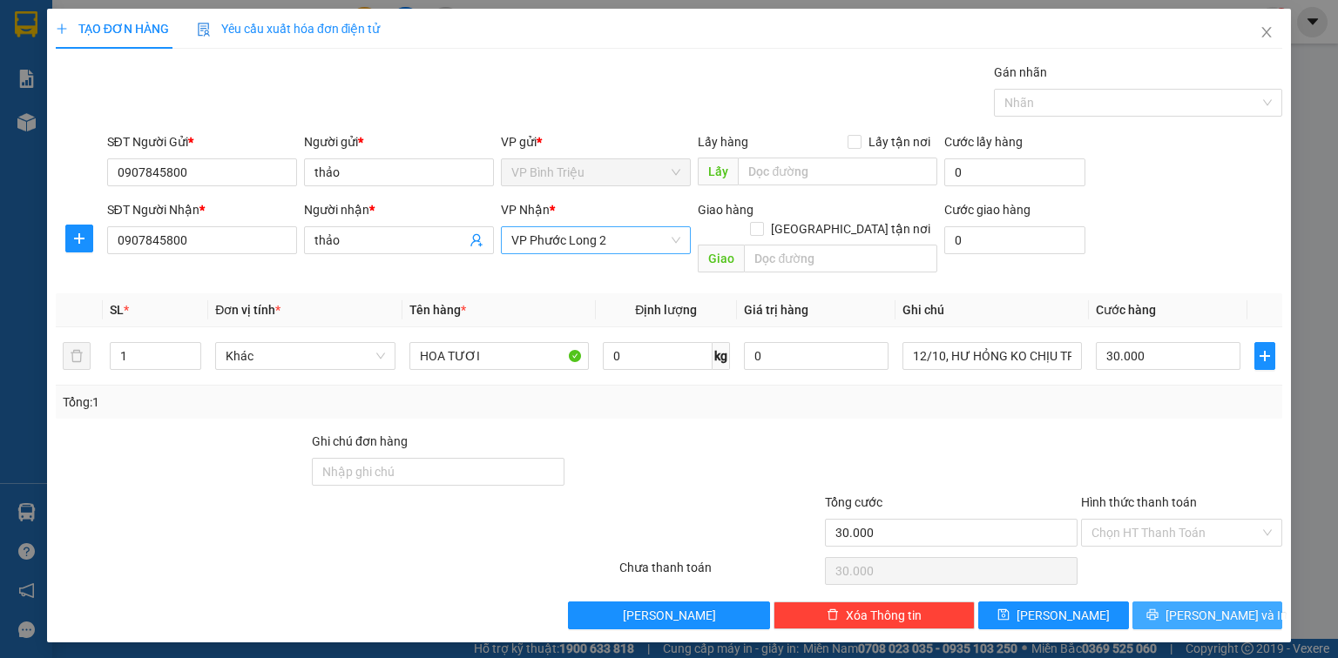
click at [1233, 606] on span "Lưu và In" at bounding box center [1226, 615] width 122 height 19
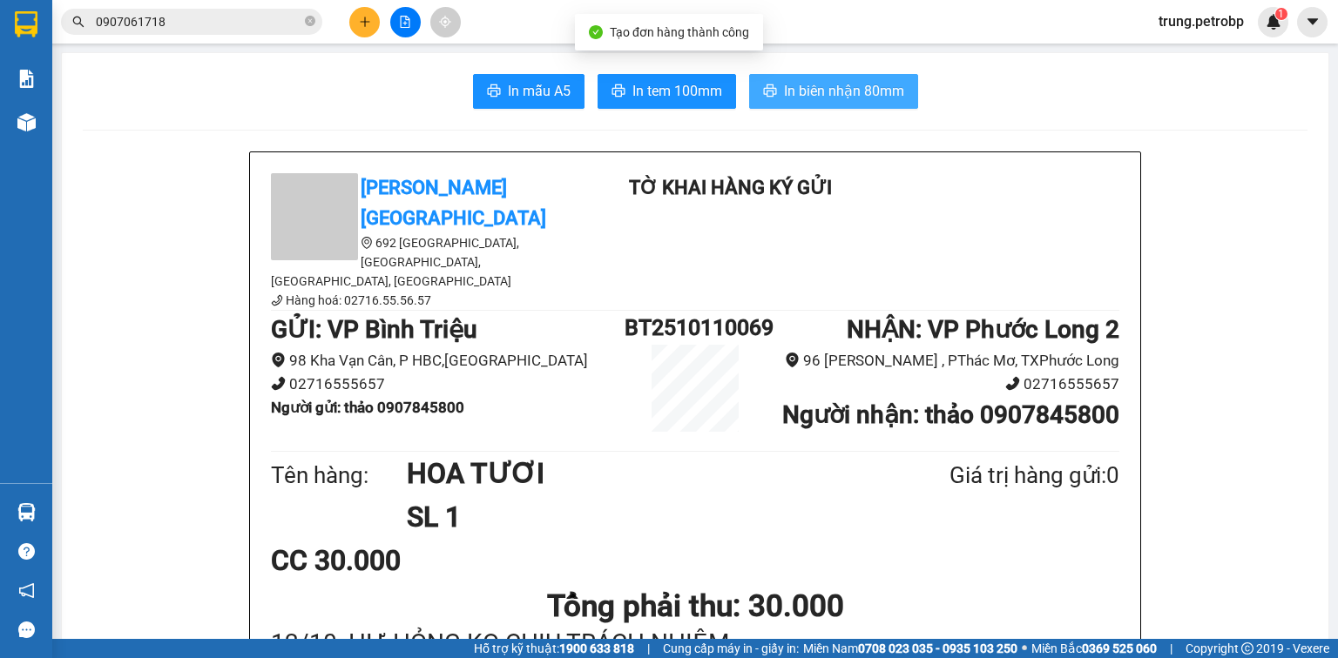
click at [823, 84] on span "In biên nhận 80mm" at bounding box center [844, 91] width 120 height 22
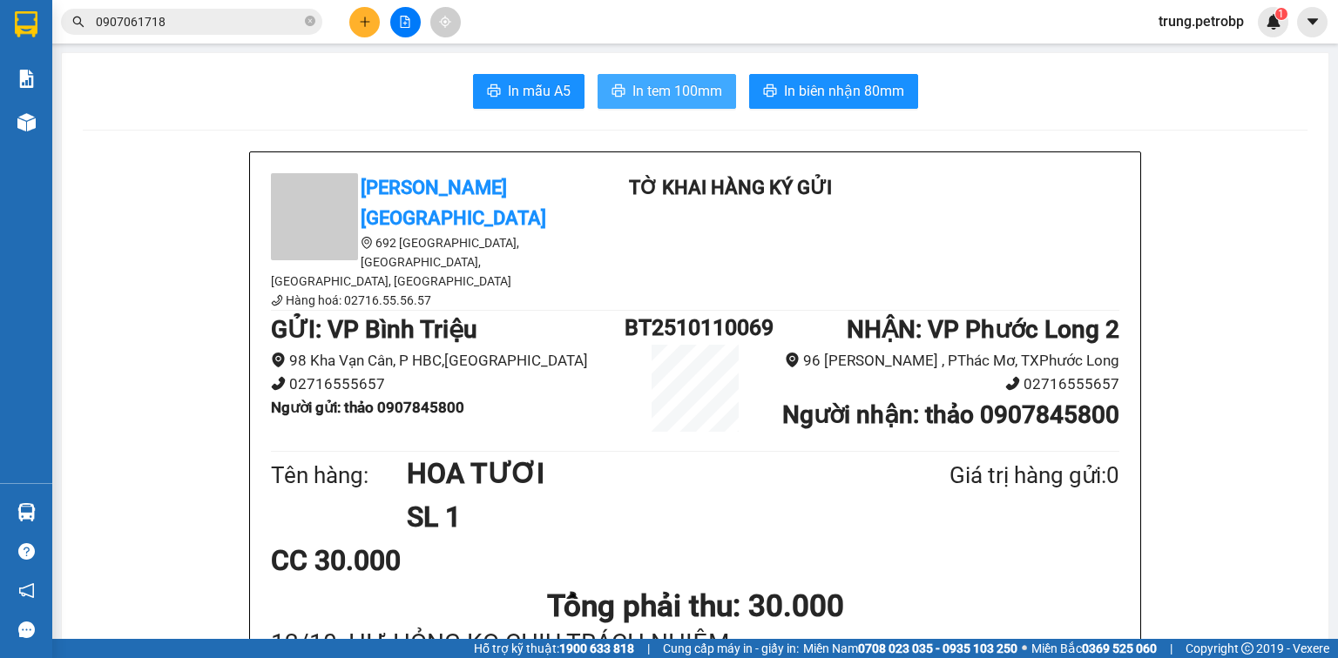
click at [678, 89] on span "In tem 100mm" at bounding box center [677, 91] width 90 height 22
click at [369, 30] on button at bounding box center [364, 22] width 30 height 30
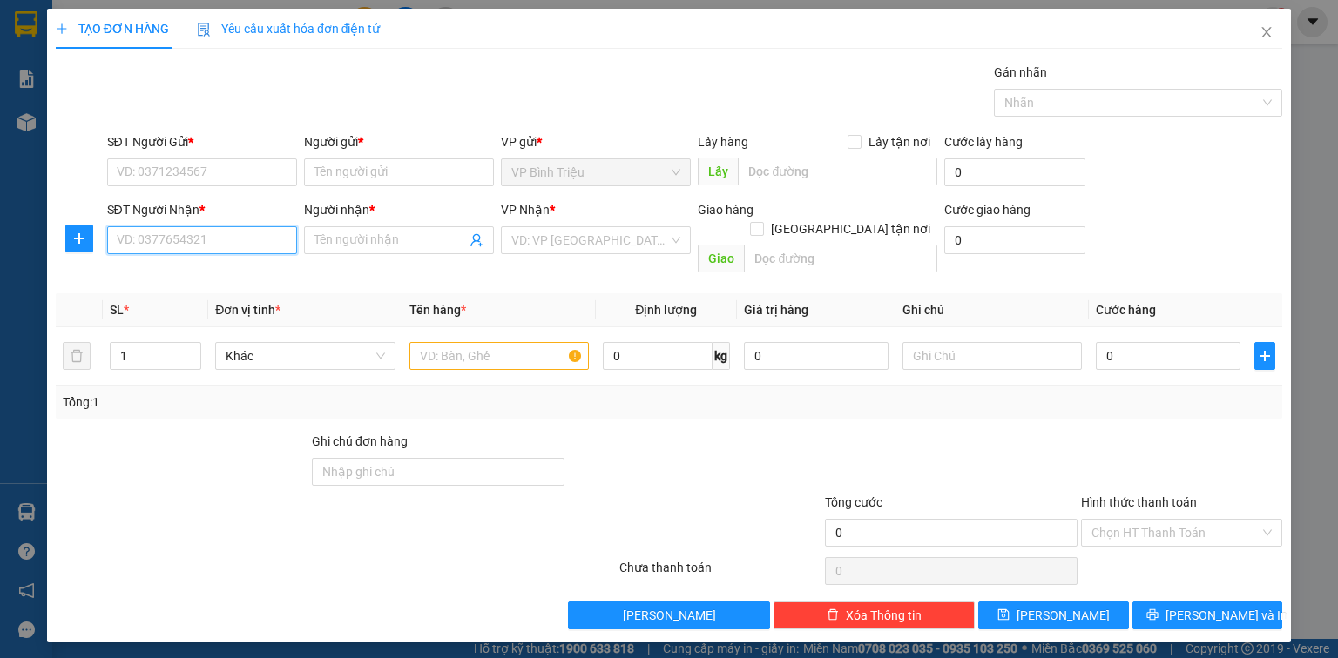
click at [178, 242] on input "SĐT Người Nhận *" at bounding box center [202, 240] width 190 height 28
type input "0971805252"
click at [206, 271] on div "0971805252 - KHA" at bounding box center [202, 274] width 169 height 19
type input "KHA"
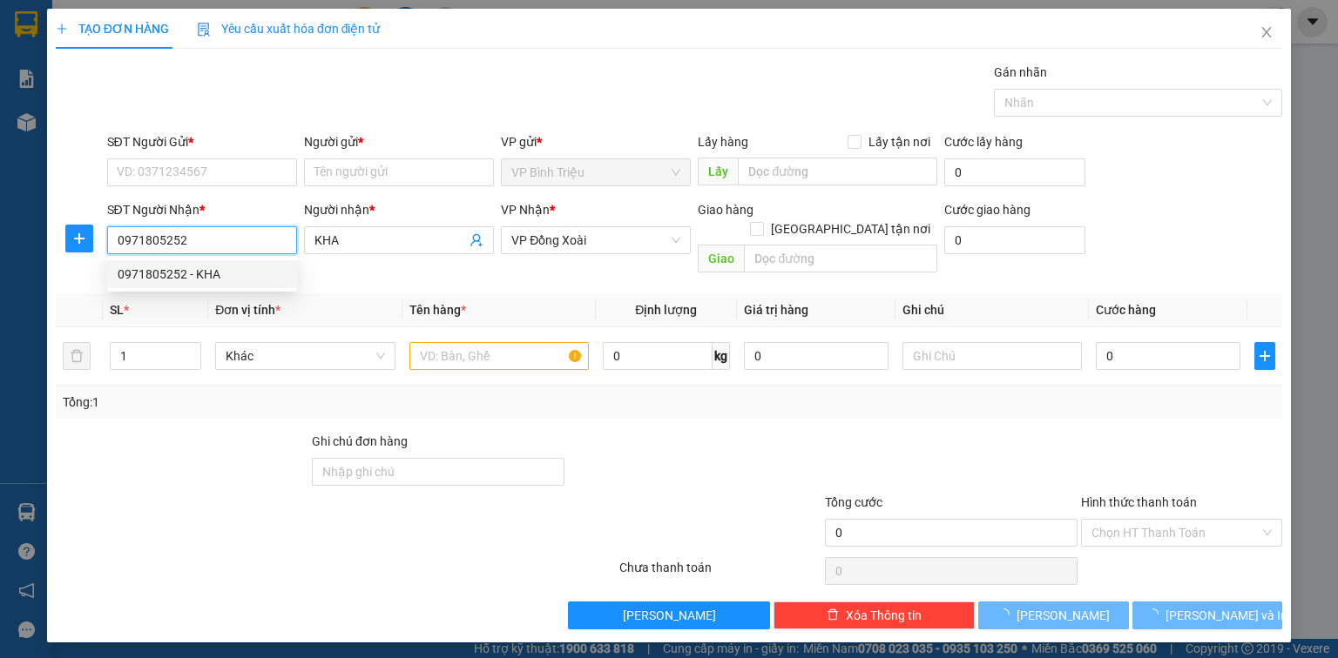
type input "40.000"
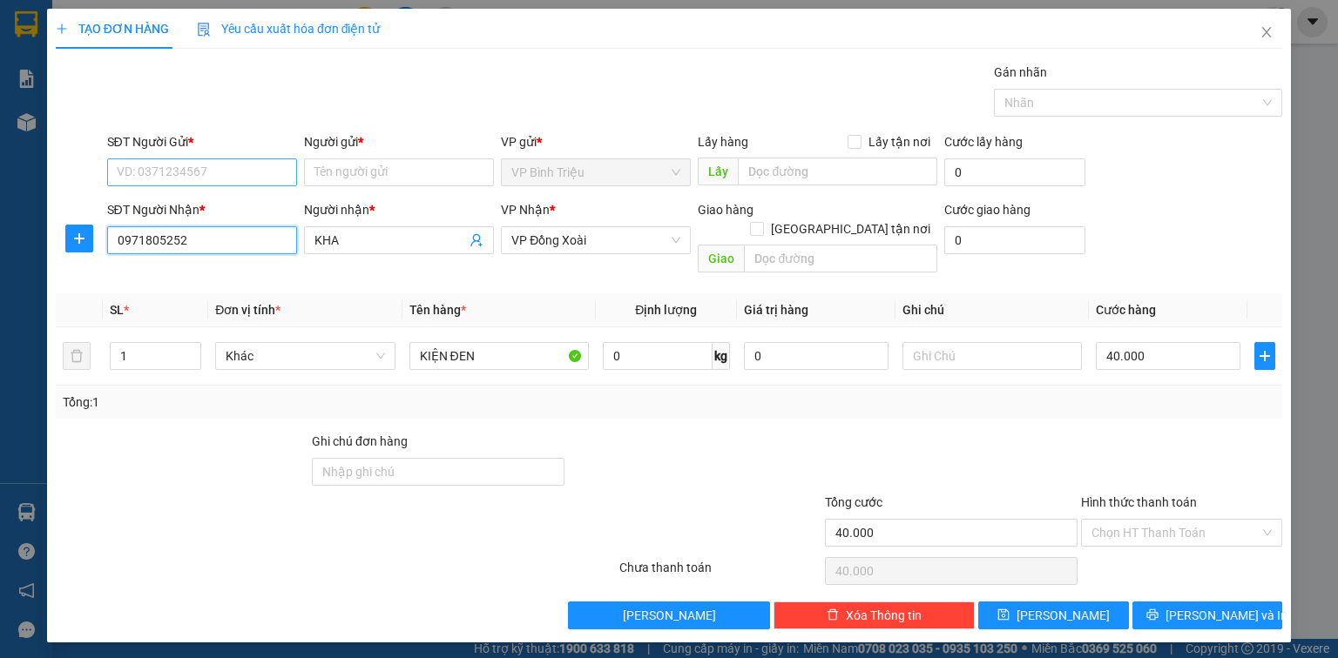
type input "0971805252"
click at [209, 165] on input "SĐT Người Gửi *" at bounding box center [202, 173] width 190 height 28
click at [209, 209] on div "0989175080 - SANG" at bounding box center [202, 206] width 169 height 19
type input "0989175080"
type input "SANG"
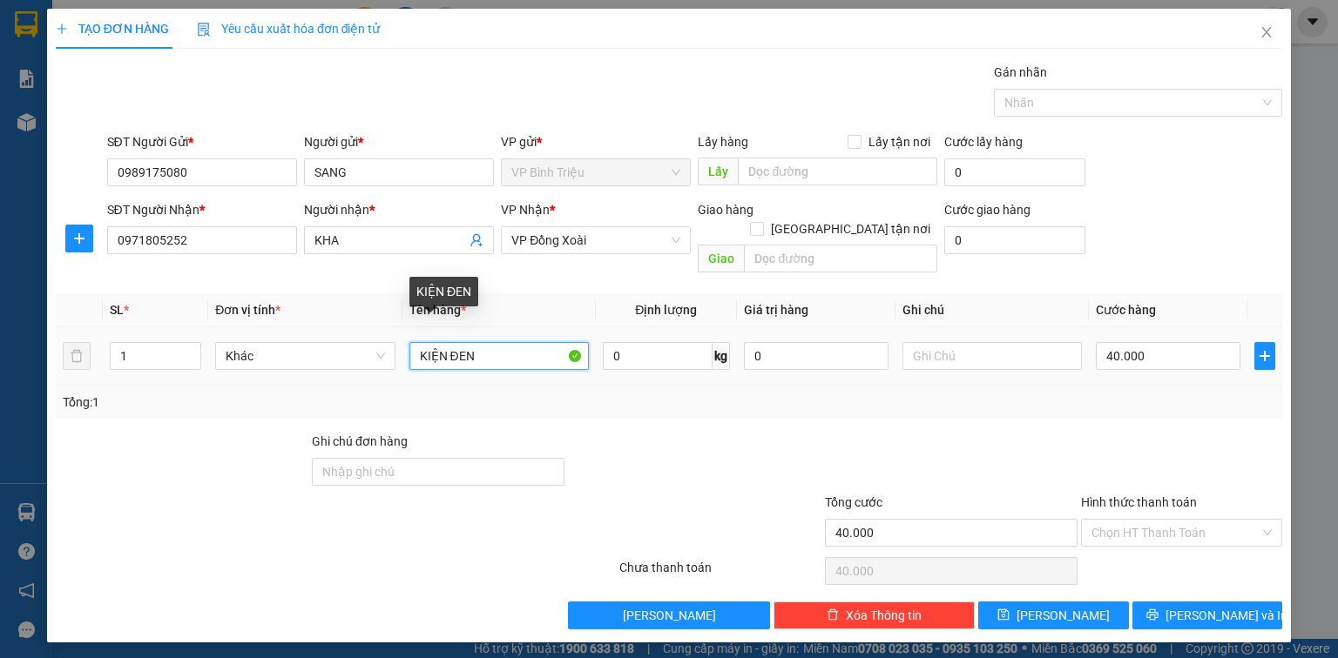
click at [491, 342] on input "KIỆN ĐEN" at bounding box center [498, 356] width 179 height 28
type input "K"
type input "CRT"
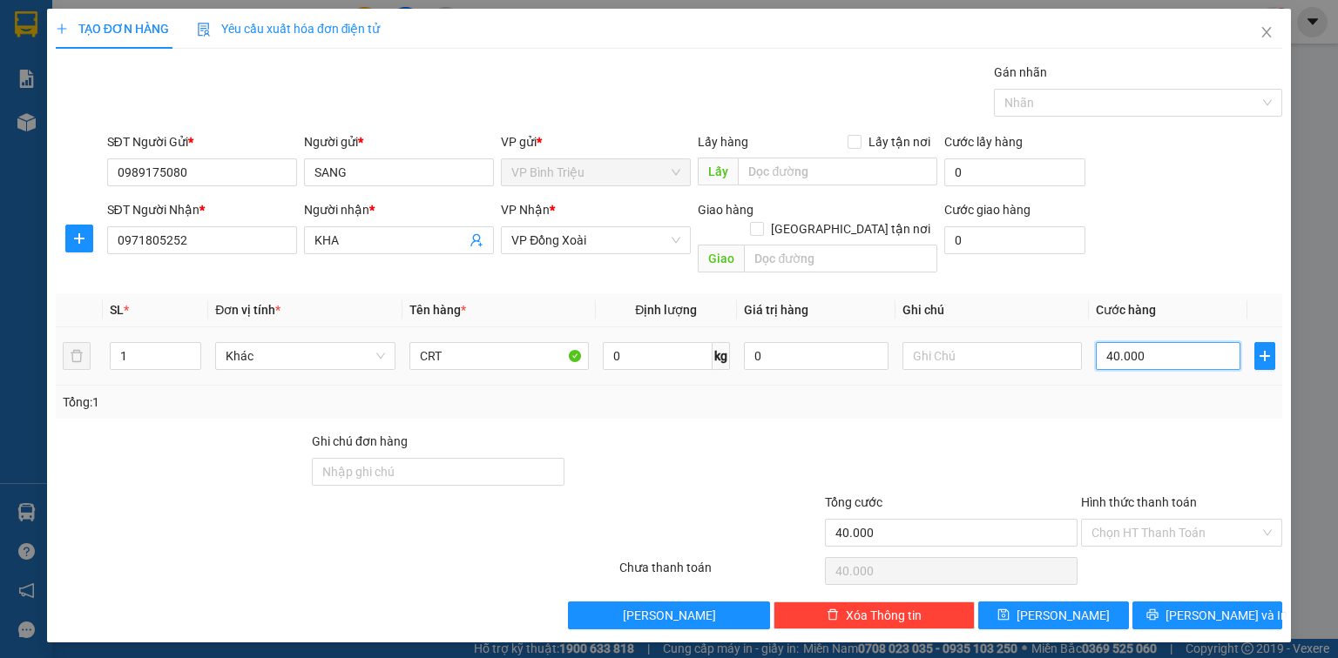
type input "0"
type input "3"
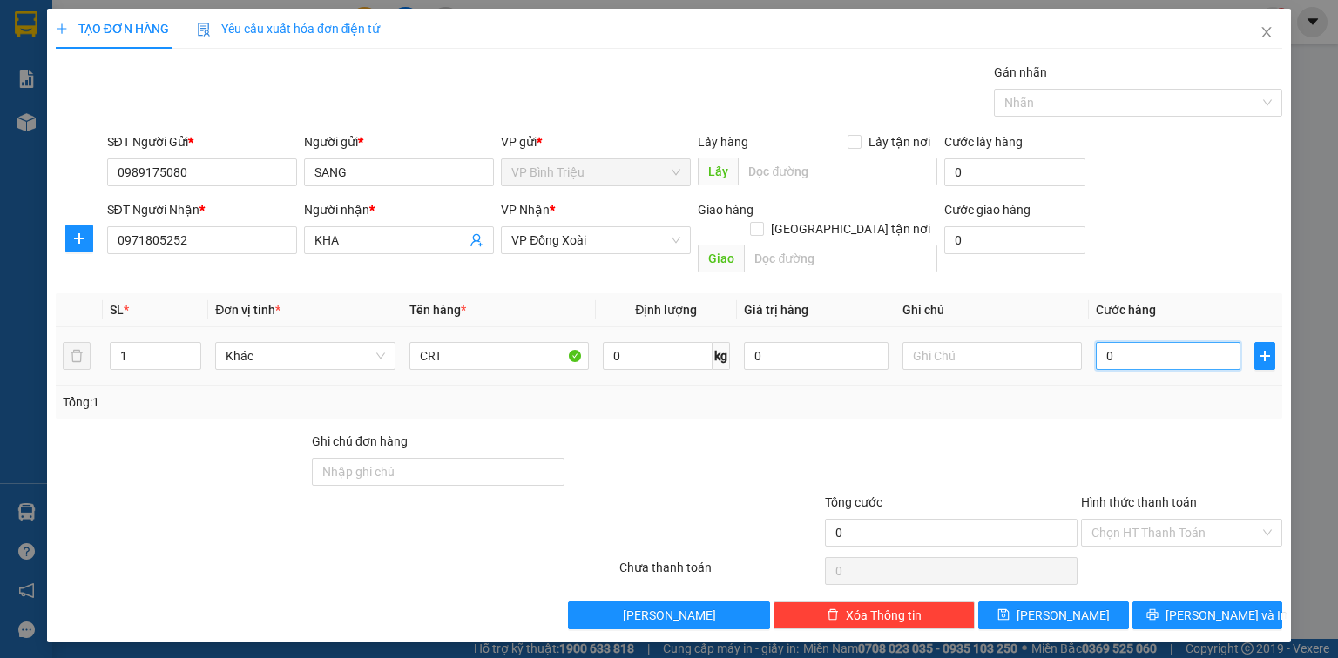
type input "03"
type input "30"
type input "030"
type input "30.000"
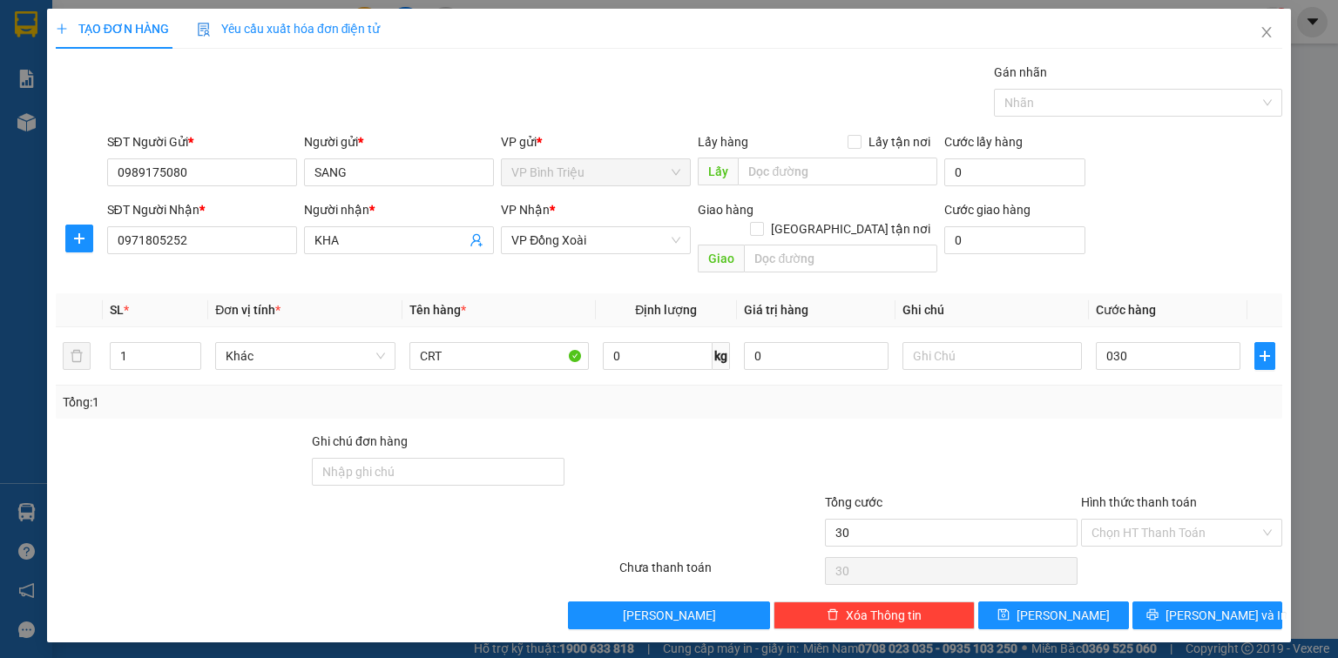
type input "30.000"
click at [1143, 432] on div at bounding box center [1181, 462] width 205 height 61
click at [1211, 606] on span "Lưu và In" at bounding box center [1226, 615] width 122 height 19
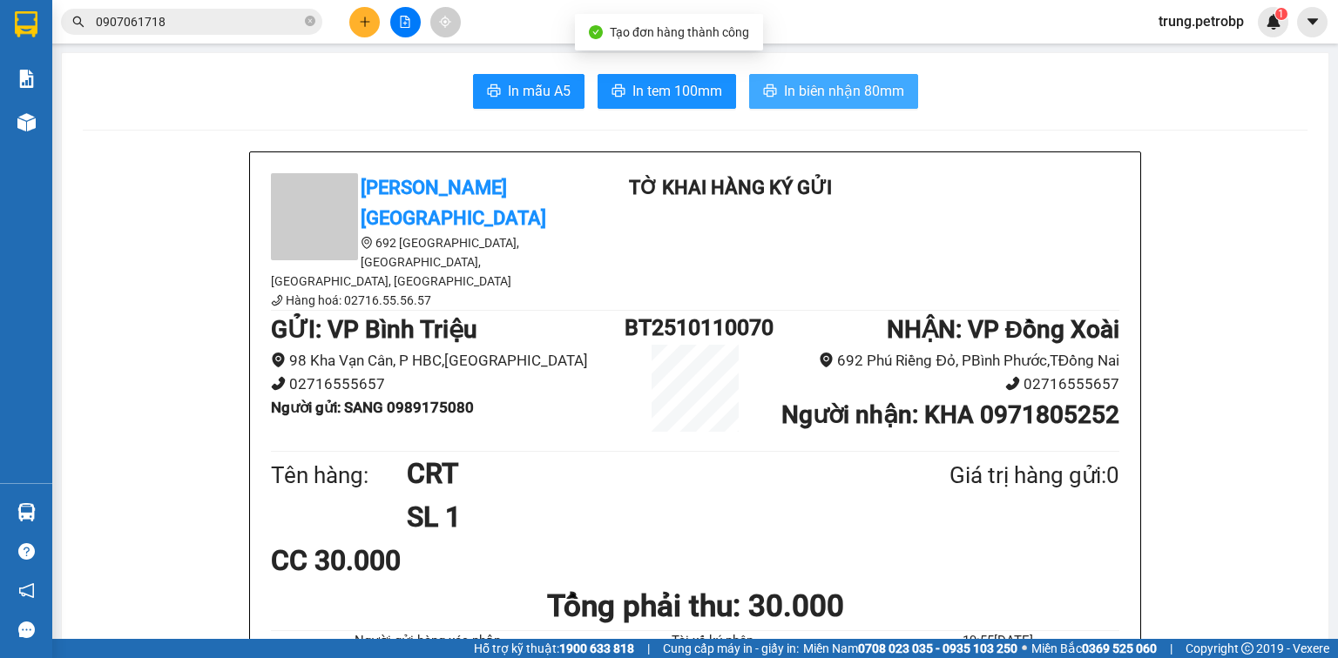
click at [818, 84] on span "In biên nhận 80mm" at bounding box center [844, 91] width 120 height 22
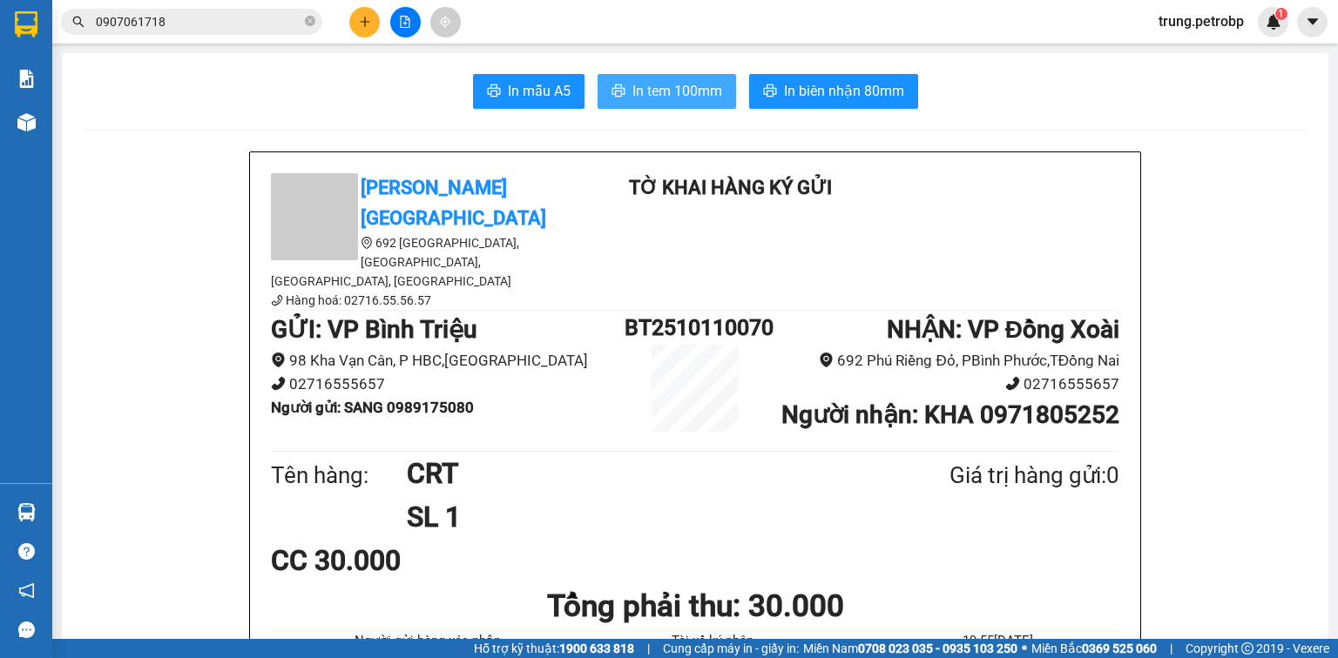
click at [676, 94] on span "In tem 100mm" at bounding box center [677, 91] width 90 height 22
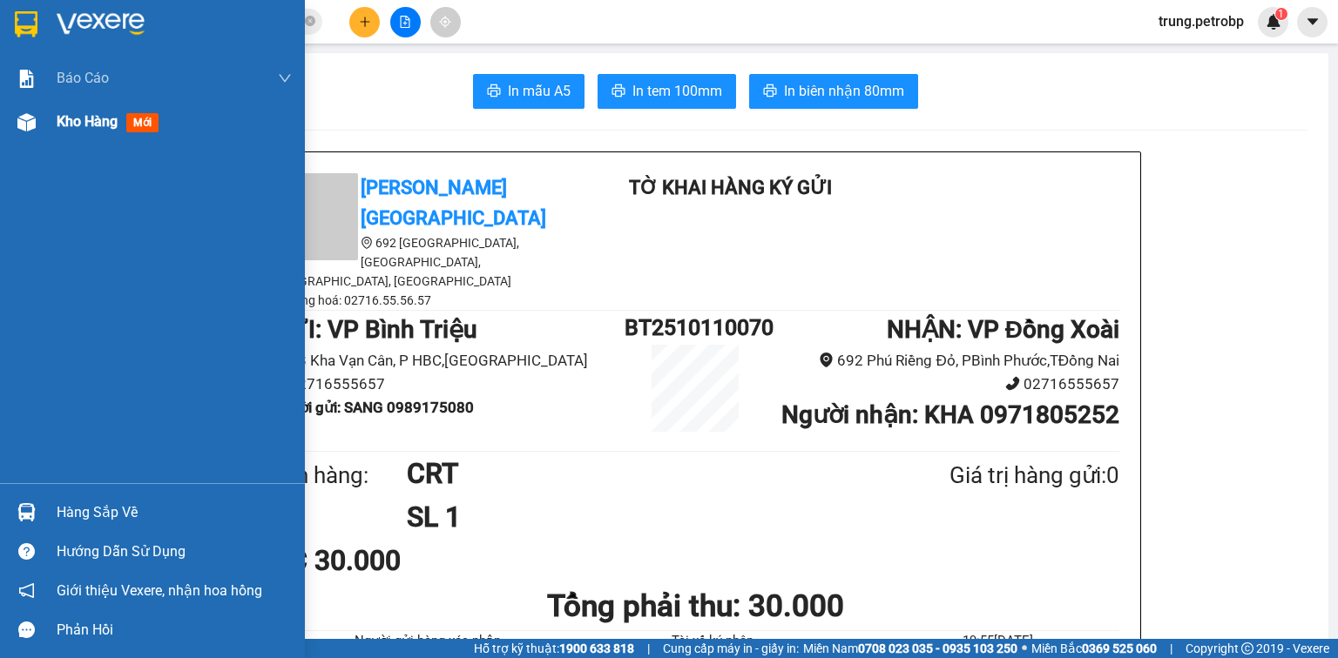
click at [57, 122] on span "Kho hàng" at bounding box center [87, 121] width 61 height 17
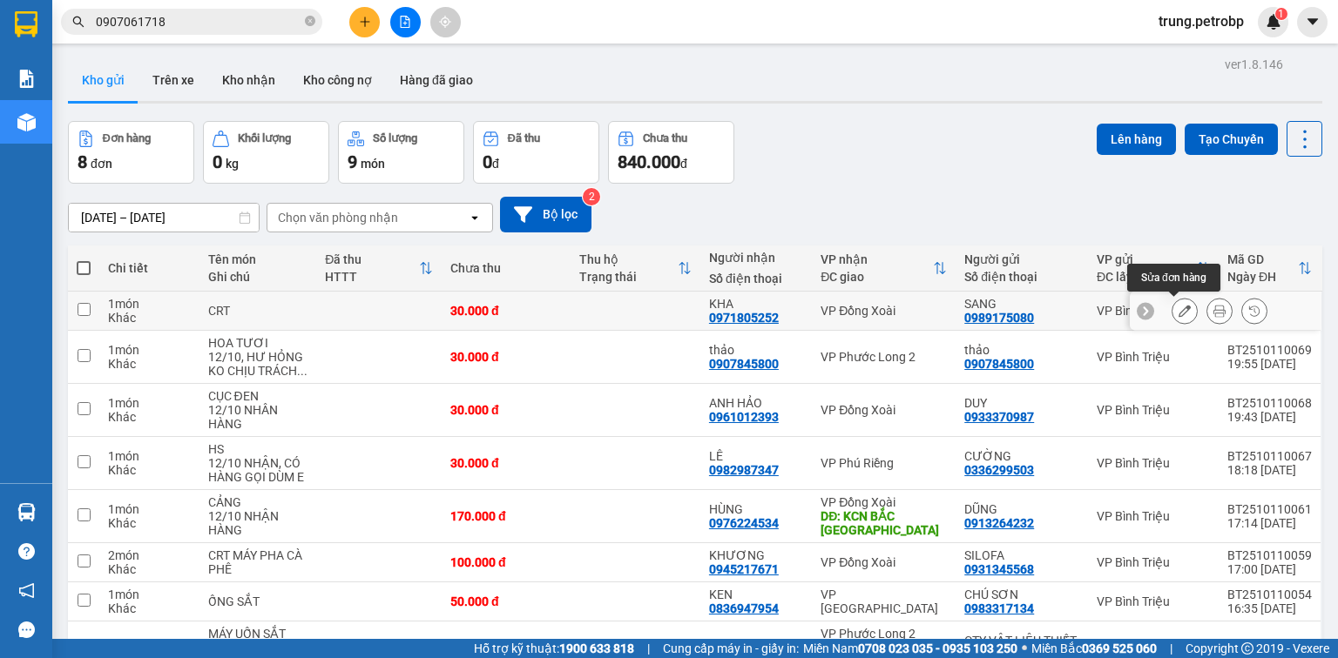
click at [1178, 310] on icon at bounding box center [1184, 311] width 12 height 12
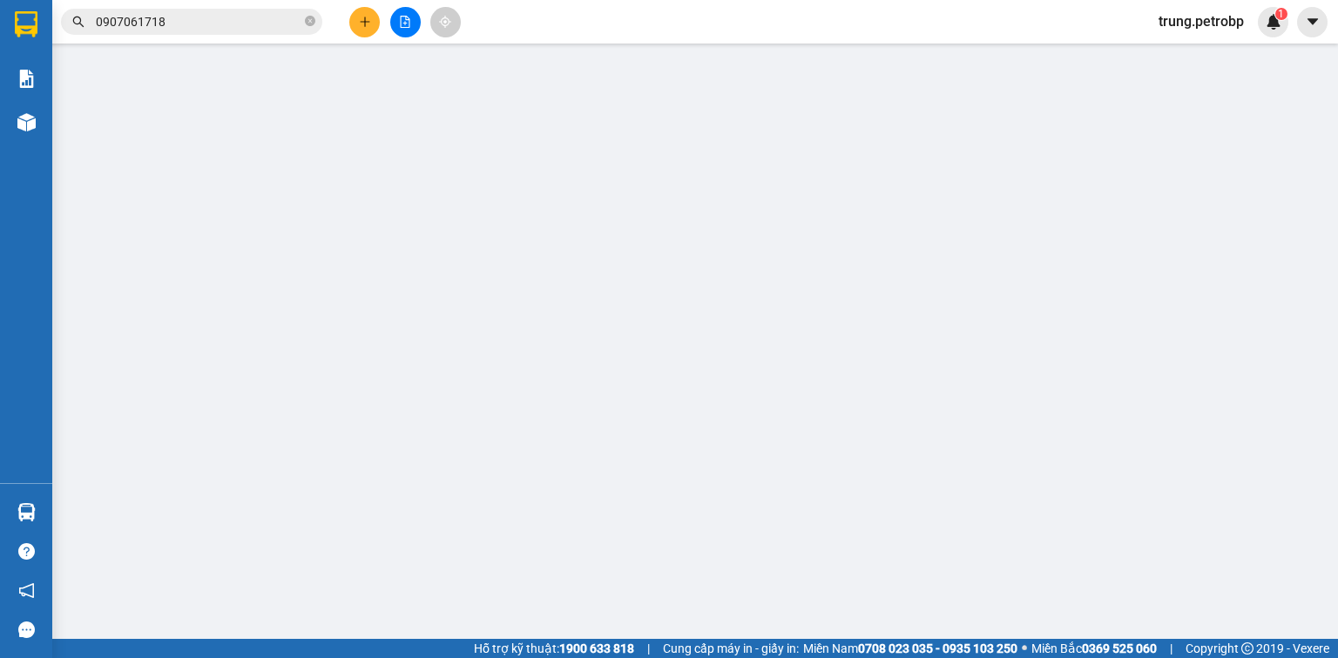
type input "0989175080"
type input "0971805252"
type input "30.000"
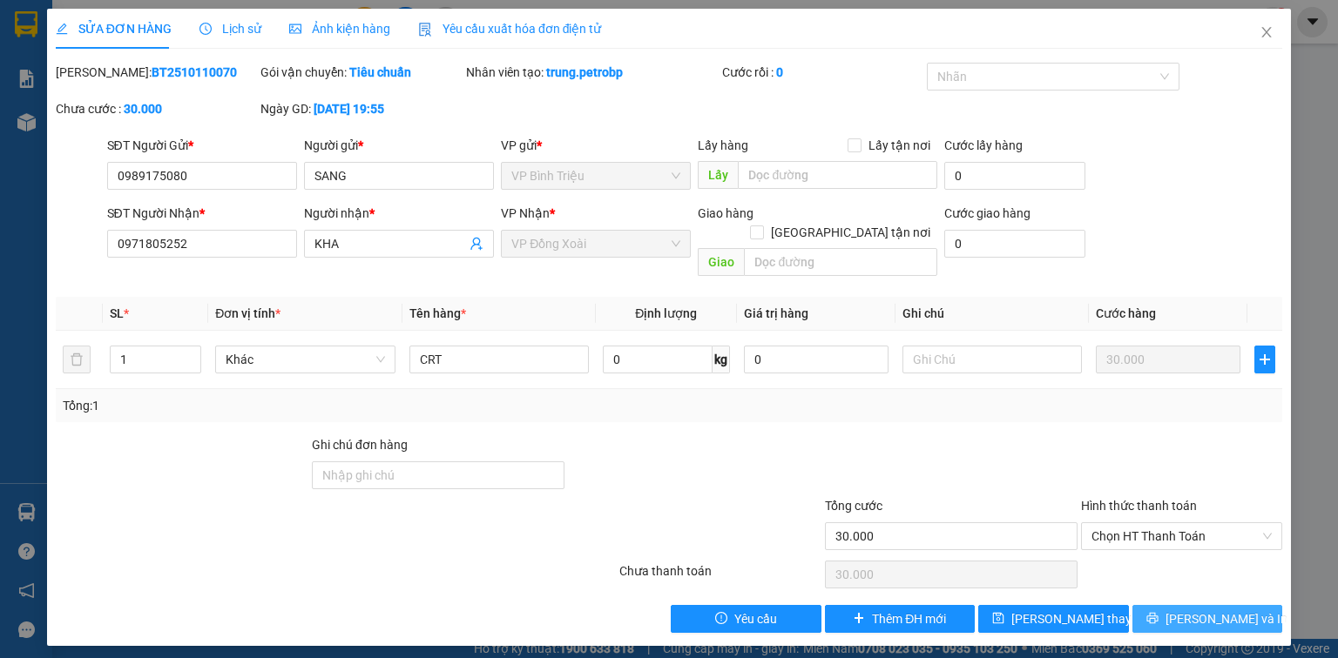
click at [1198, 610] on span "Lưu và In" at bounding box center [1226, 619] width 122 height 19
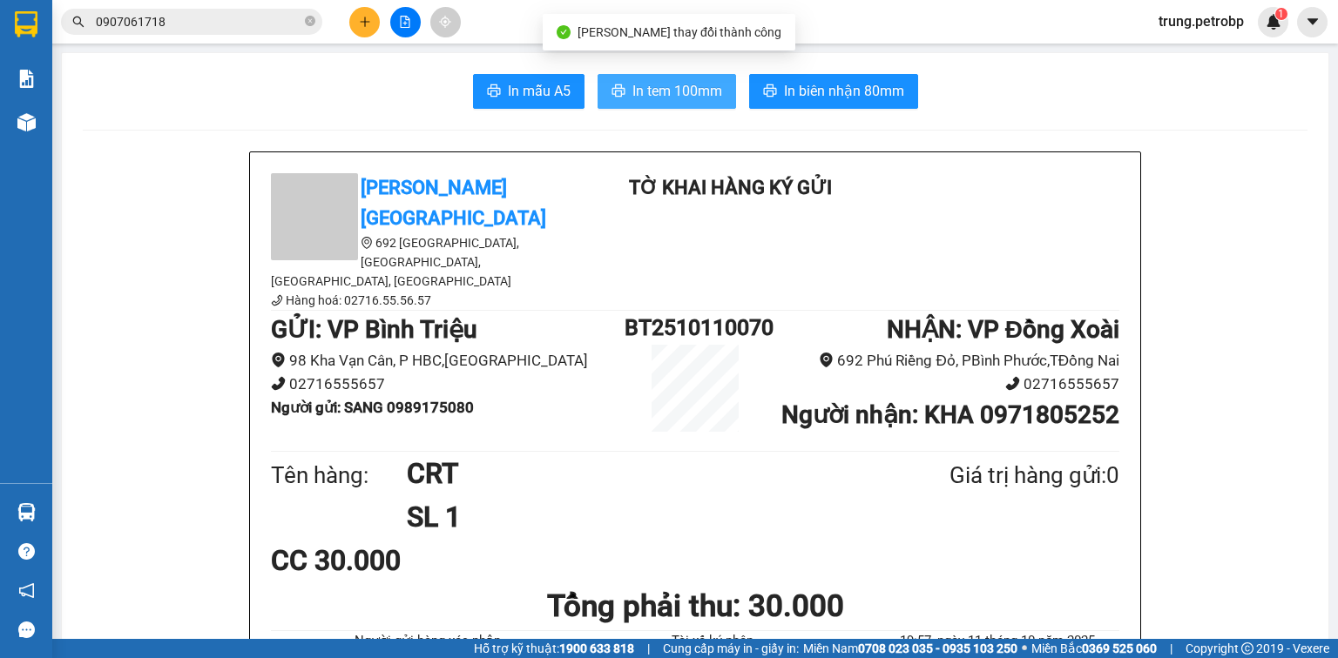
click at [672, 105] on button "In tem 100mm" at bounding box center [666, 91] width 138 height 35
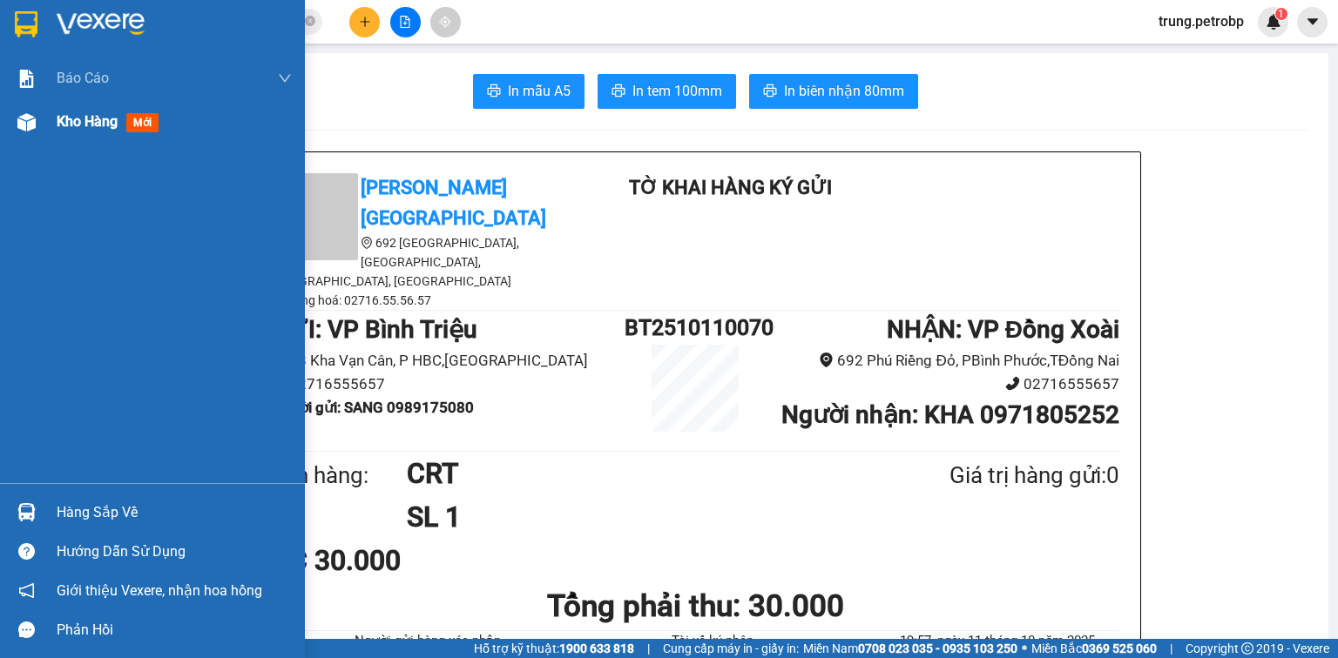
click at [47, 125] on div "Kho hàng mới" at bounding box center [152, 122] width 305 height 44
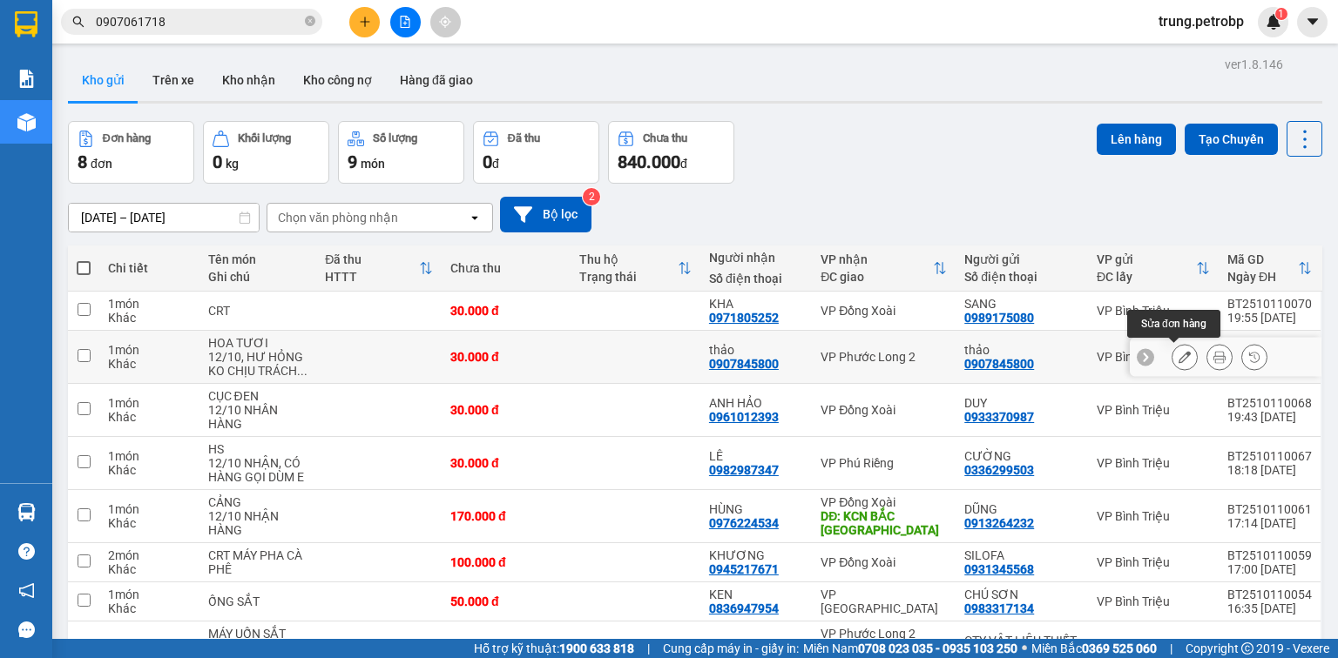
click at [1178, 364] on button at bounding box center [1184, 357] width 24 height 30
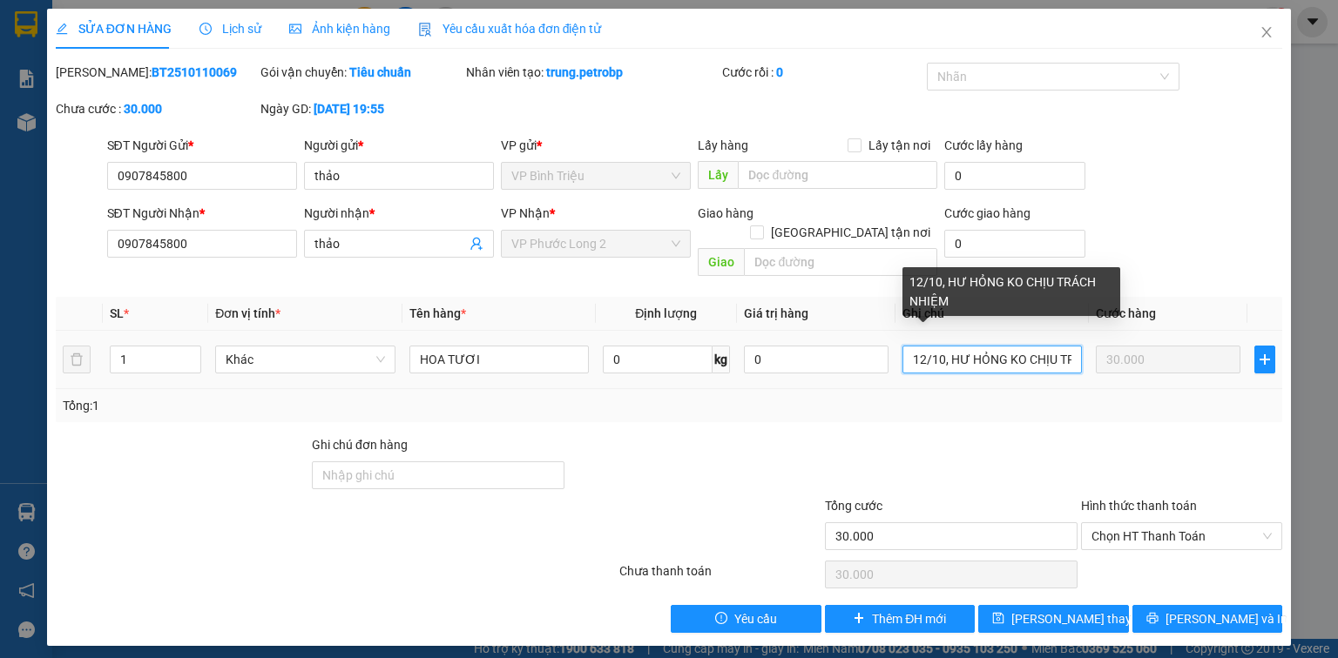
scroll to position [0, 66]
drag, startPoint x: 917, startPoint y: 334, endPoint x: 1089, endPoint y: 349, distance: 172.2
click at [1089, 349] on tr "1 Khác HOA TƯƠI 0 kg 0 12/10, HƯ HỎNG KO CHỊU TRÁCH NHIỆM 30.000" at bounding box center [669, 360] width 1226 height 58
click at [1074, 346] on input "12/10, HƯ HỎNG KO CHỊU TRÁCH NHIỆM" at bounding box center [991, 360] width 179 height 28
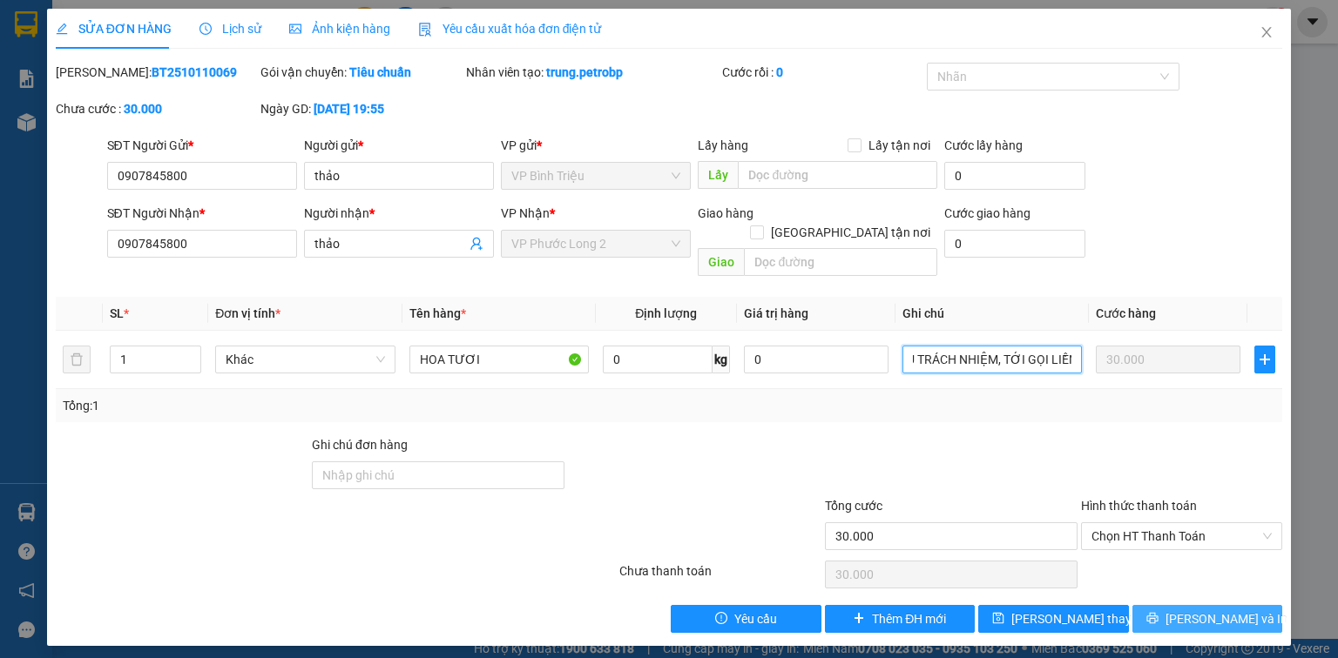
type input "12/10, HƯ HỎNG KO CHỊU TRÁCH NHIỆM, TỚI GỌI LIỀN"
click at [1235, 610] on span "Lưu và In" at bounding box center [1226, 619] width 122 height 19
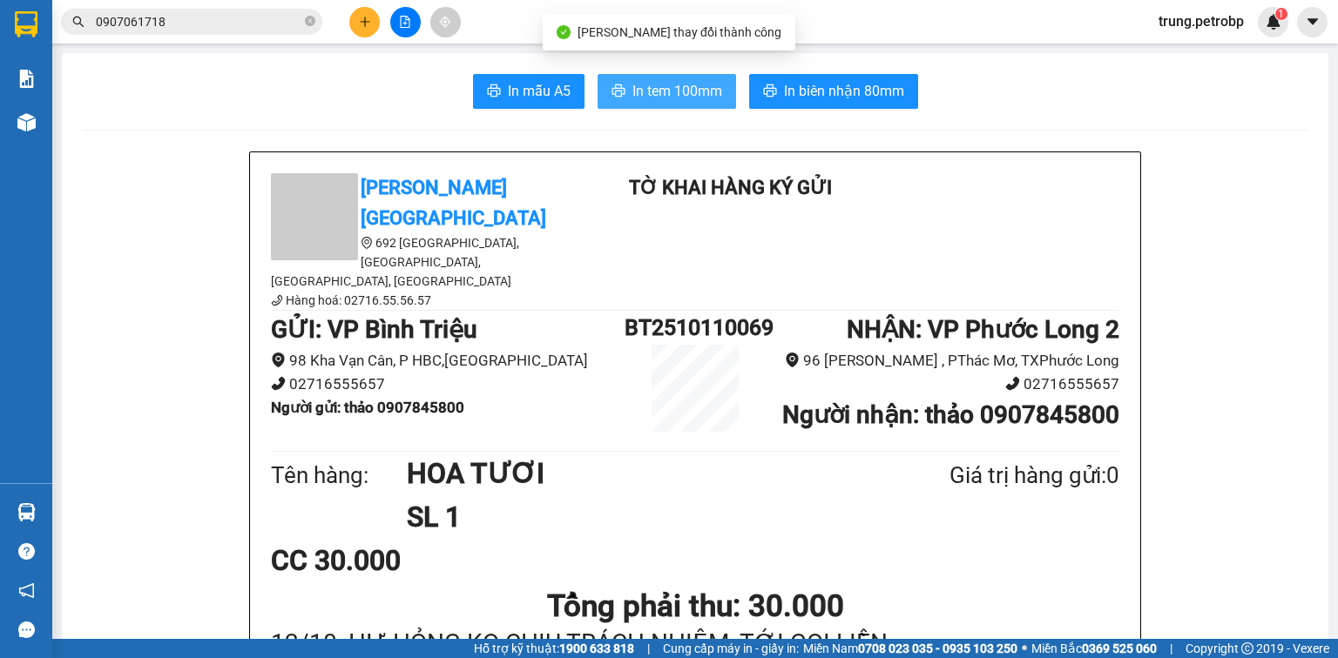
click at [661, 84] on span "In tem 100mm" at bounding box center [677, 91] width 90 height 22
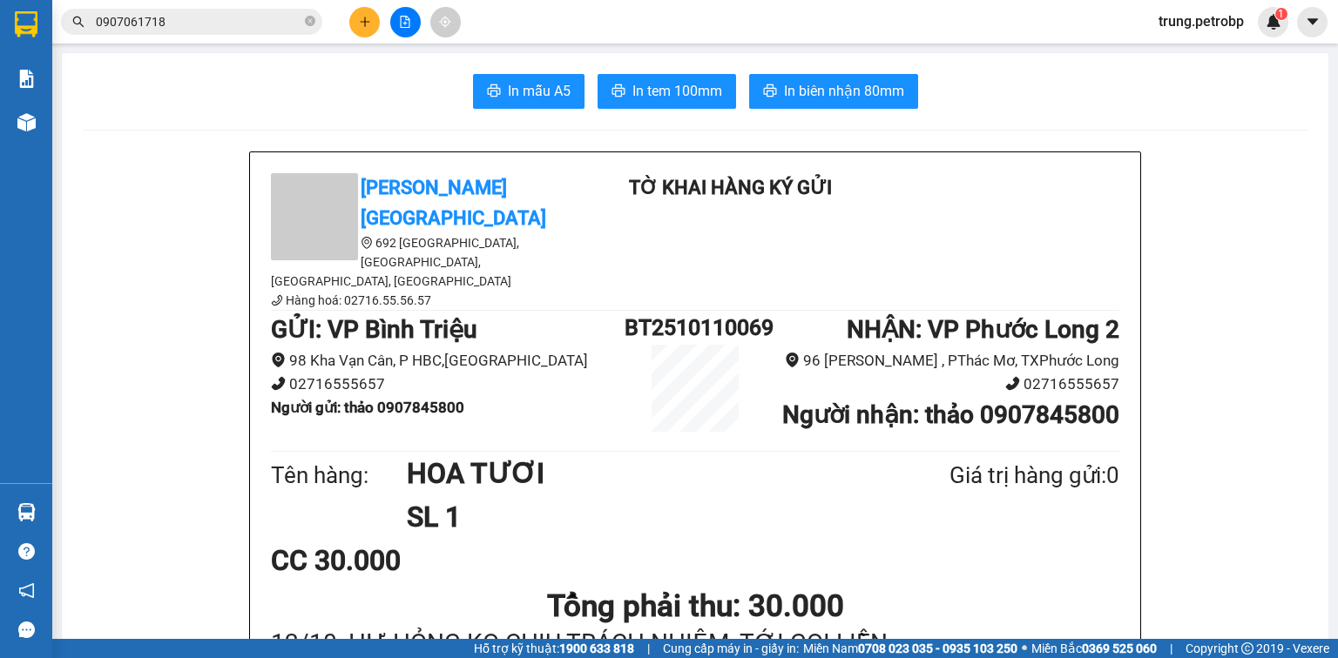
click at [346, 24] on div at bounding box center [405, 22] width 131 height 30
click at [359, 21] on icon "plus" at bounding box center [365, 22] width 12 height 12
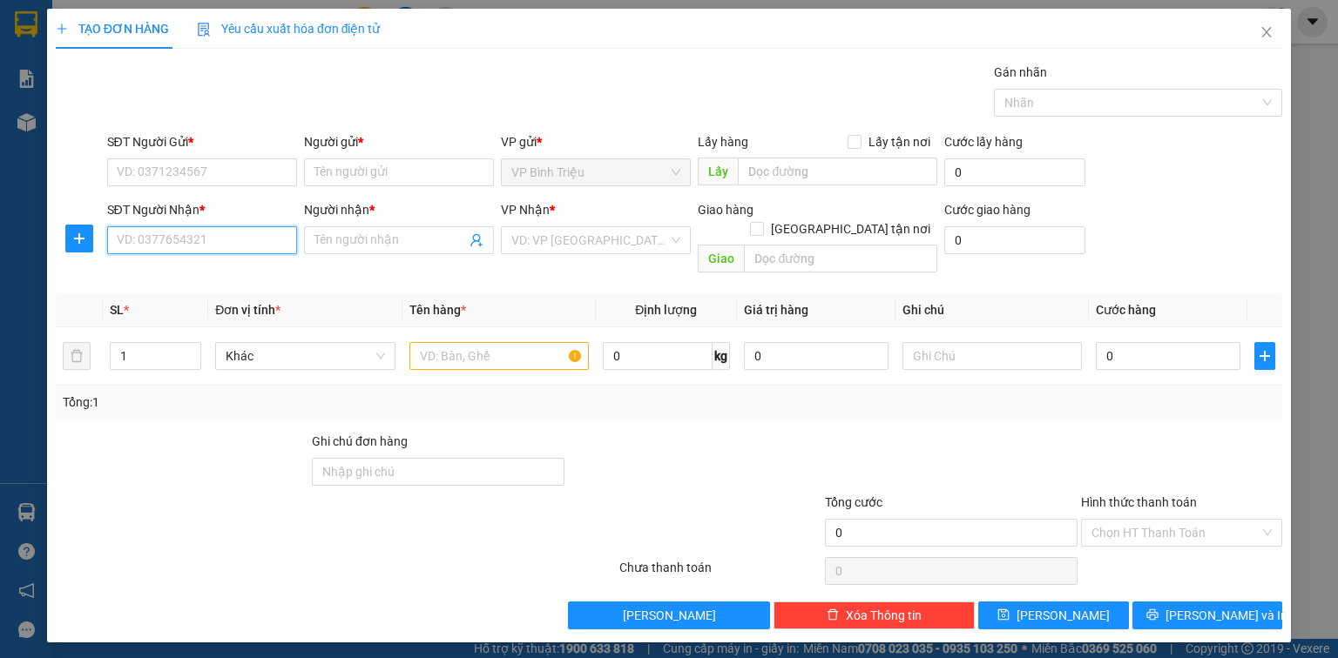
click at [195, 232] on input "SĐT Người Nhận *" at bounding box center [202, 240] width 190 height 28
type input "0987720272"
click at [372, 238] on input "Người nhận *" at bounding box center [390, 240] width 152 height 19
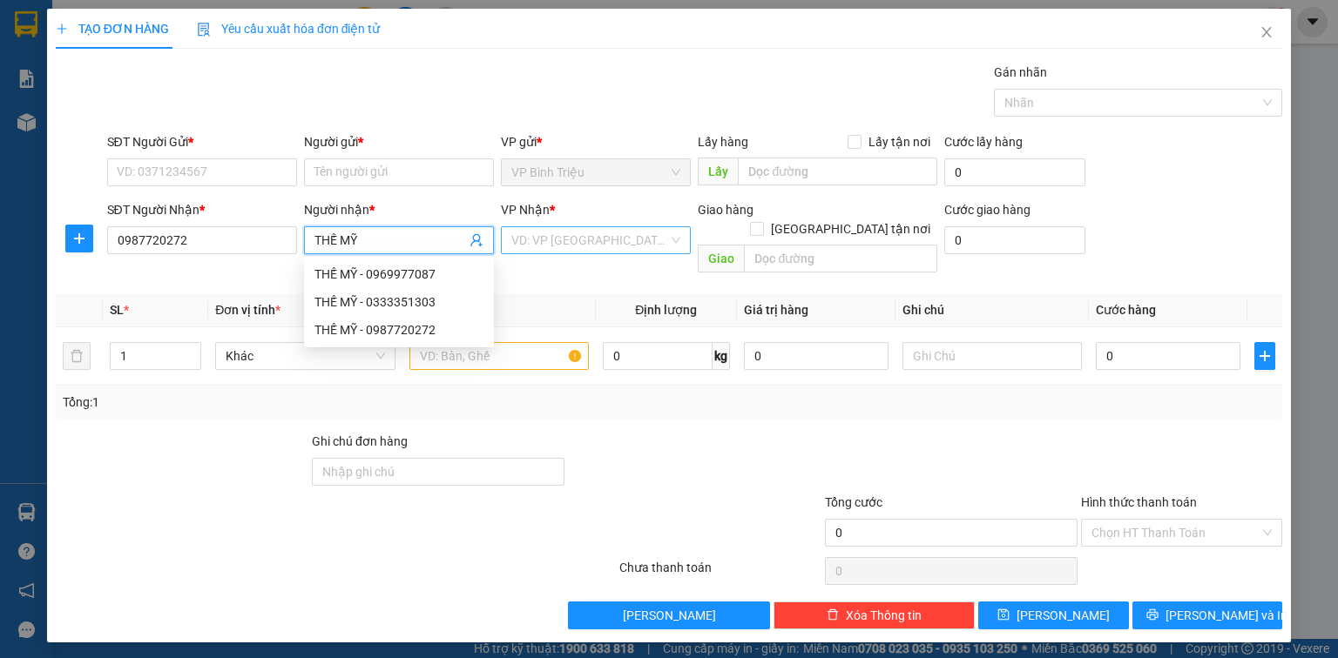
type input "THẾ MỸ"
click at [581, 234] on input "search" at bounding box center [589, 240] width 157 height 26
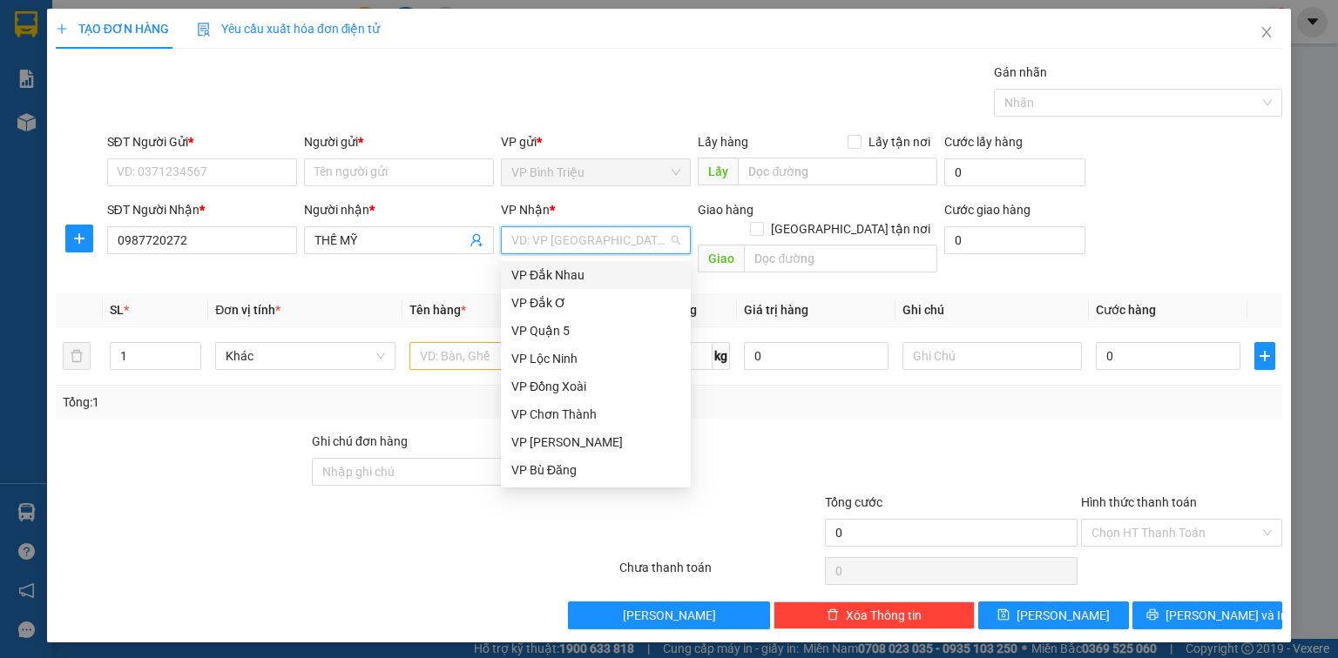
type input "D"
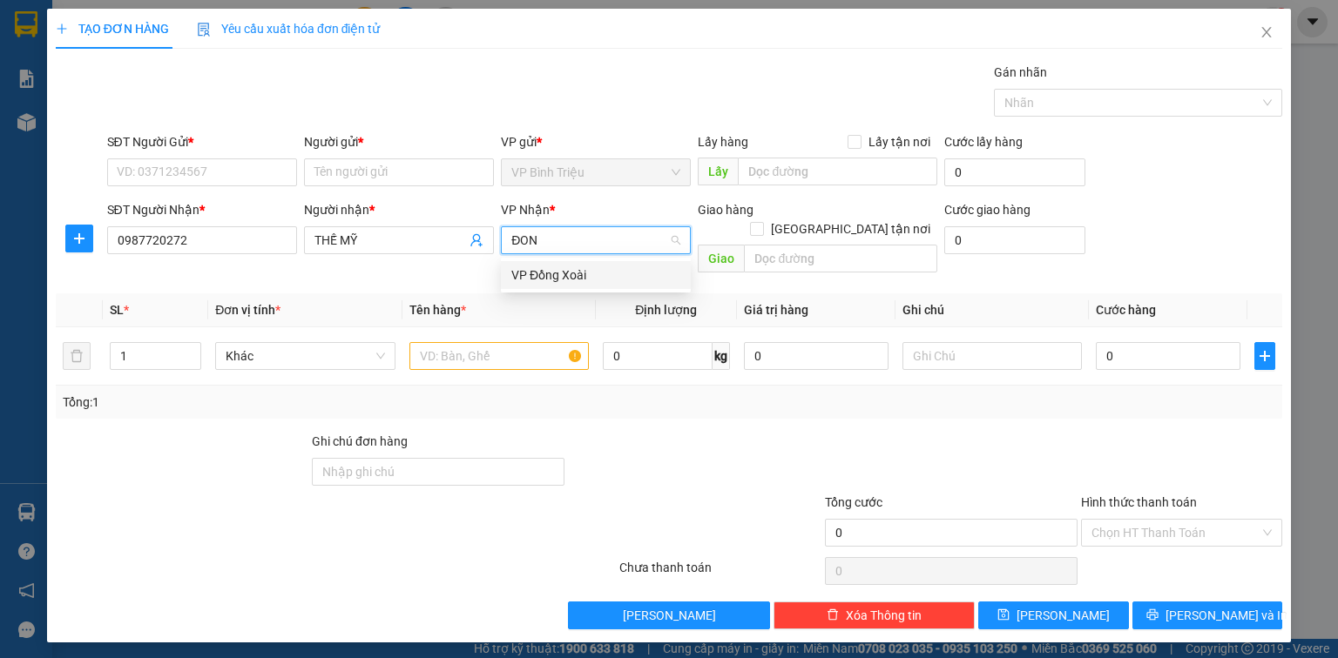
type input "ĐONG"
click at [576, 285] on div "VP Đồng Xoài" at bounding box center [596, 275] width 190 height 28
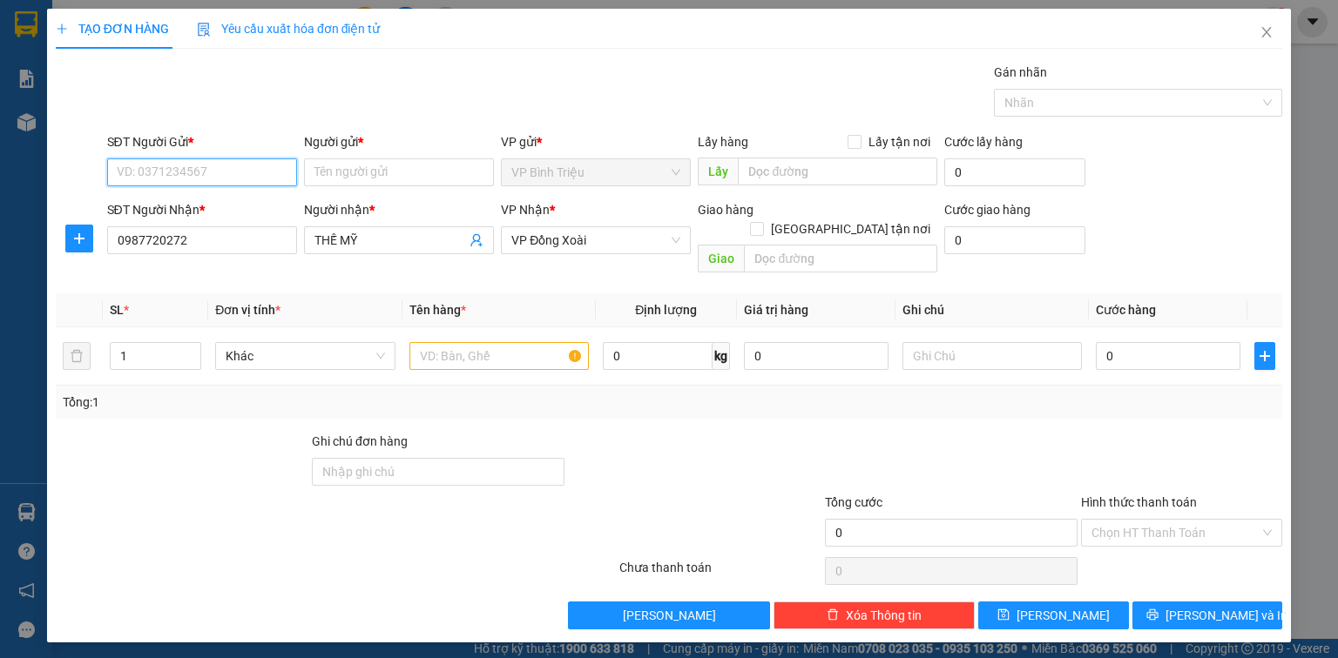
click at [246, 167] on input "SĐT Người Gửi *" at bounding box center [202, 173] width 190 height 28
type input "0938147964"
click at [246, 209] on div "0938147964 - THUẬN" at bounding box center [202, 206] width 169 height 19
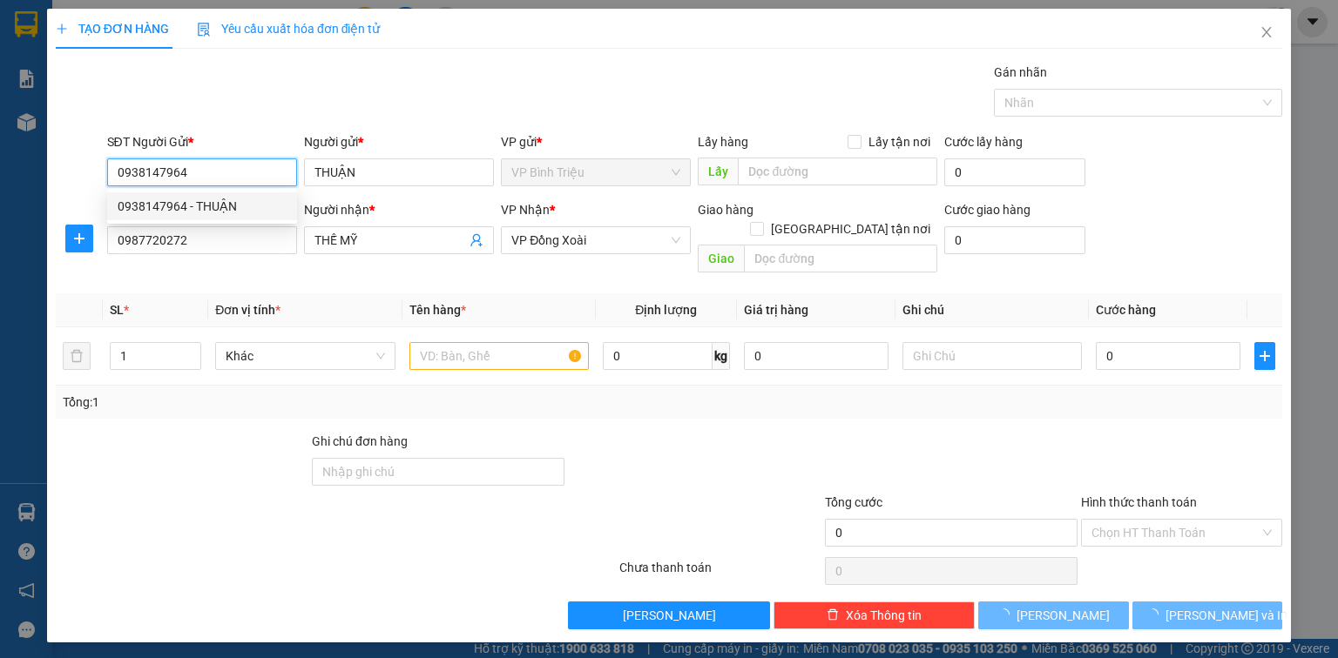
type input "THUẬN"
type input "30.000"
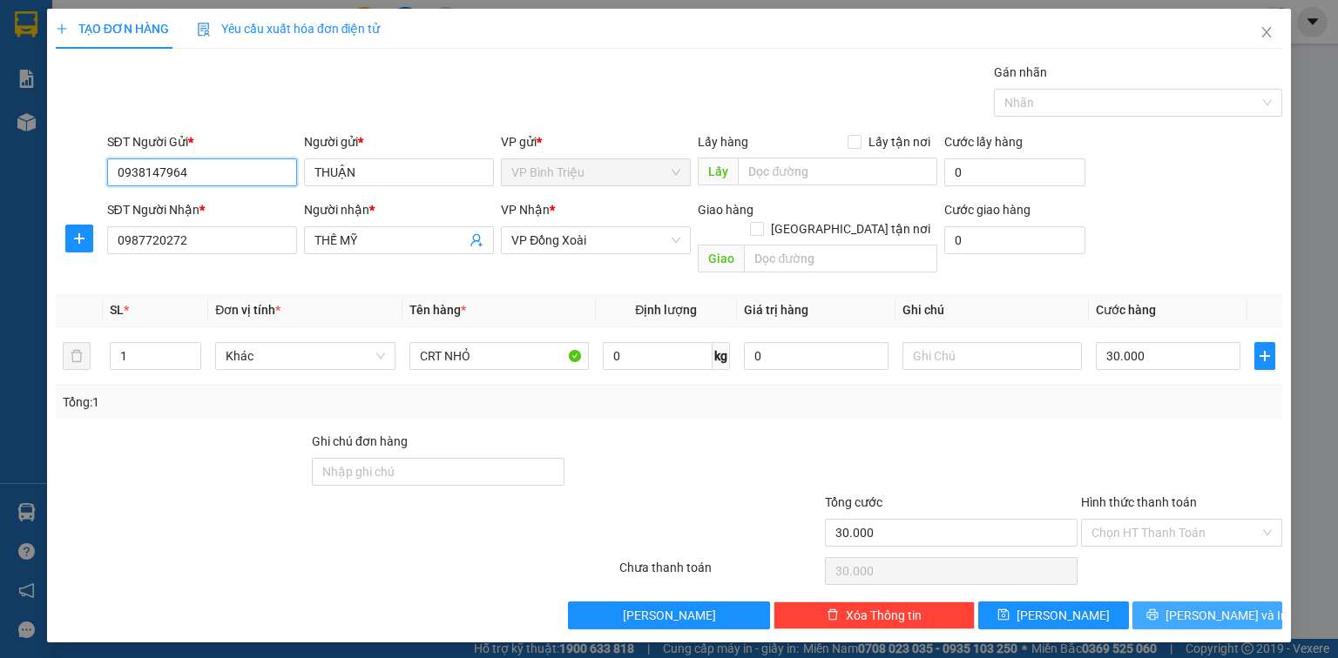
type input "0938147964"
click at [1218, 606] on span "Lưu và In" at bounding box center [1226, 615] width 122 height 19
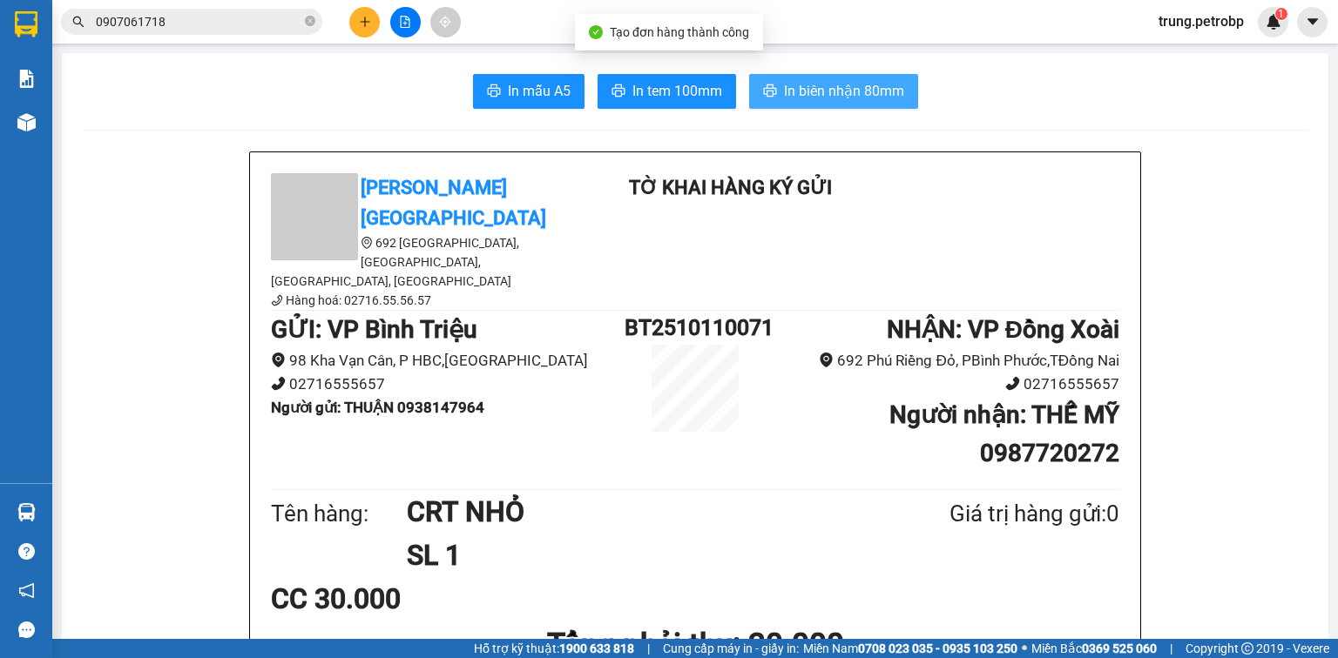
click at [886, 90] on span "In biên nhận 80mm" at bounding box center [844, 91] width 120 height 22
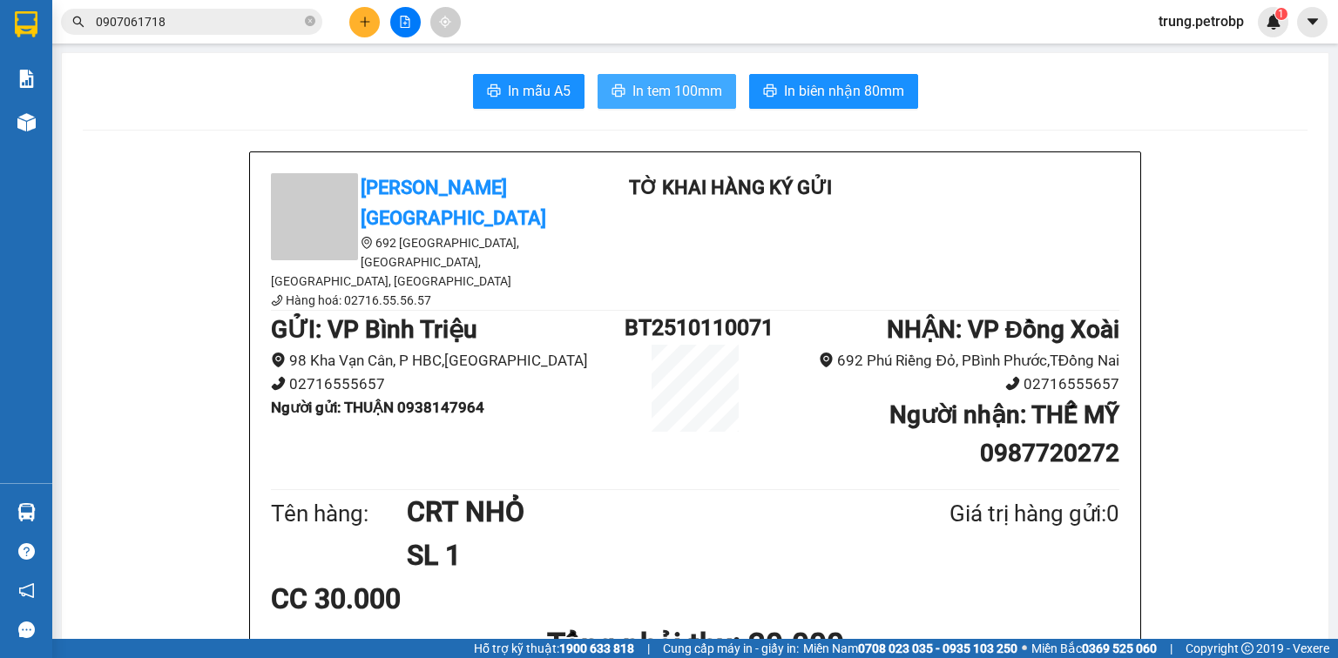
click at [673, 97] on span "In tem 100mm" at bounding box center [677, 91] width 90 height 22
click at [376, 19] on button at bounding box center [364, 22] width 30 height 30
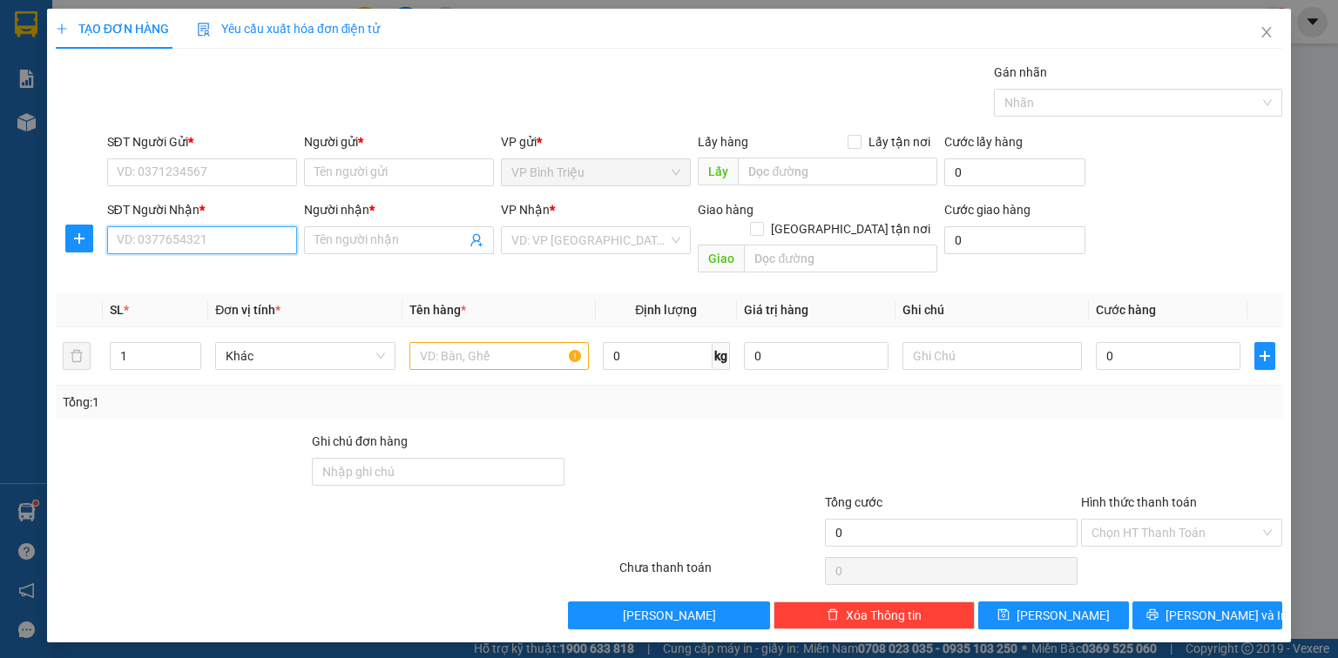
click at [206, 244] on input "SĐT Người Nhận *" at bounding box center [202, 240] width 190 height 28
type input "0913611309"
click at [340, 245] on input "Người nhận *" at bounding box center [390, 240] width 152 height 19
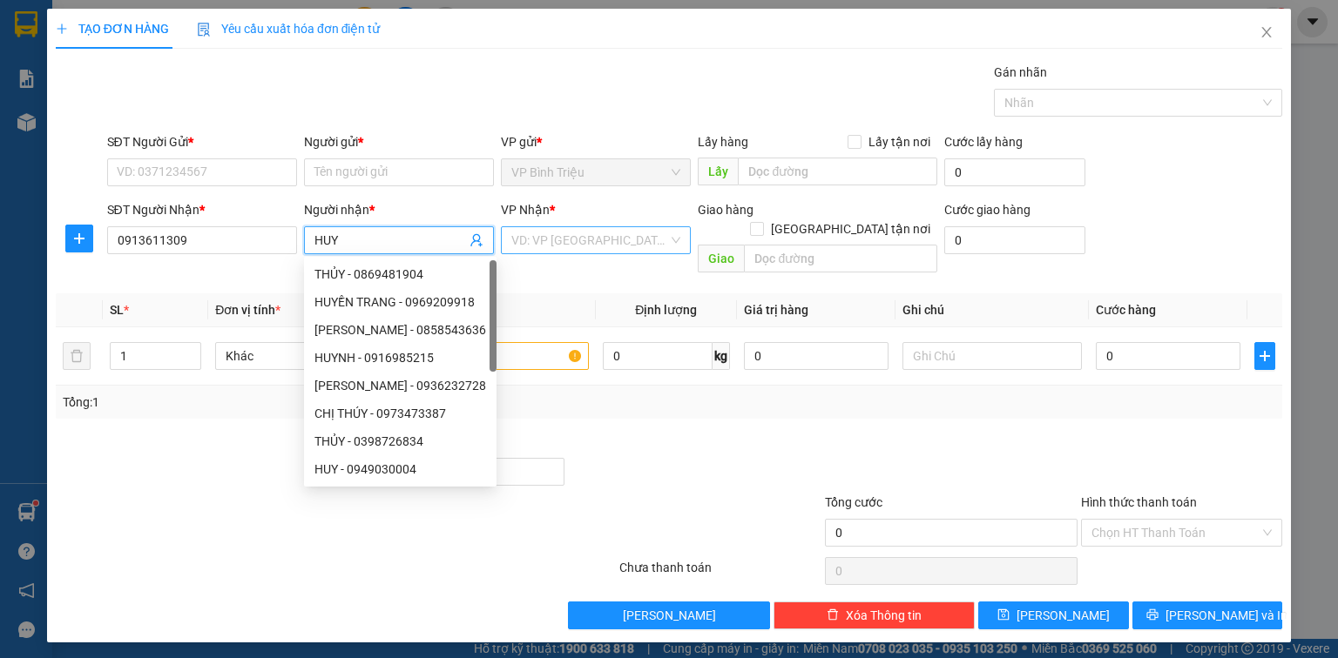
type input "HUY"
click at [605, 250] on input "search" at bounding box center [589, 240] width 157 height 26
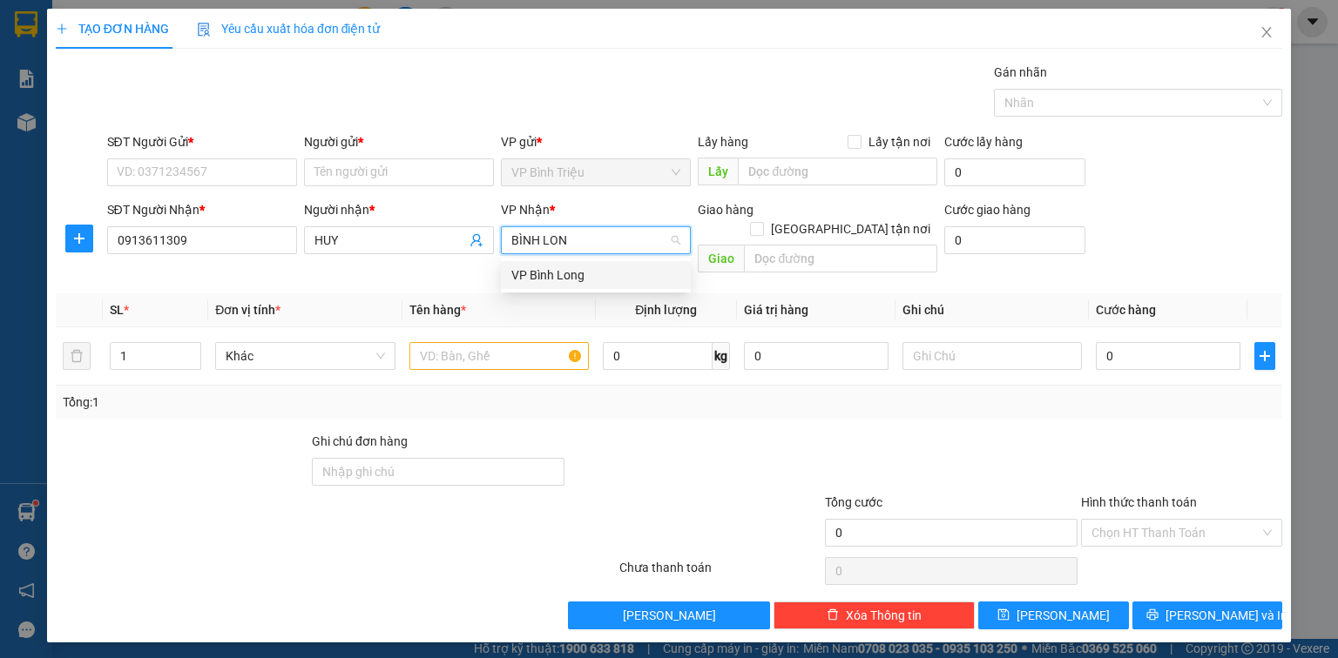
type input "BÌNH LONG"
click at [582, 275] on div "VP Bình Long" at bounding box center [595, 275] width 169 height 19
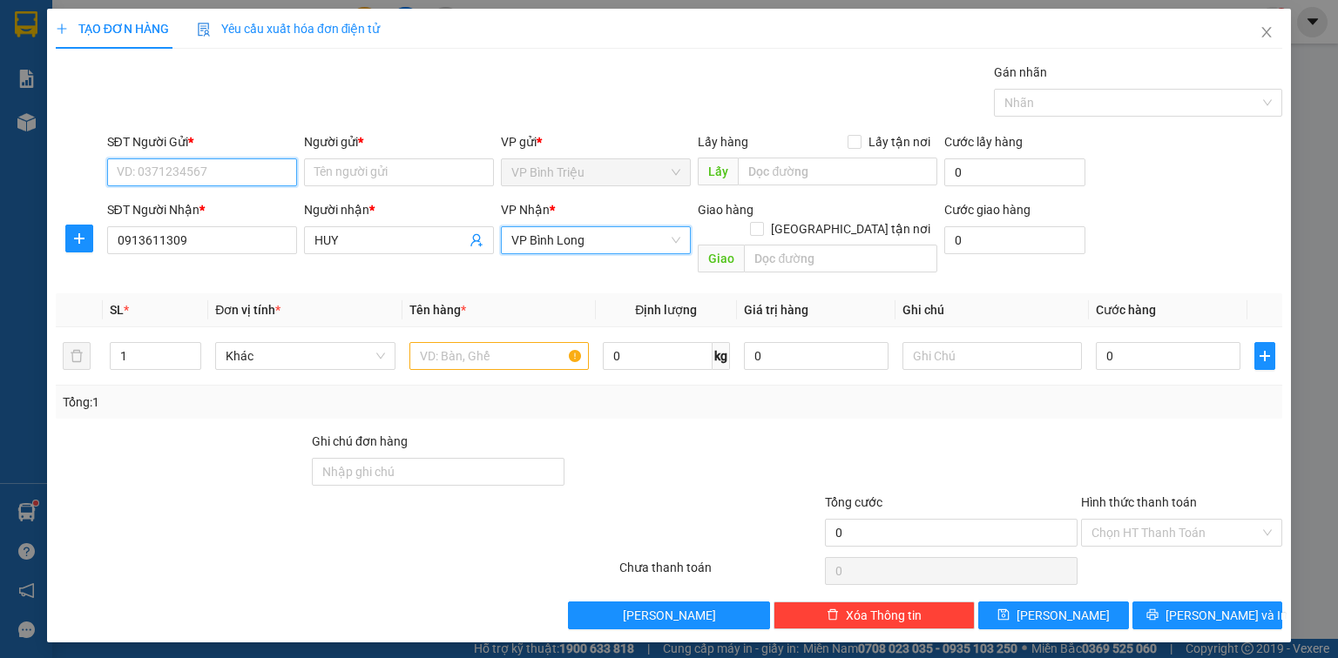
click at [228, 175] on input "SĐT Người Gửi *" at bounding box center [202, 173] width 190 height 28
type input "0862270706"
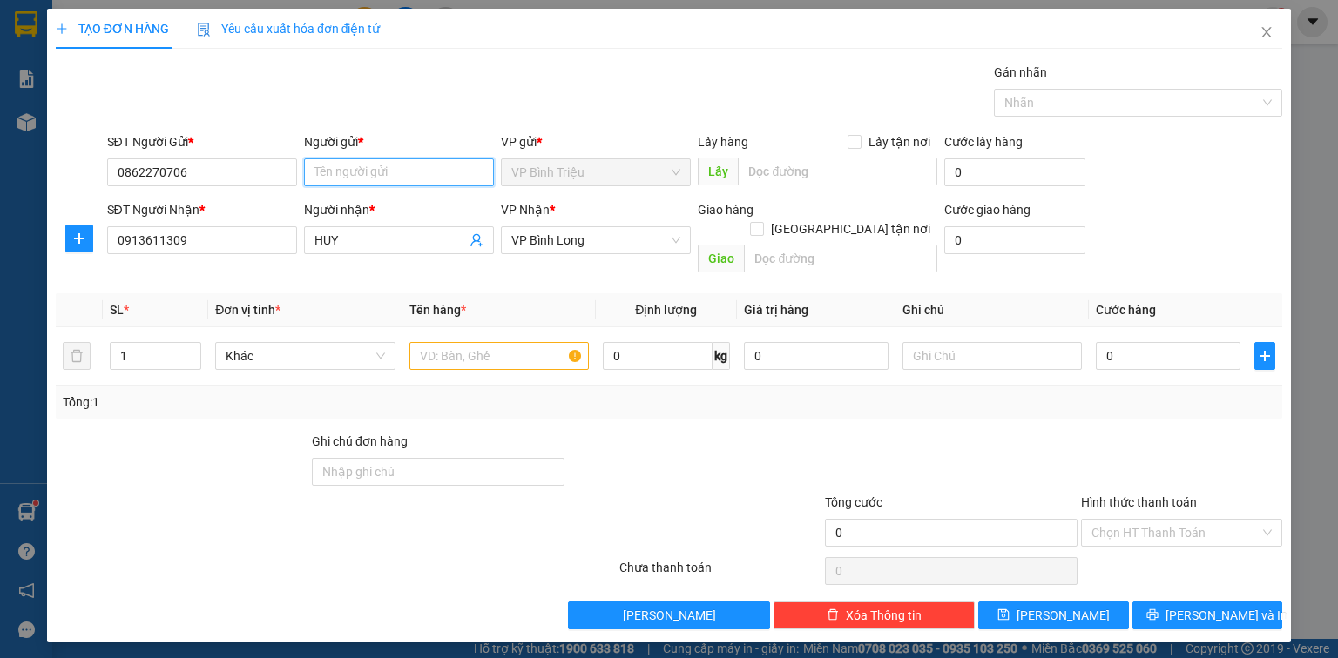
click at [447, 171] on input "Người gửi *" at bounding box center [399, 173] width 190 height 28
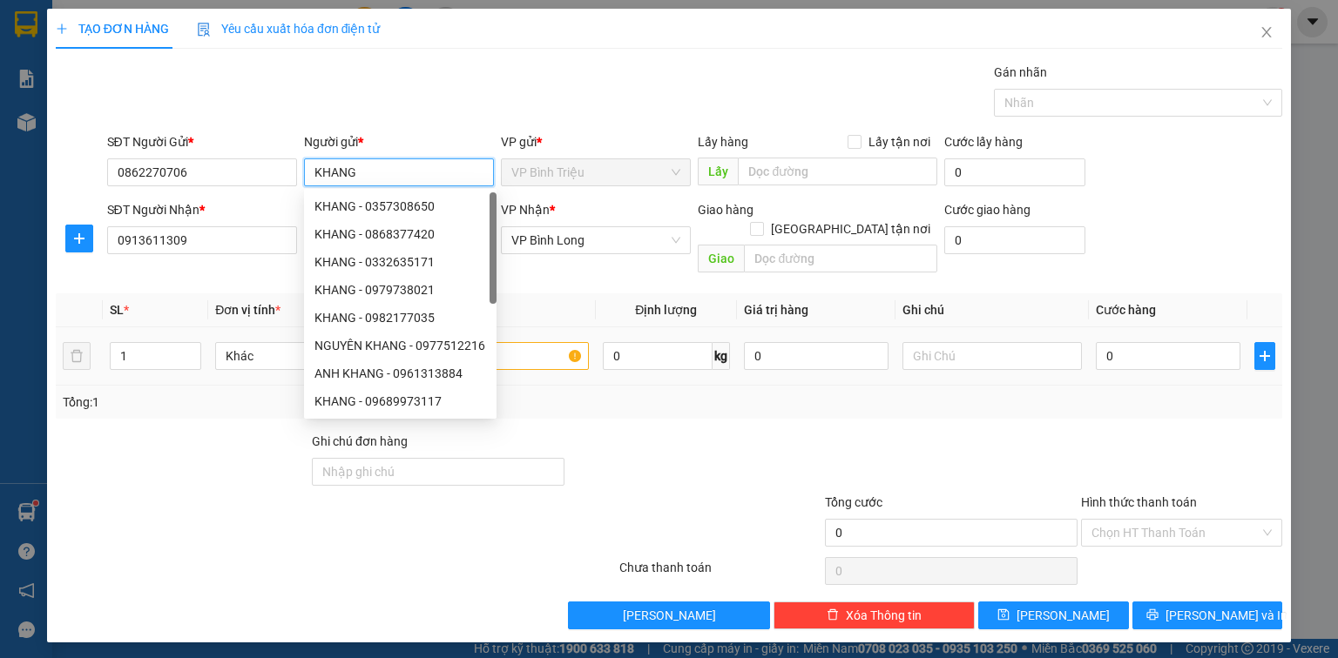
type input "KHANG"
click at [540, 342] on input "text" at bounding box center [498, 356] width 179 height 28
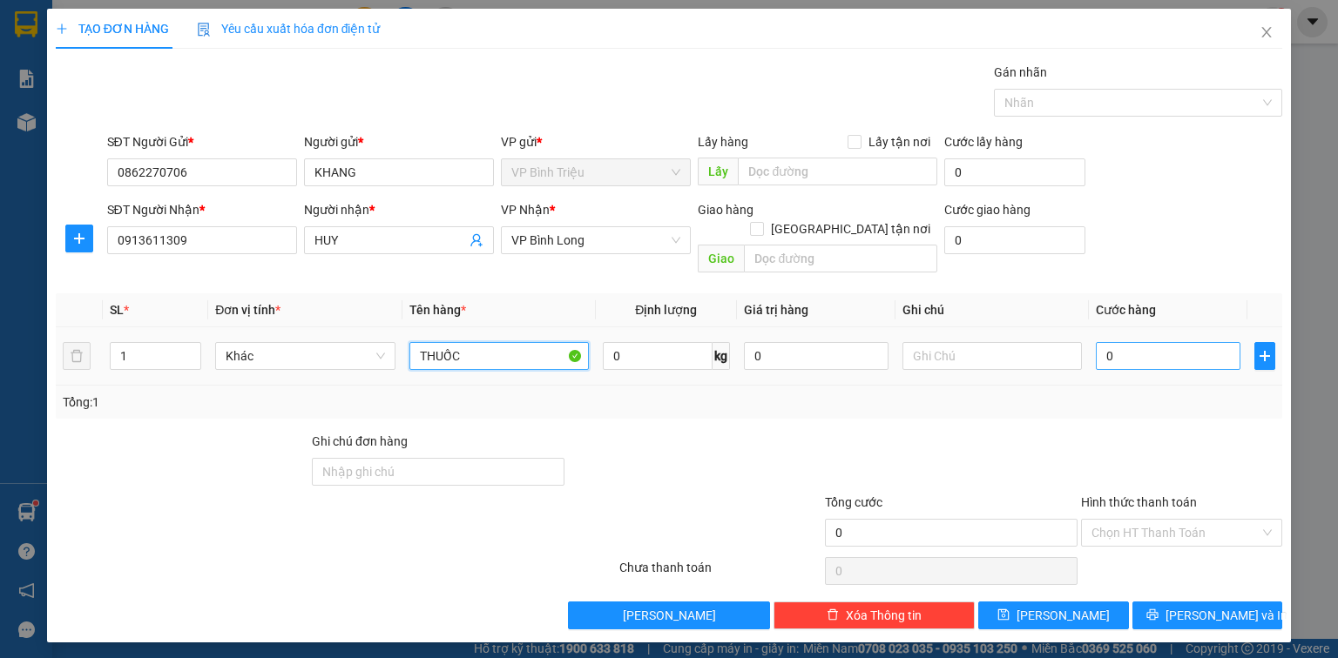
type input "THUỐC"
click at [1125, 342] on input "0" at bounding box center [1168, 356] width 145 height 28
type input "3"
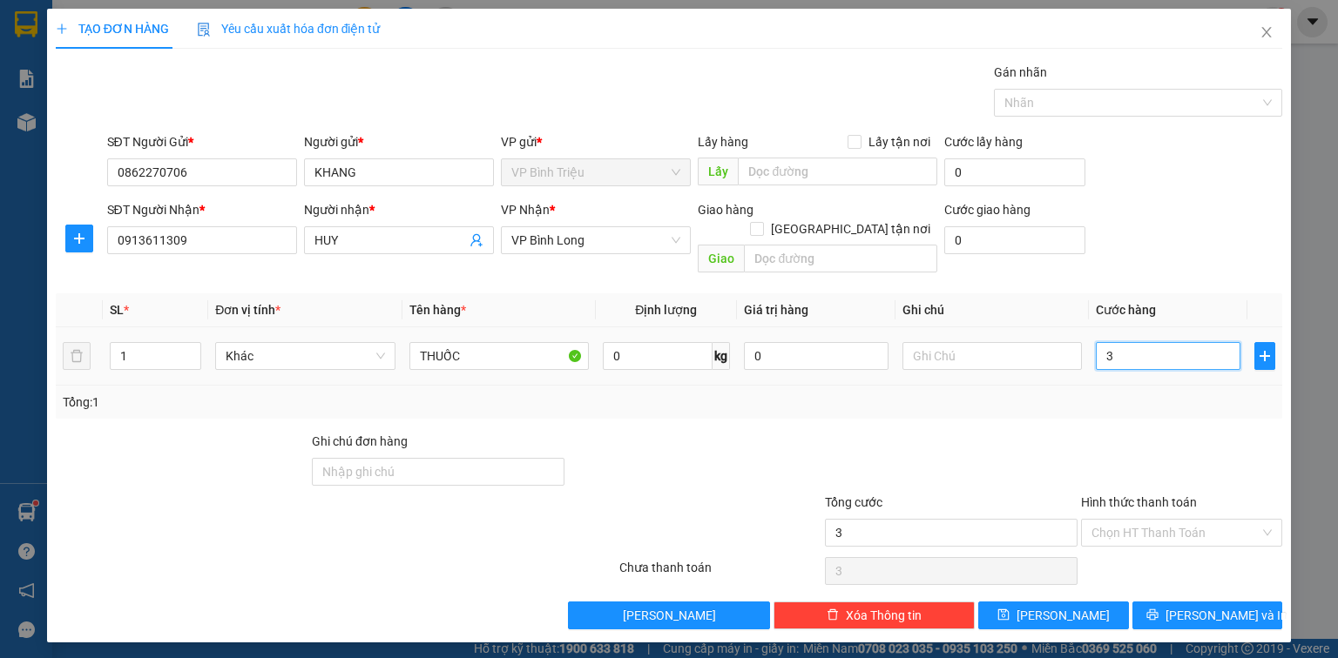
type input "30"
type input "30.000"
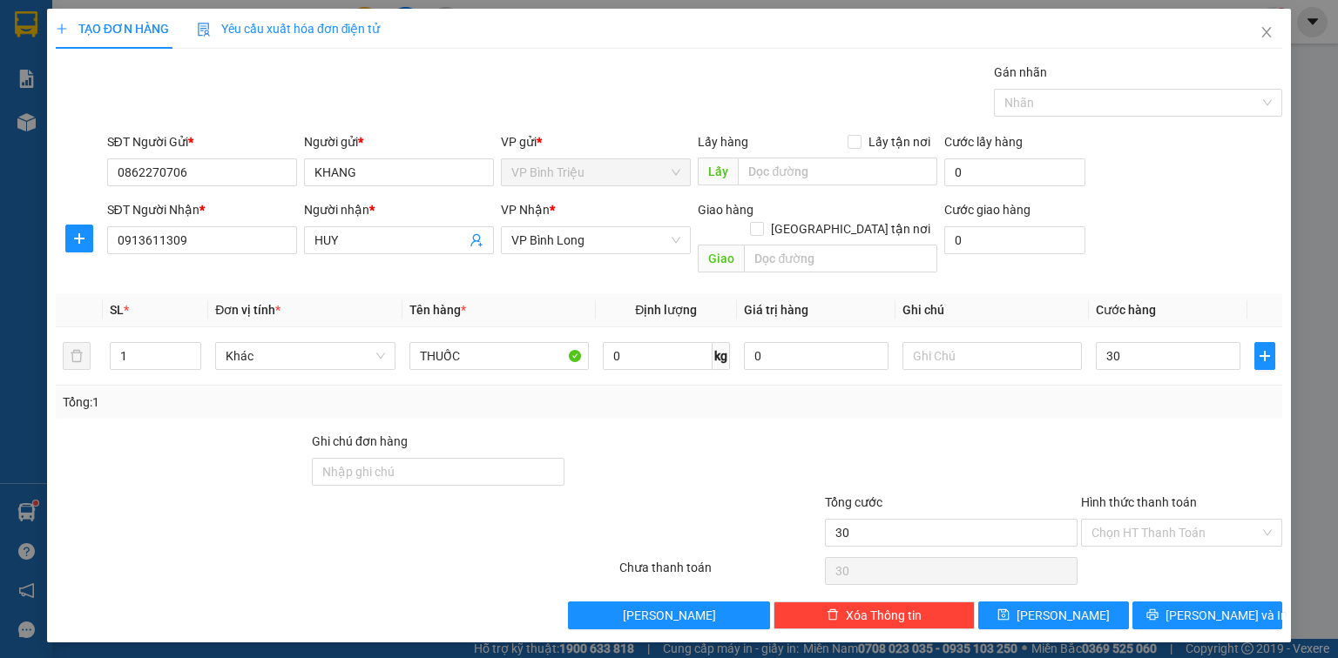
type input "30.000"
click at [1028, 410] on div "Transit Pickup Surcharge Ids Transit Deliver Surcharge Ids Transit Deliver Surc…" at bounding box center [669, 346] width 1226 height 567
click at [959, 342] on input "text" at bounding box center [991, 356] width 179 height 28
type input "12/10 NHẬN HÀNG, CÓ HÀNG GỌI LIỀN DÙM KH"
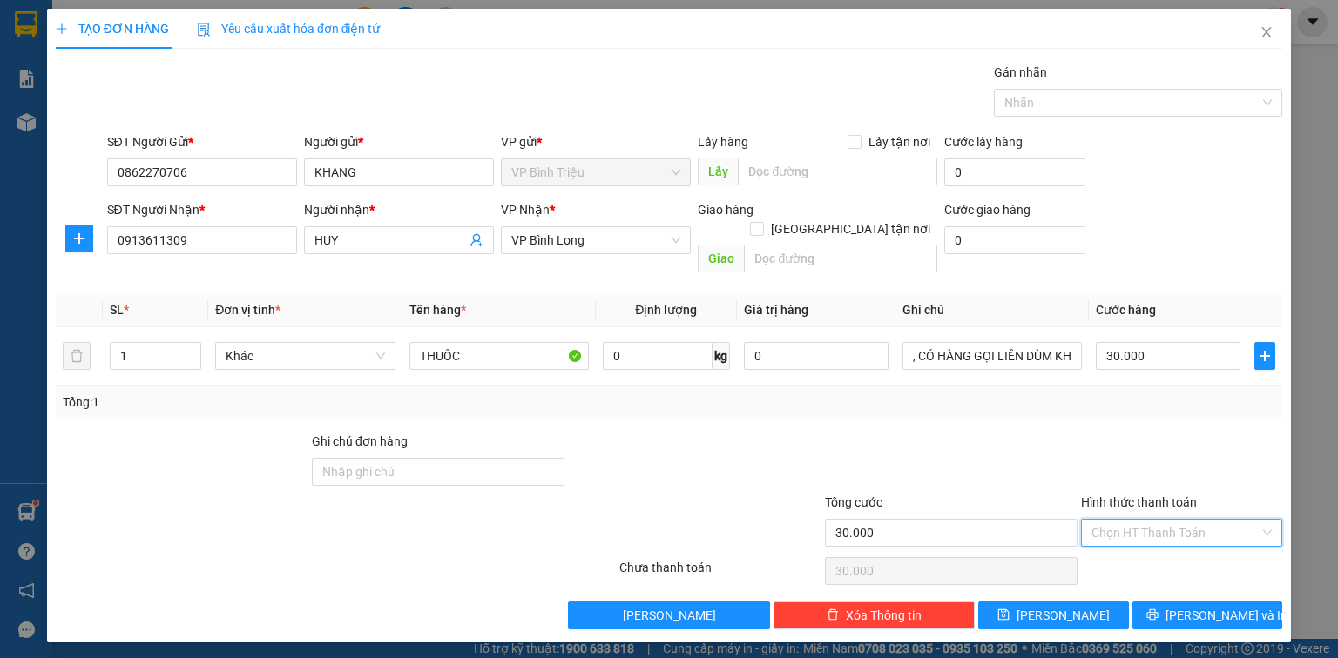
click at [1191, 520] on input "Hình thức thanh toán" at bounding box center [1175, 533] width 168 height 26
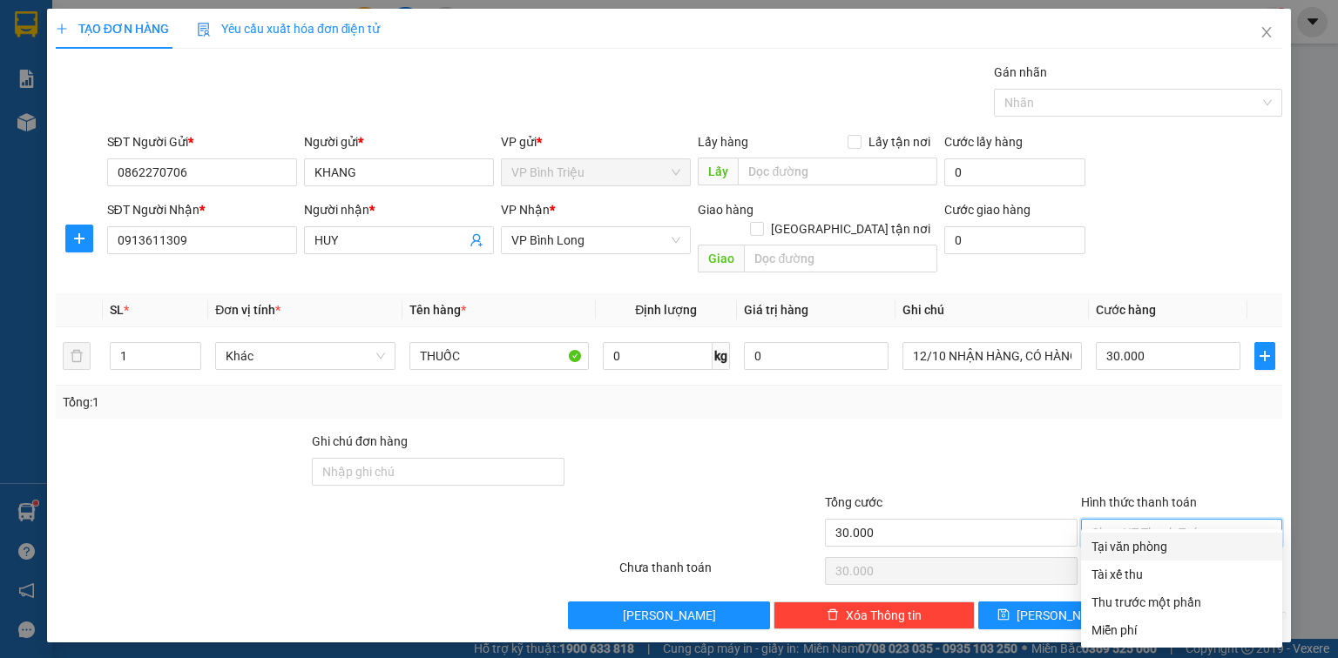
click at [1189, 553] on div "Tại văn phòng" at bounding box center [1181, 546] width 180 height 19
type input "0"
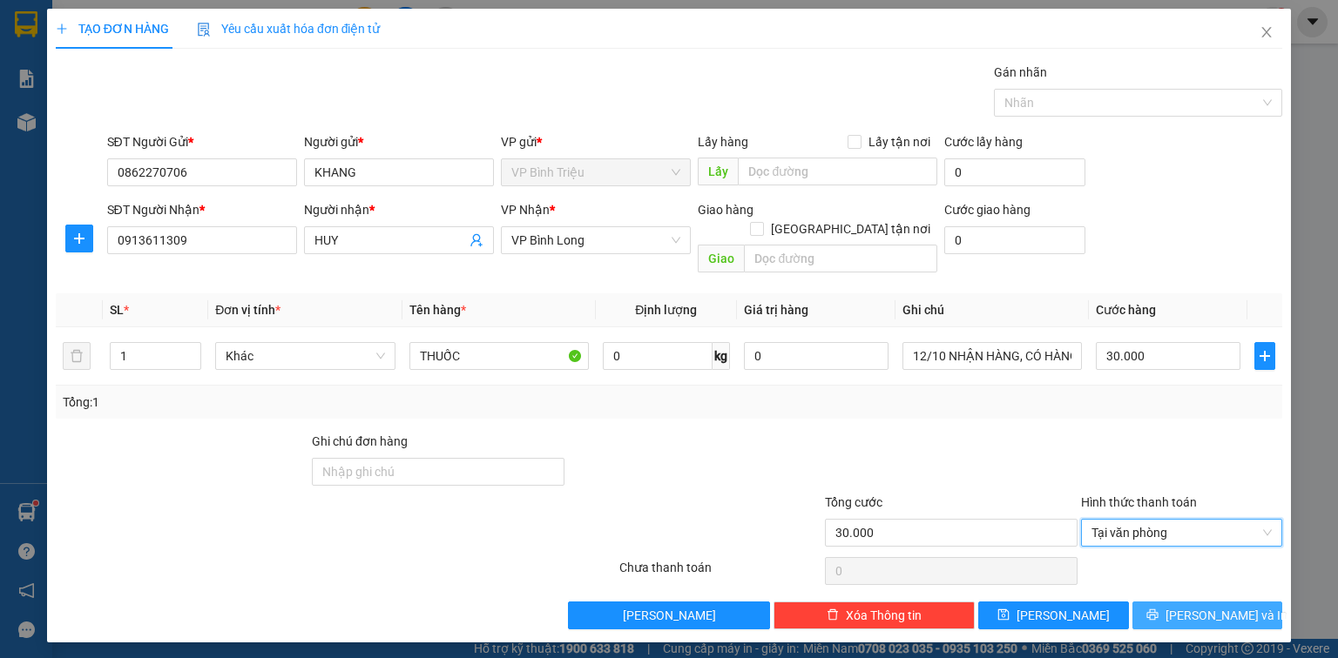
click at [1178, 604] on button "Lưu và In" at bounding box center [1207, 616] width 151 height 28
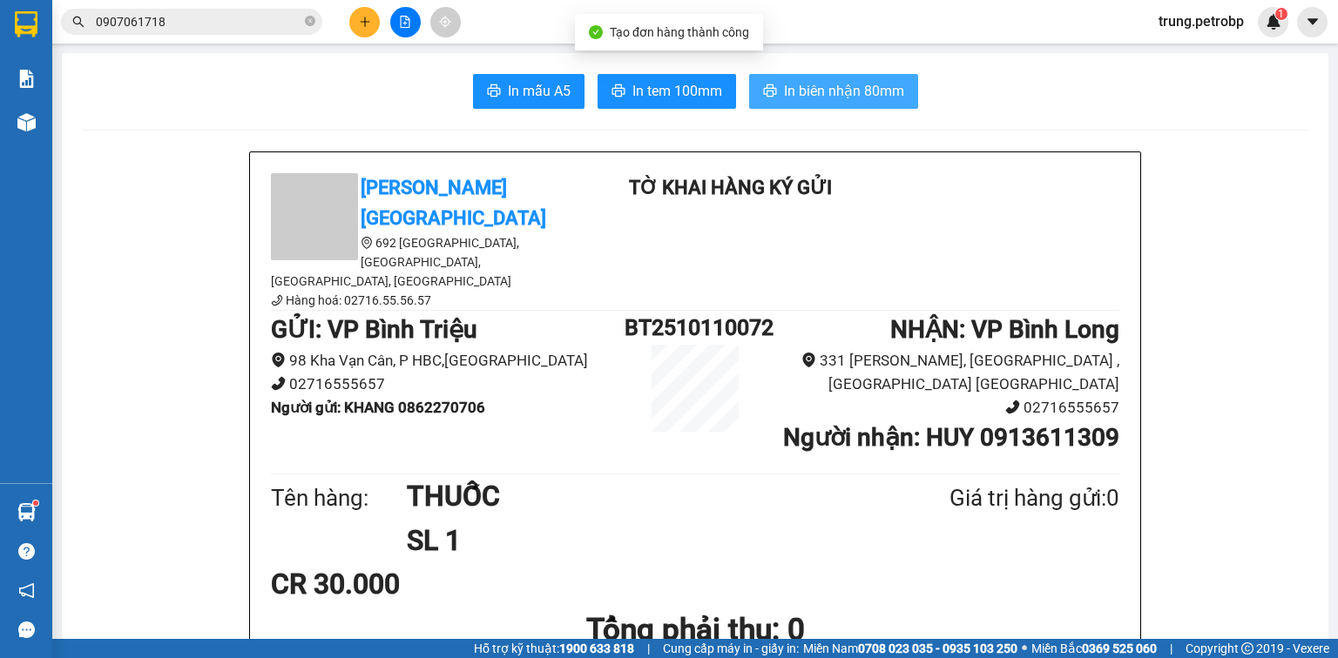
click at [853, 99] on span "In biên nhận 80mm" at bounding box center [844, 91] width 120 height 22
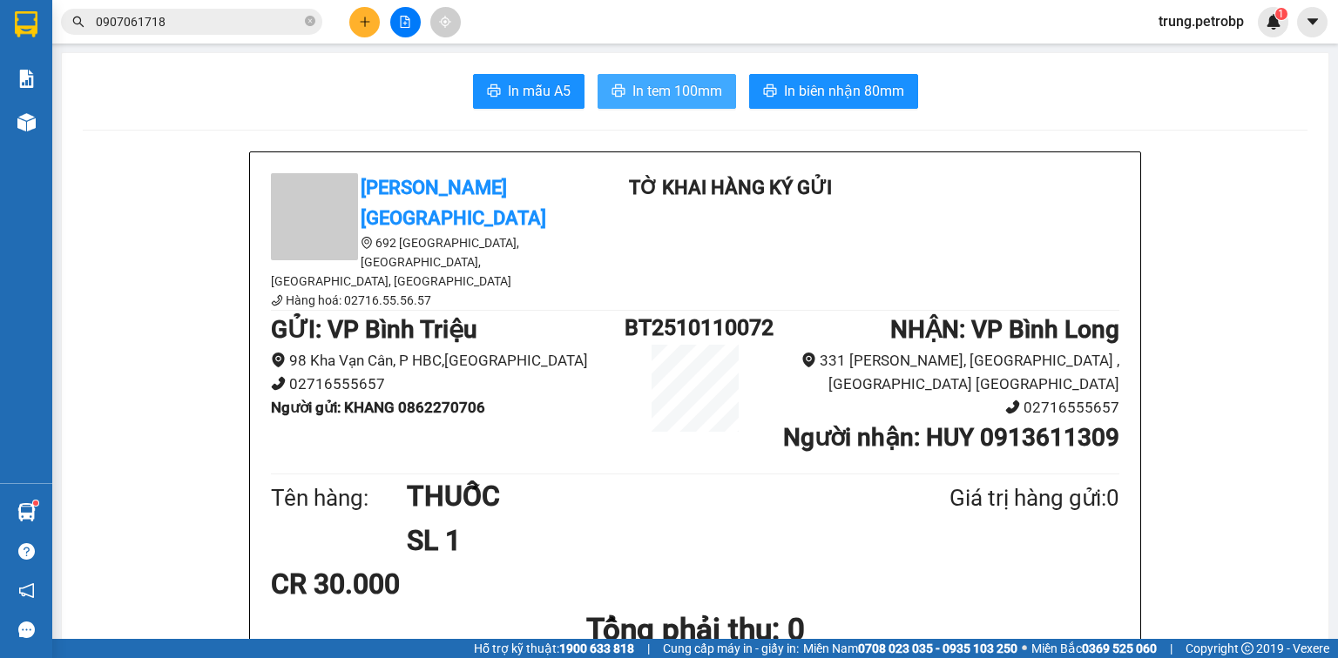
click at [686, 105] on button "In tem 100mm" at bounding box center [666, 91] width 138 height 35
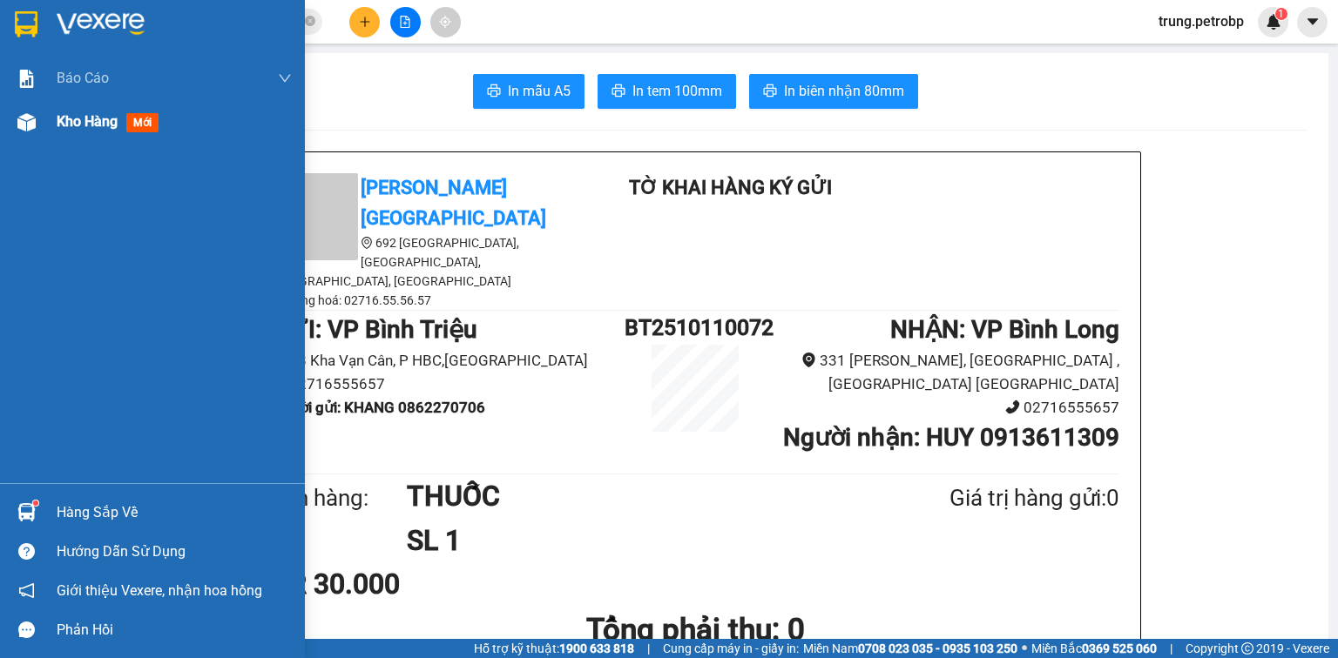
click at [47, 129] on div "Kho hàng mới" at bounding box center [152, 122] width 305 height 44
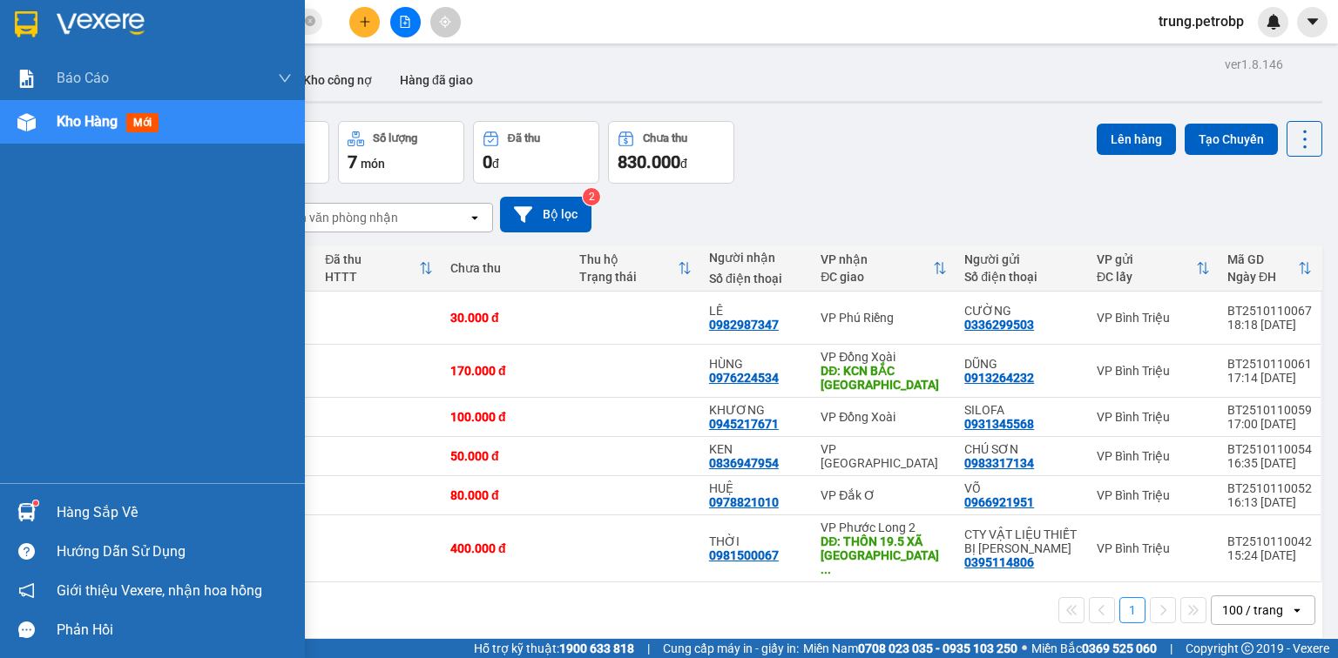
click at [41, 513] on div at bounding box center [26, 512] width 30 height 30
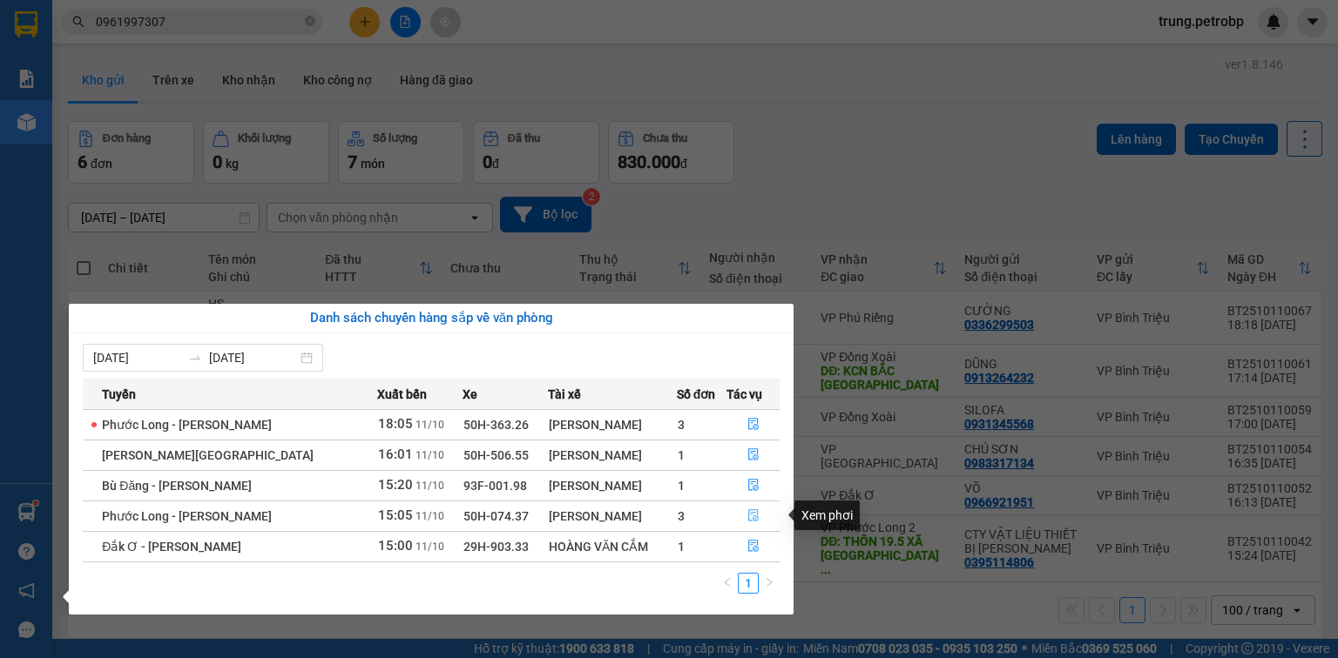
click at [761, 512] on button "button" at bounding box center [752, 517] width 51 height 28
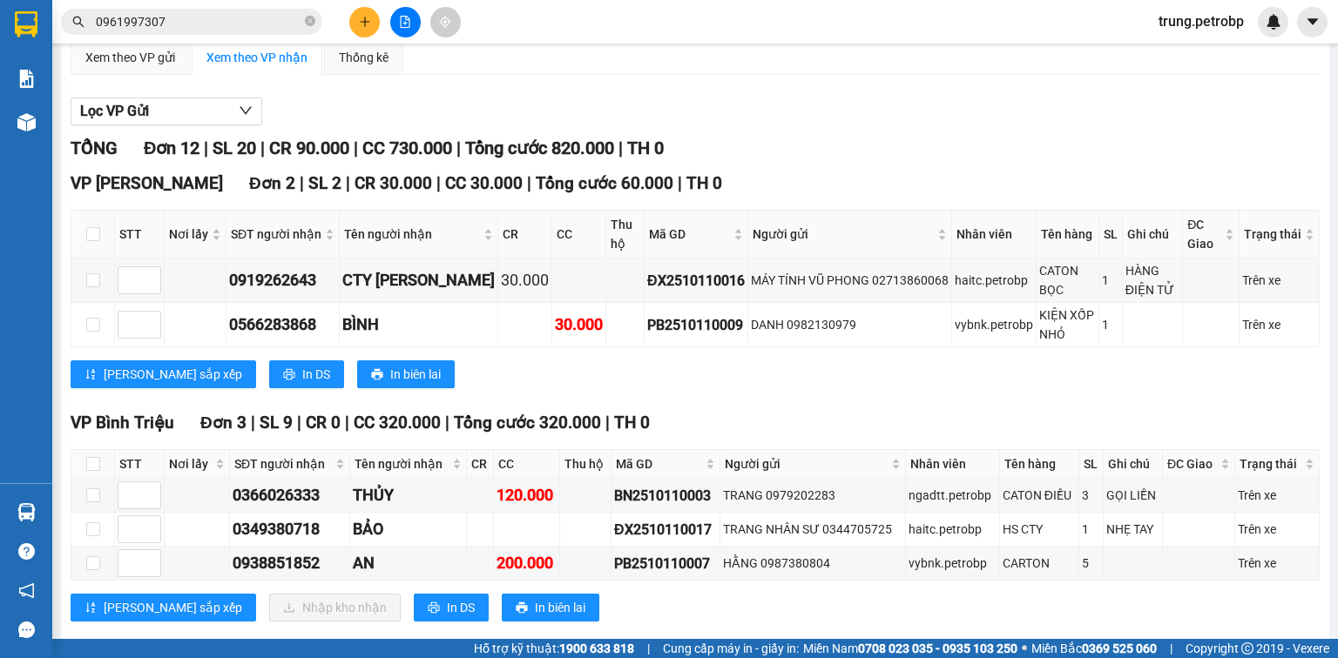
scroll to position [279, 0]
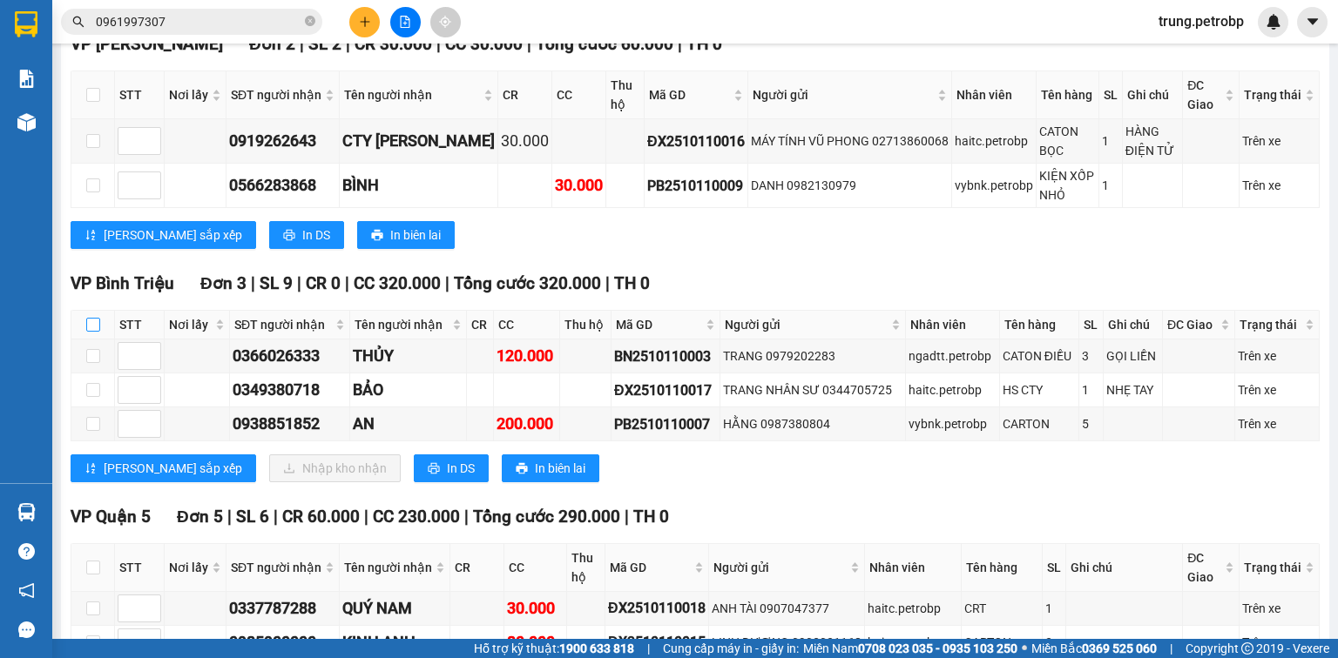
click at [89, 332] on input "checkbox" at bounding box center [93, 325] width 14 height 14
checkbox input "true"
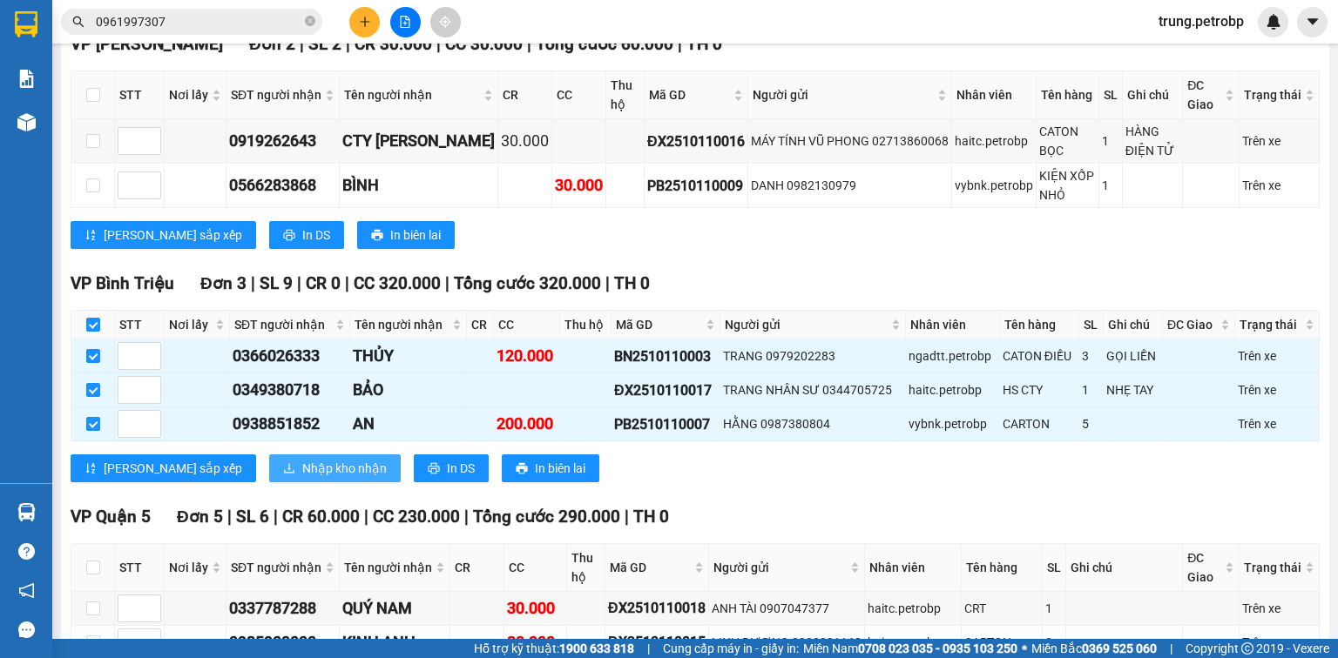
click at [302, 478] on span "Nhập kho nhận" at bounding box center [344, 468] width 84 height 19
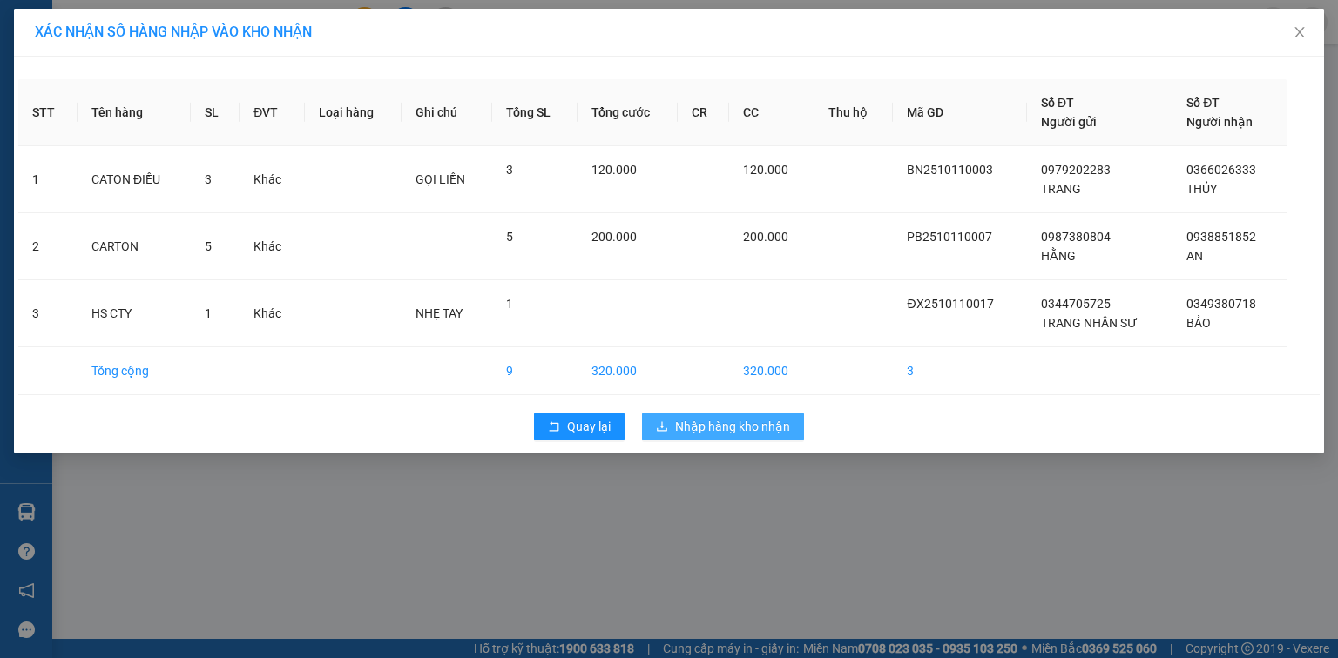
click at [743, 418] on span "Nhập hàng kho nhận" at bounding box center [732, 426] width 115 height 19
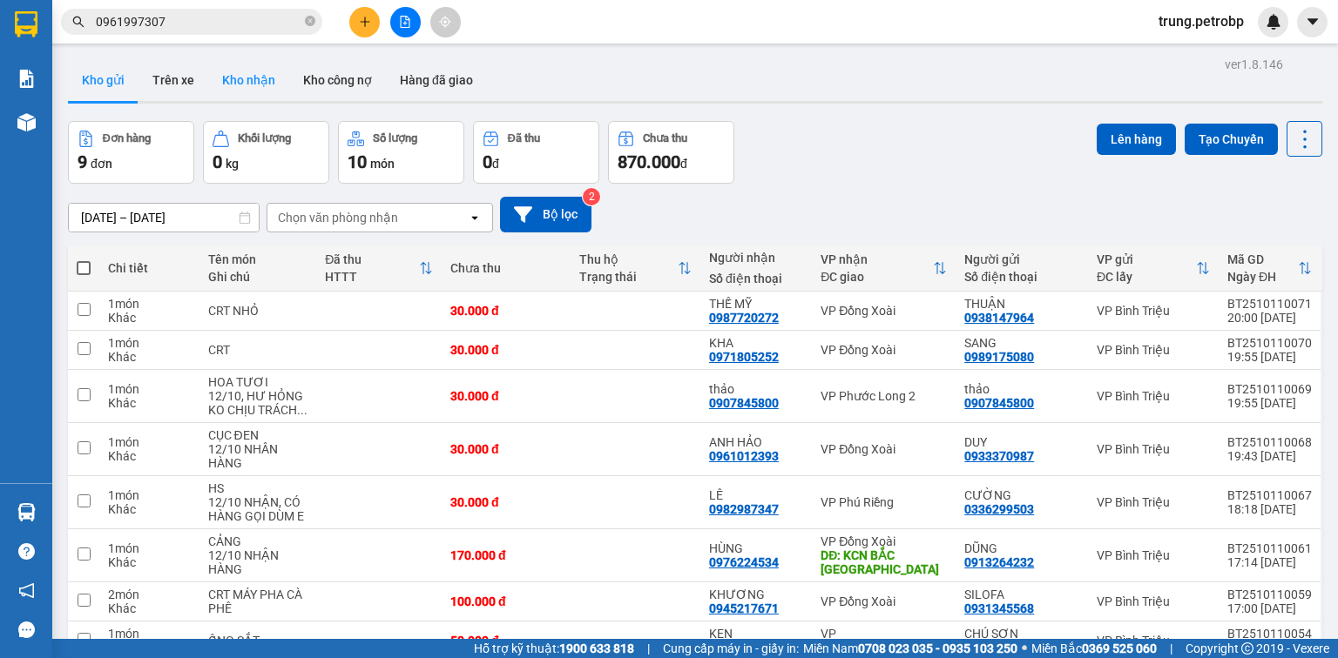
click at [277, 83] on button "Kho nhận" at bounding box center [248, 80] width 81 height 42
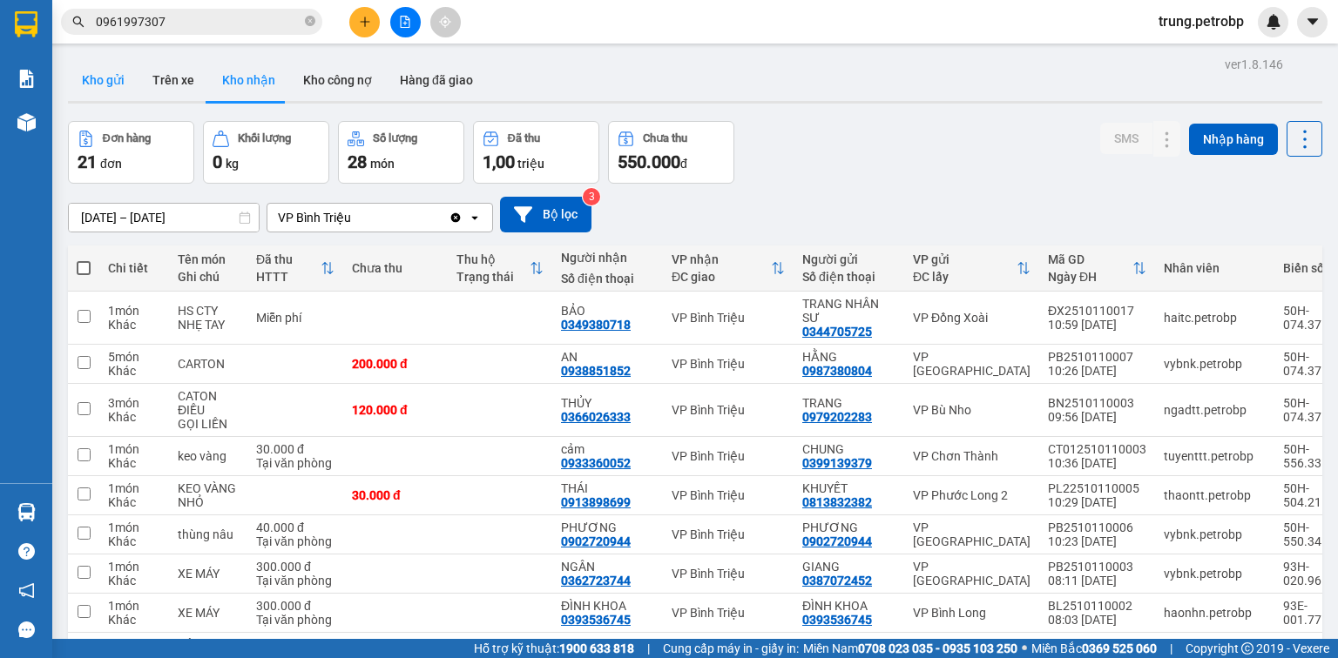
click at [98, 94] on button "Kho gửi" at bounding box center [103, 80] width 71 height 42
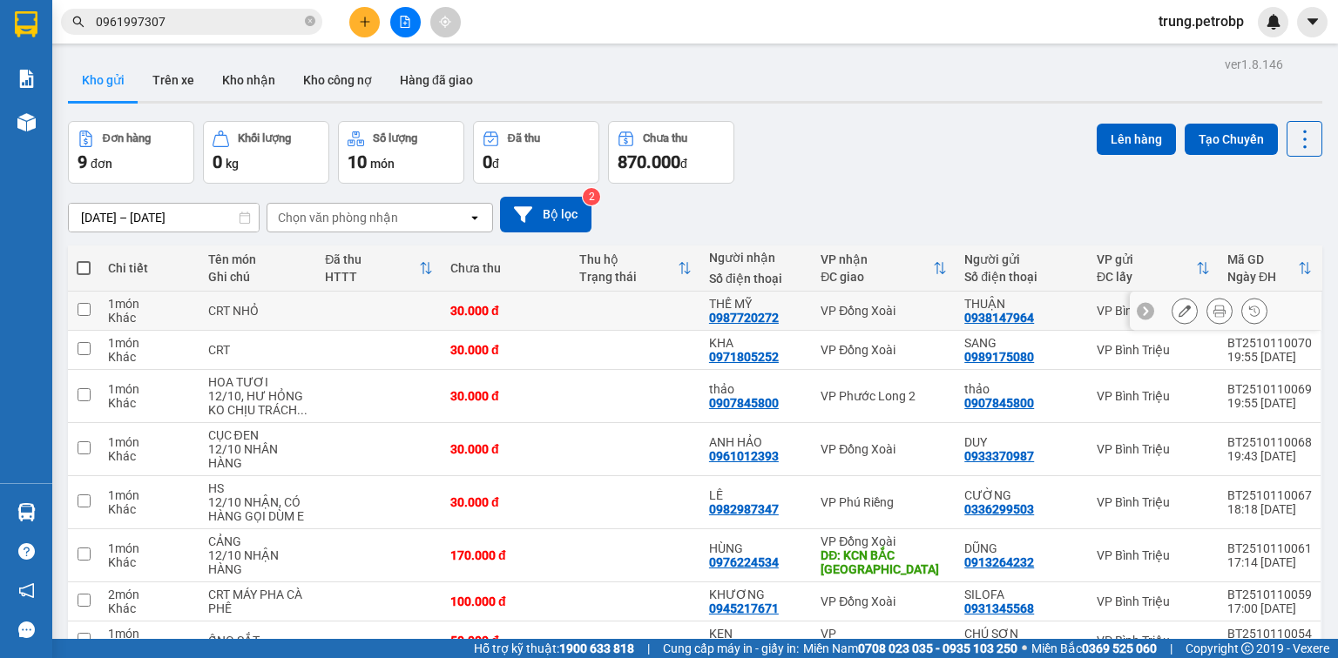
click at [117, 317] on div "Khác" at bounding box center [149, 318] width 83 height 14
checkbox input "true"
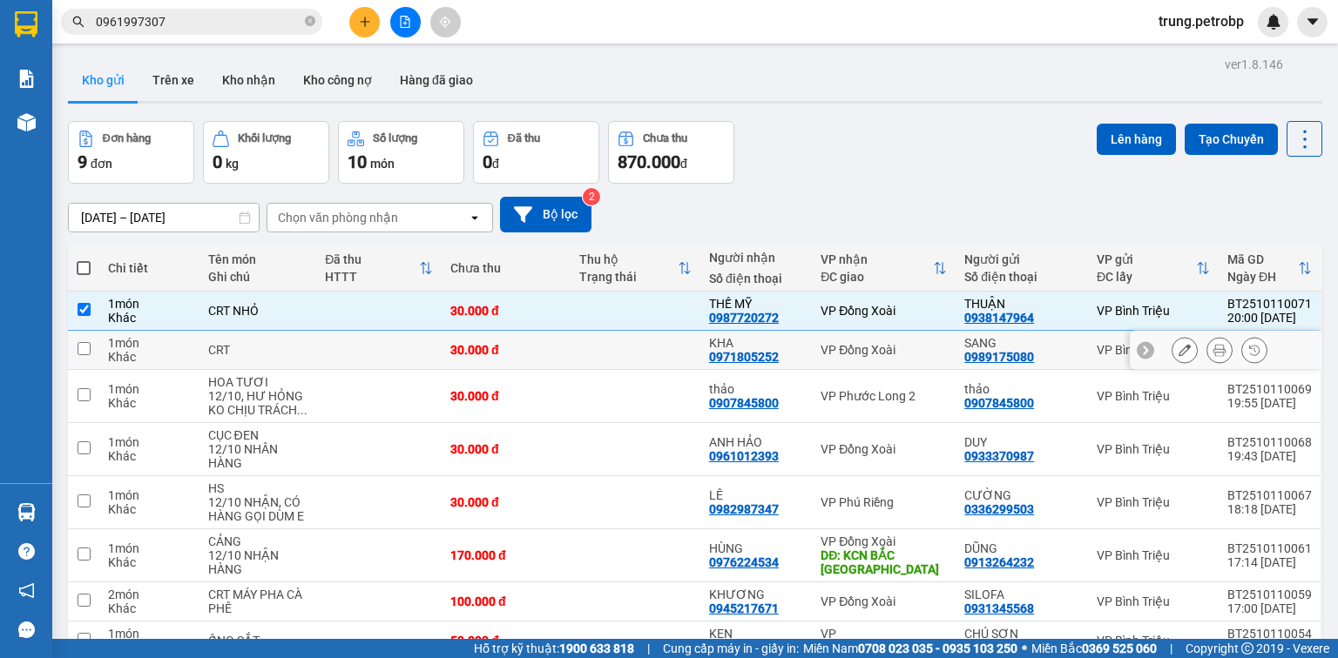
click at [117, 354] on div "Khác" at bounding box center [149, 357] width 83 height 14
checkbox input "true"
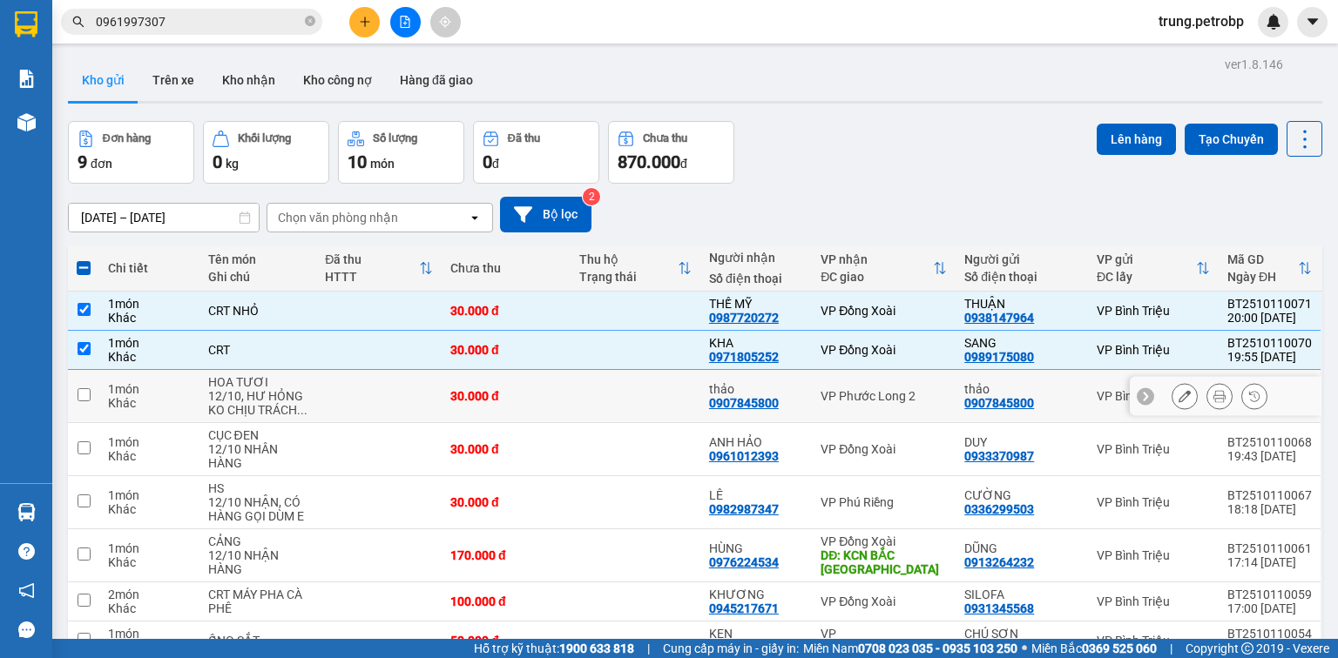
click at [158, 405] on div "Khác" at bounding box center [149, 403] width 83 height 14
checkbox input "true"
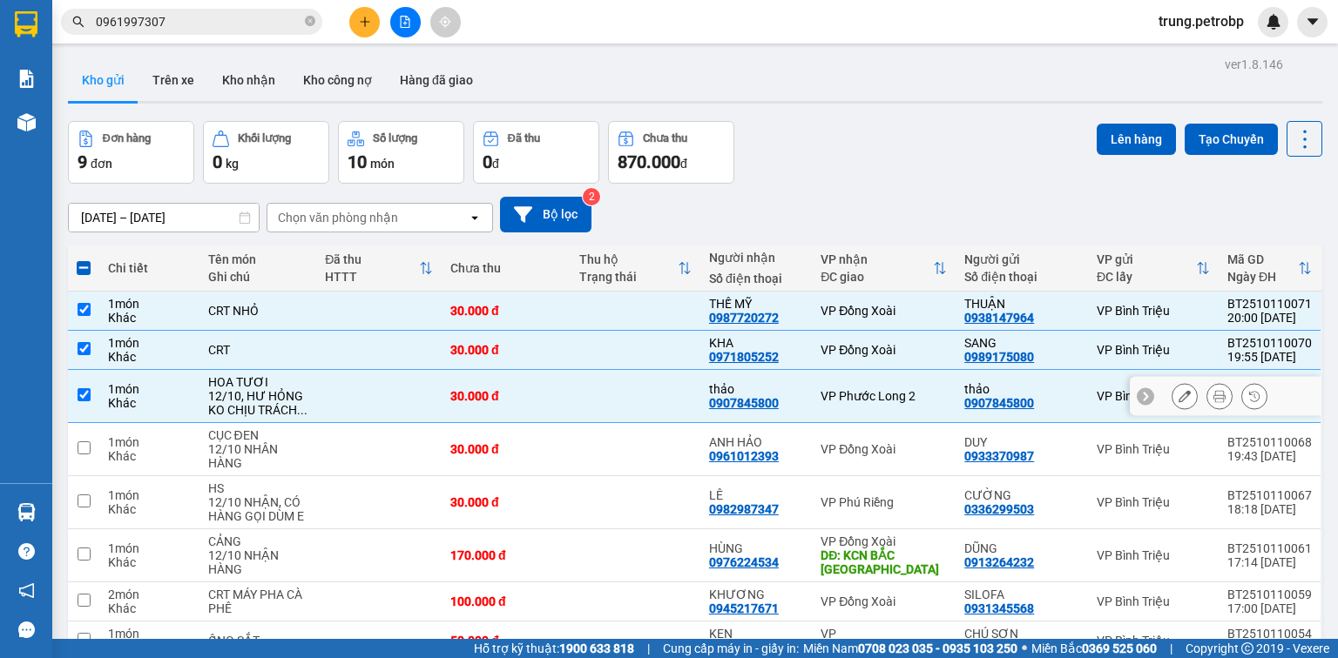
scroll to position [139, 0]
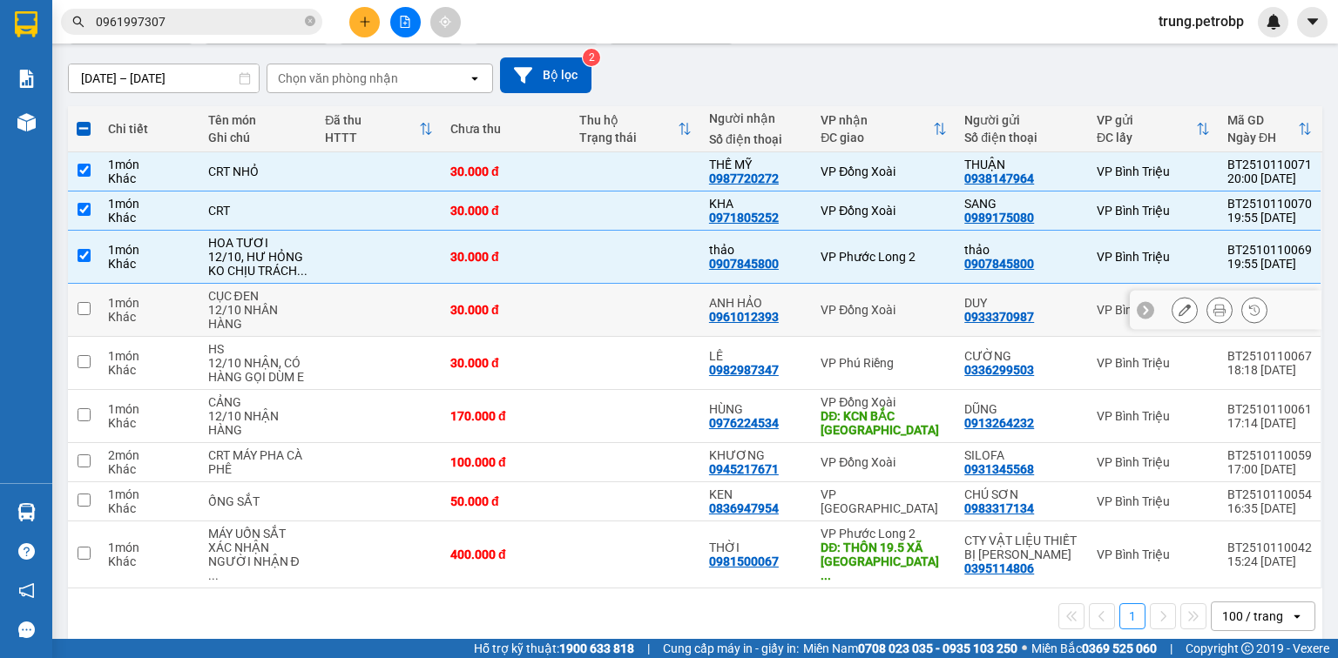
click at [237, 304] on div "12/10 NHÂN HÀNG" at bounding box center [258, 317] width 100 height 28
checkbox input "true"
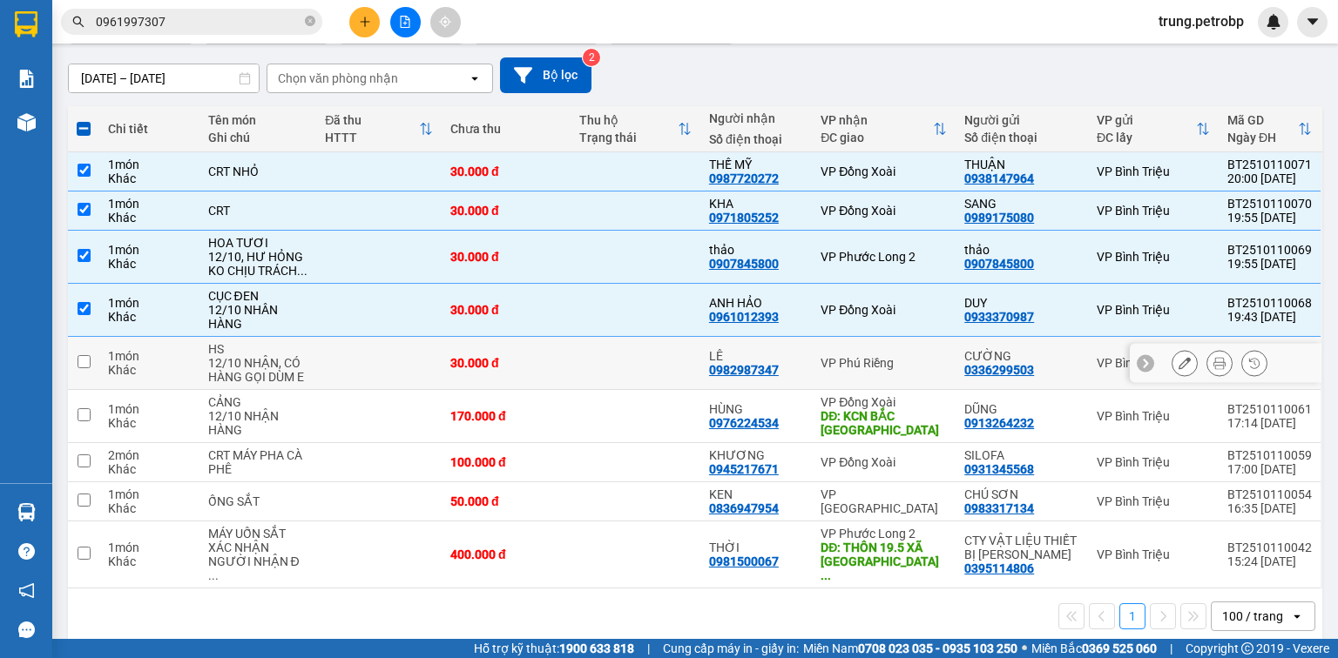
click at [265, 367] on div "12/10 NHẬN, CÓ HÀNG GỌI DÙM E" at bounding box center [258, 370] width 100 height 28
checkbox input "true"
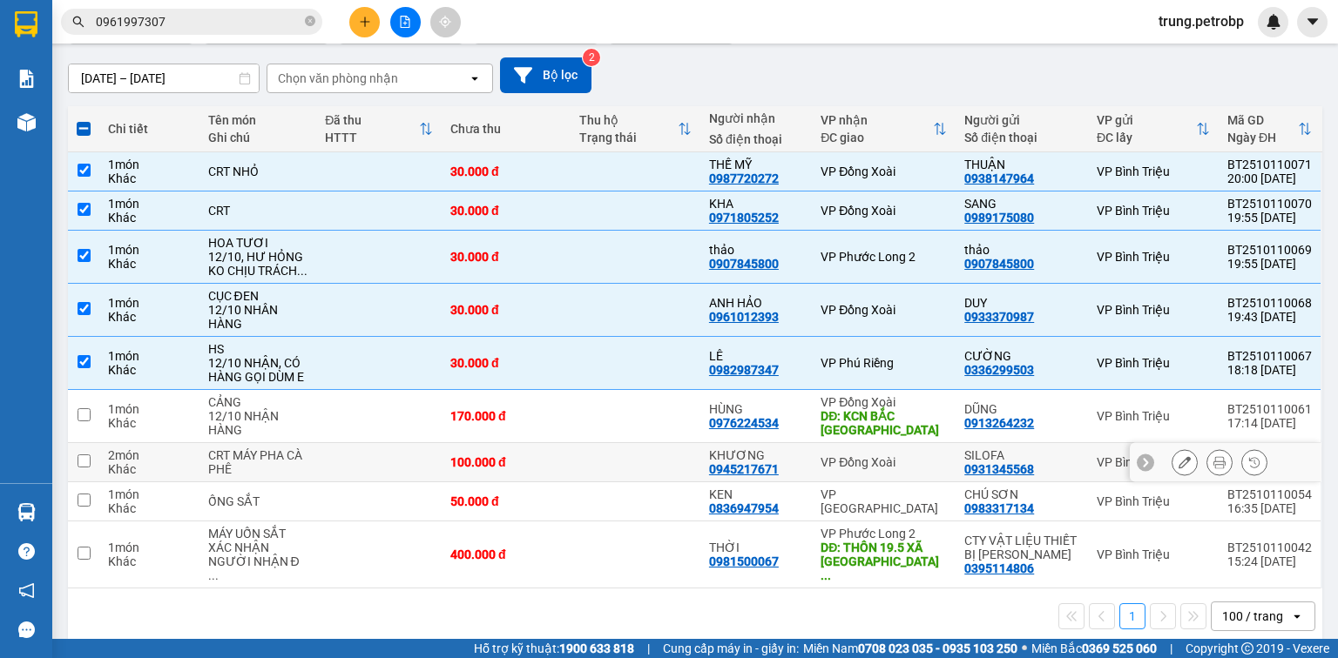
click at [338, 454] on td at bounding box center [378, 462] width 125 height 39
checkbox input "true"
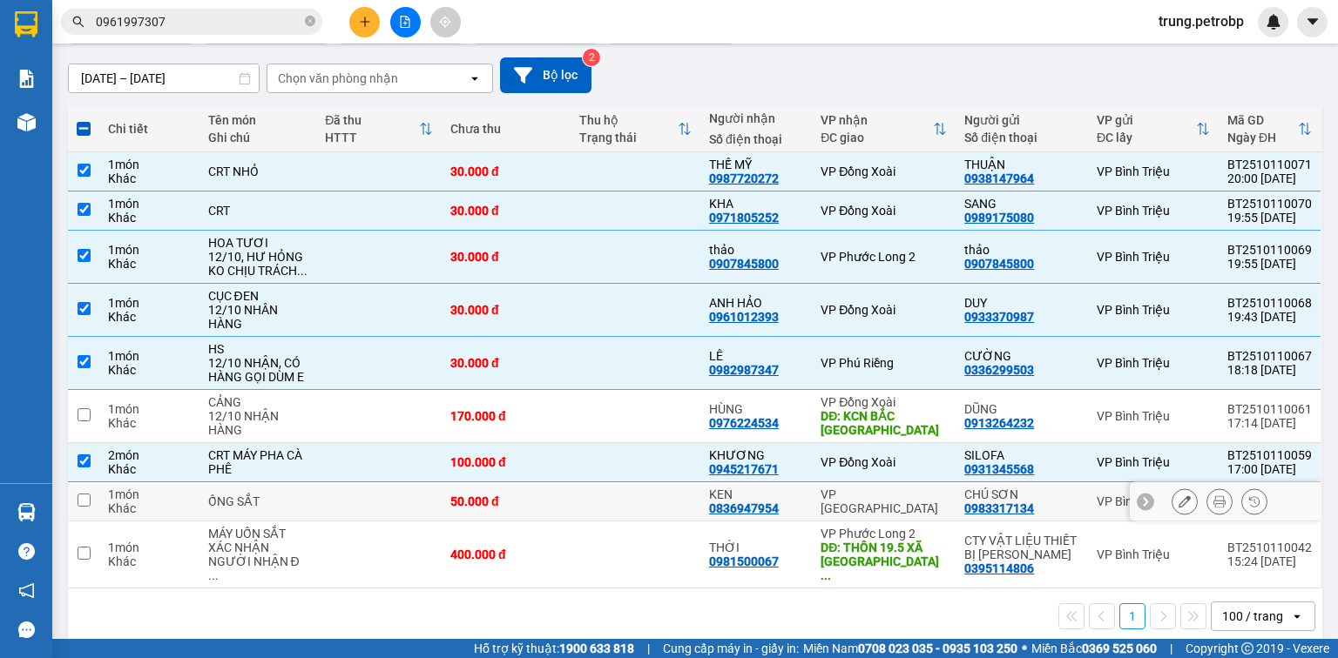
click at [386, 513] on td at bounding box center [378, 501] width 125 height 39
checkbox input "true"
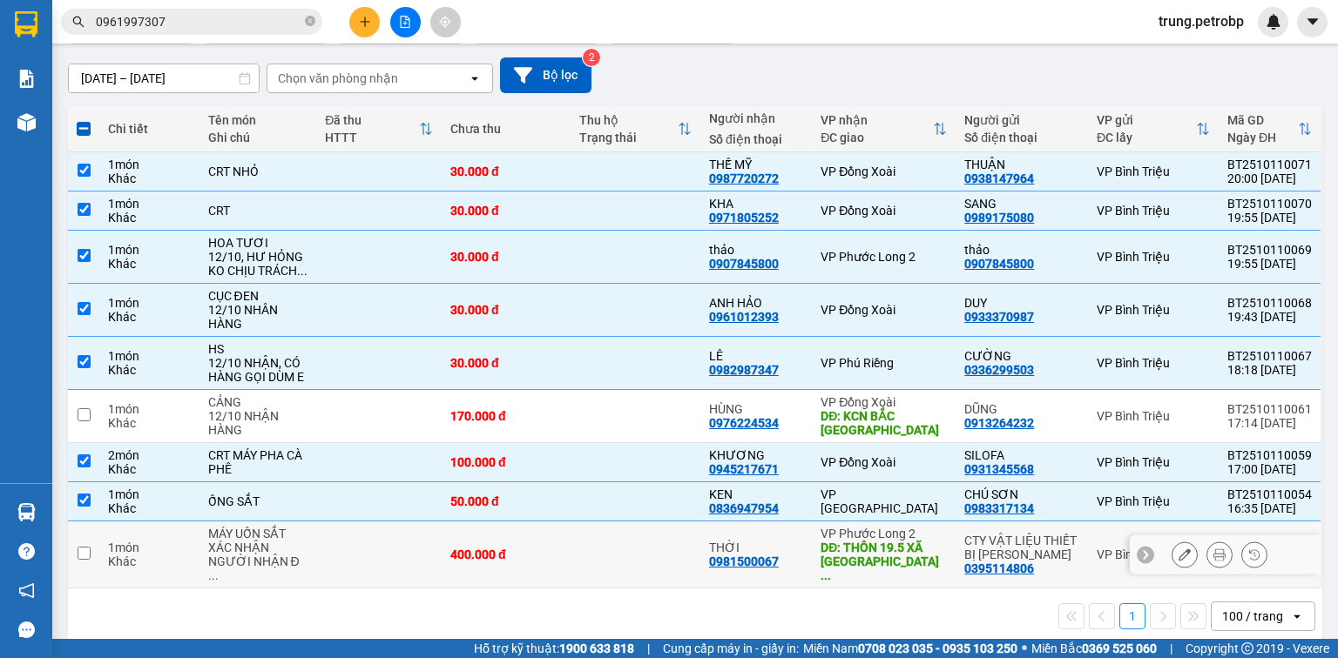
click at [341, 539] on td at bounding box center [378, 555] width 125 height 67
checkbox input "true"
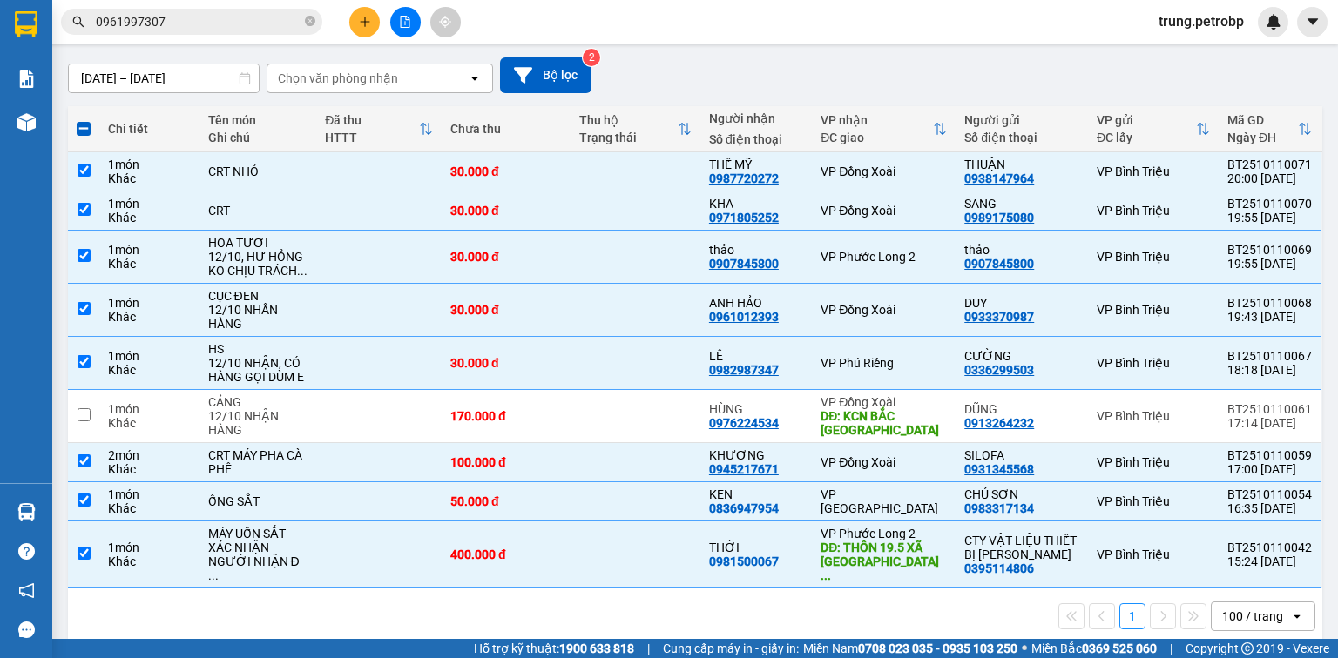
scroll to position [0, 0]
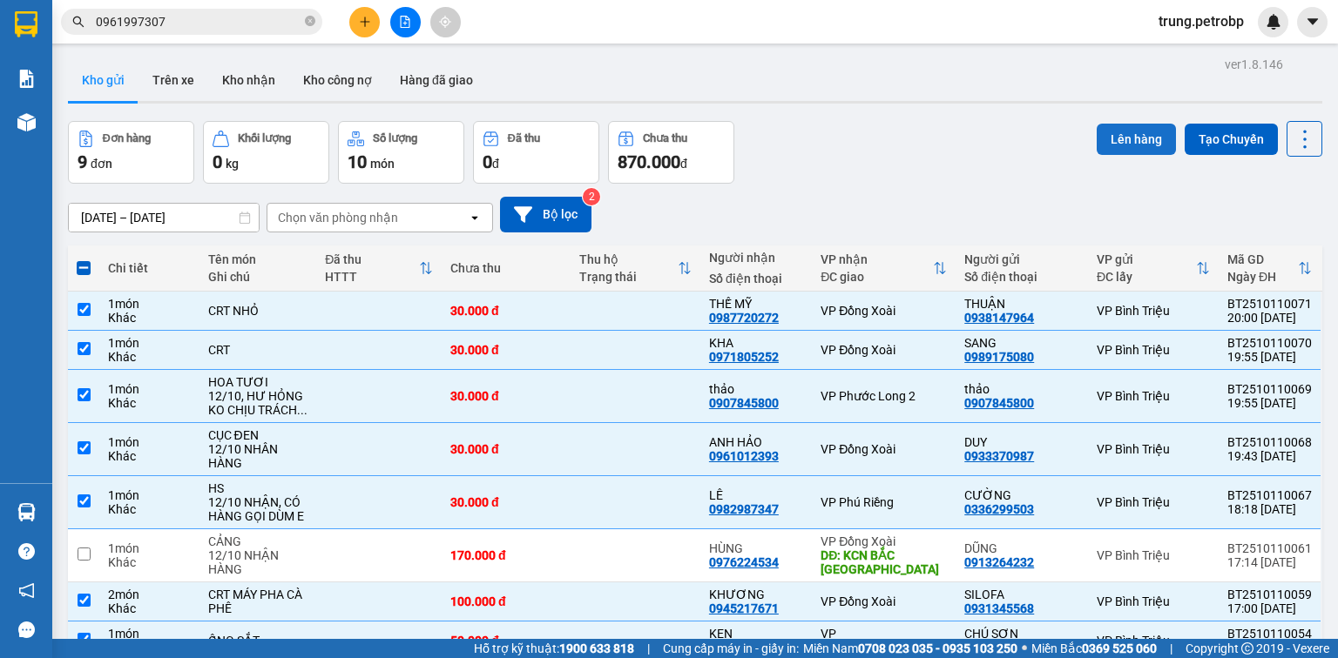
click at [1132, 146] on button "Lên hàng" at bounding box center [1135, 139] width 79 height 31
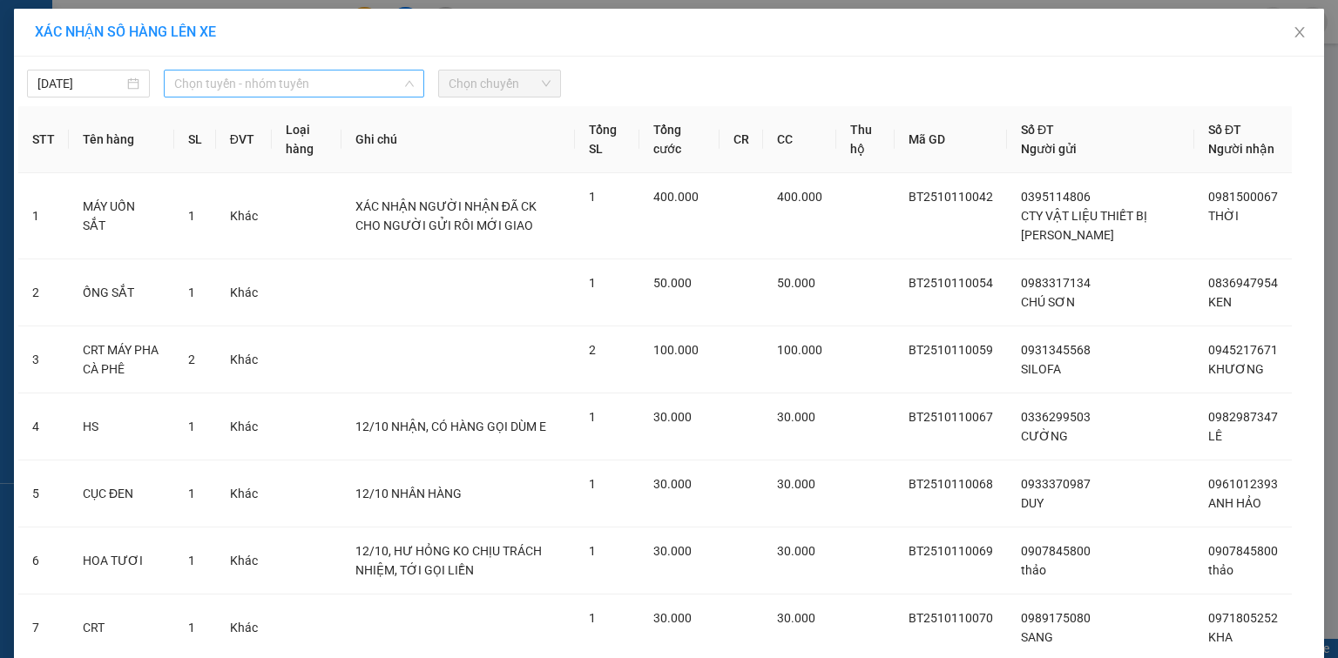
click at [219, 77] on span "Chọn tuyến - nhóm tuyến" at bounding box center [293, 84] width 239 height 26
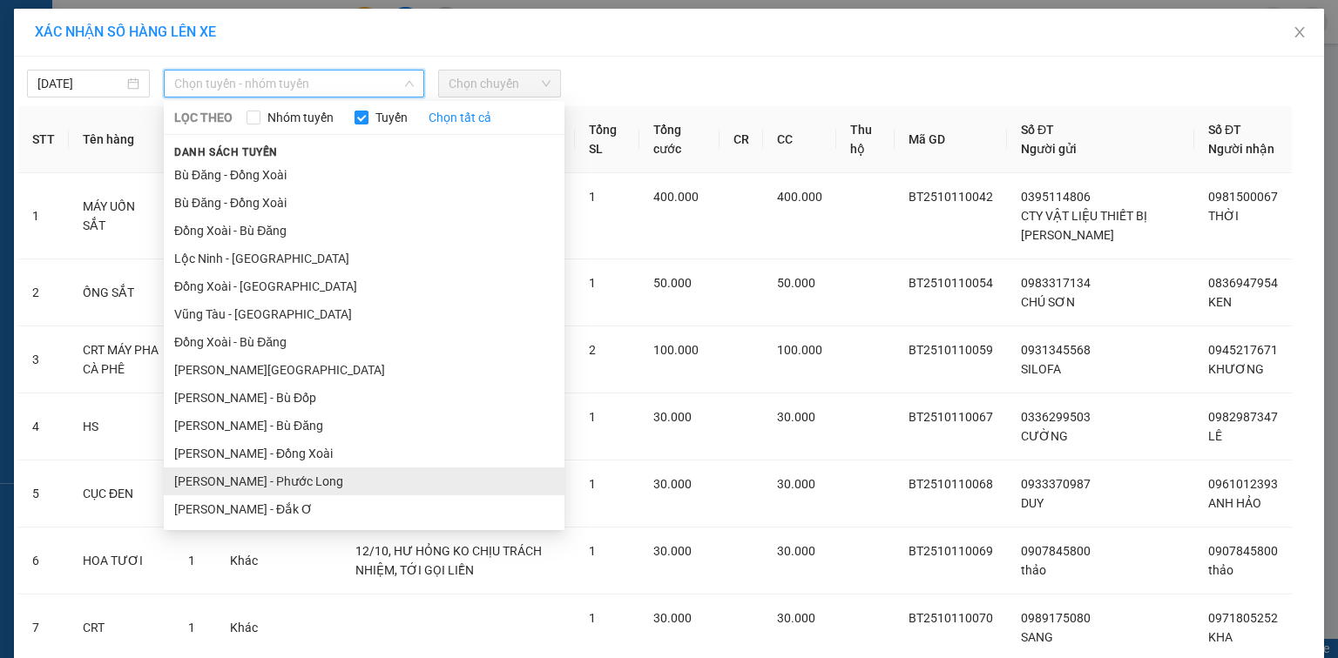
click at [317, 478] on li "[PERSON_NAME] - Phước Long" at bounding box center [364, 482] width 401 height 28
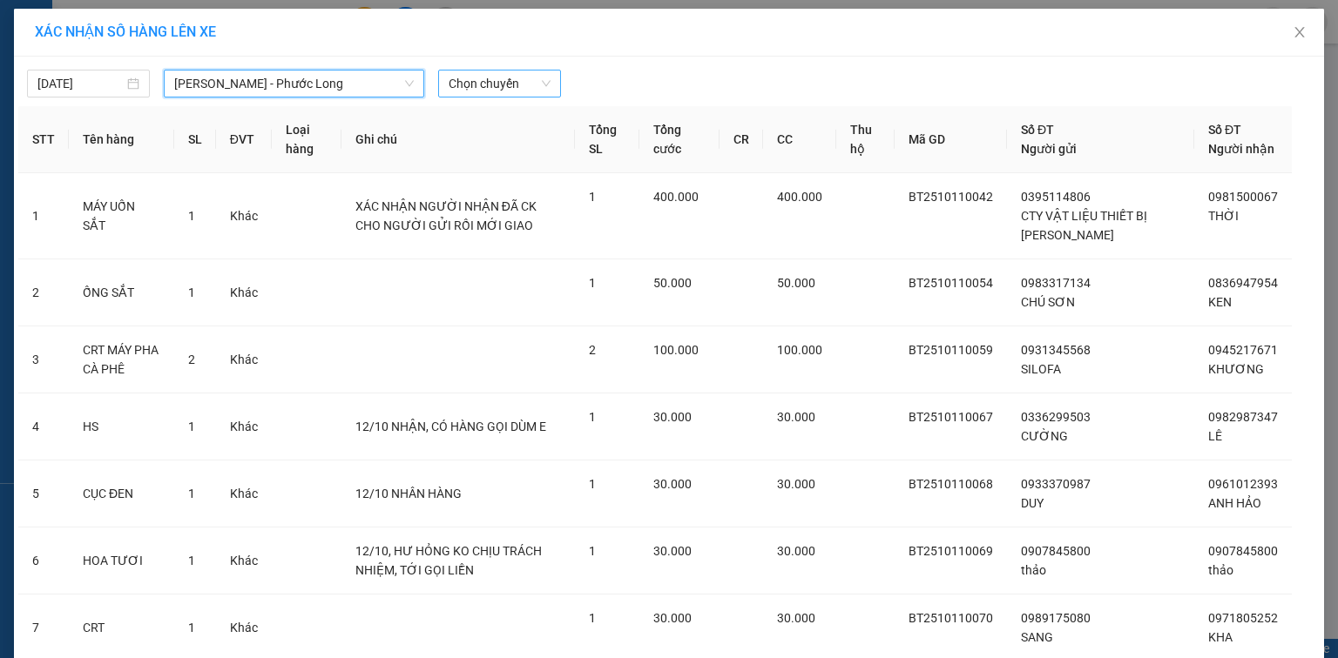
click at [478, 82] on span "Chọn chuyến" at bounding box center [500, 84] width 102 height 26
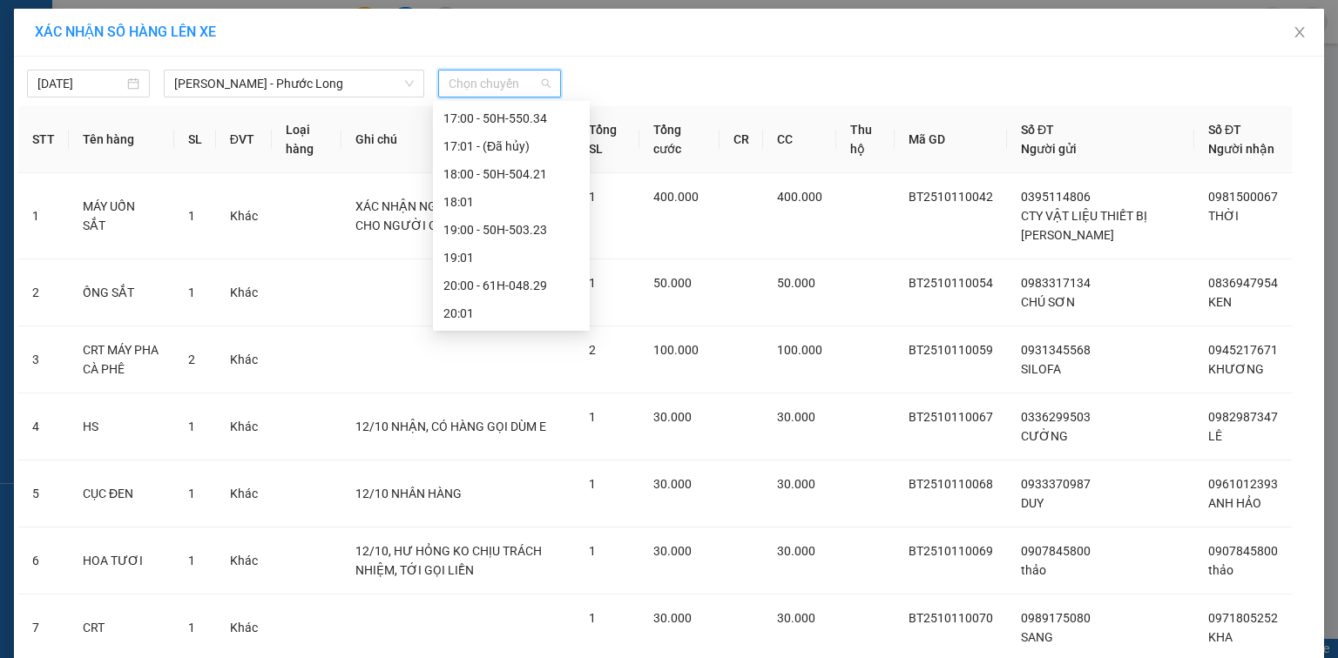
scroll to position [975, 0]
click at [532, 256] on div "21:05 - 50H-074.37" at bounding box center [511, 257] width 136 height 19
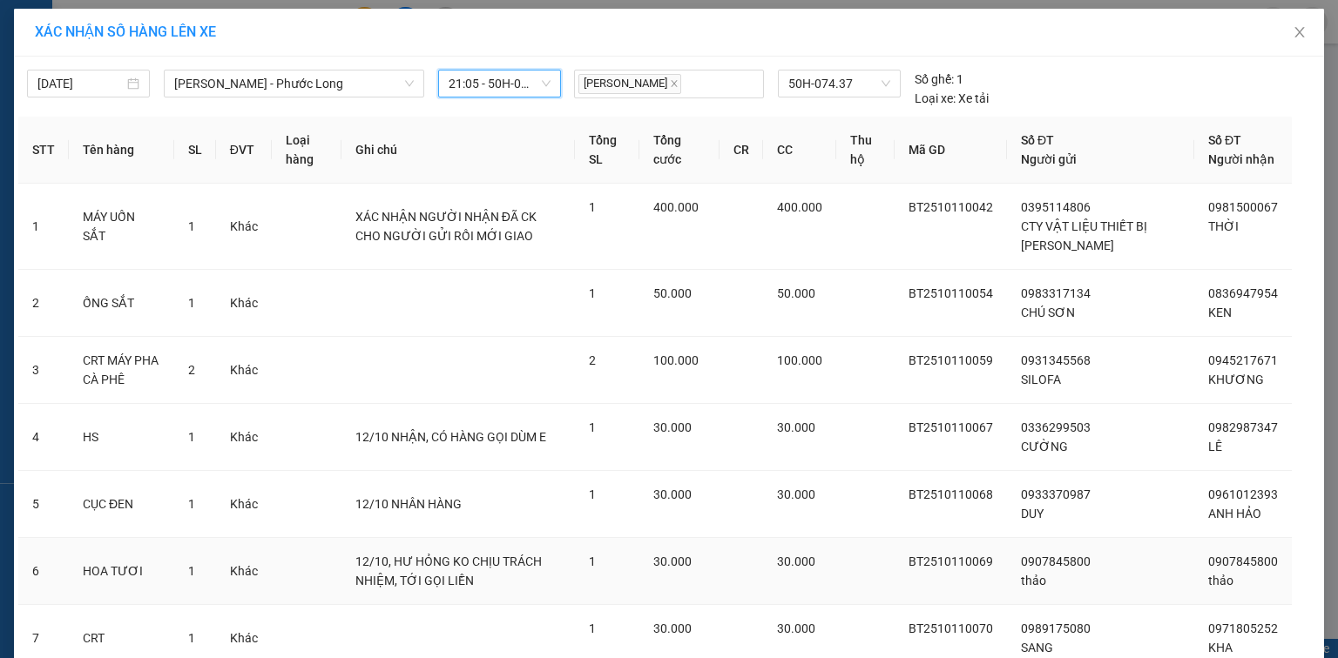
scroll to position [226, 0]
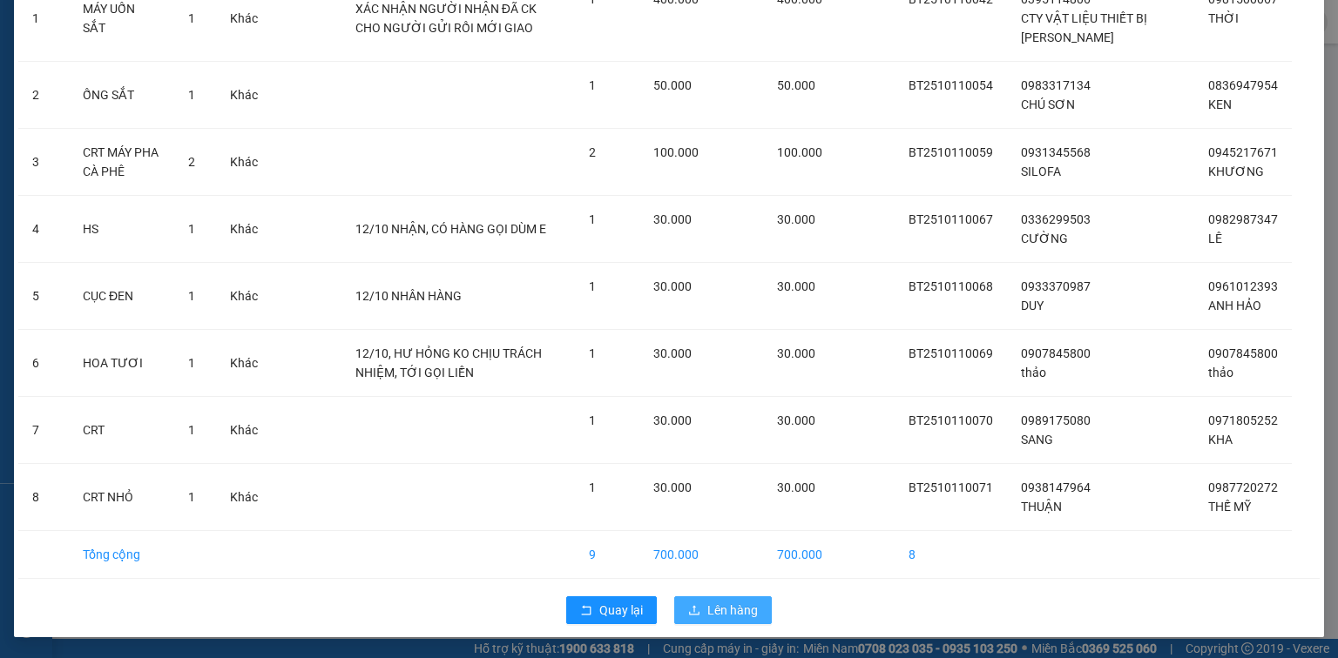
click at [738, 605] on span "Lên hàng" at bounding box center [732, 610] width 51 height 19
